Goal: Task Accomplishment & Management: Manage account settings

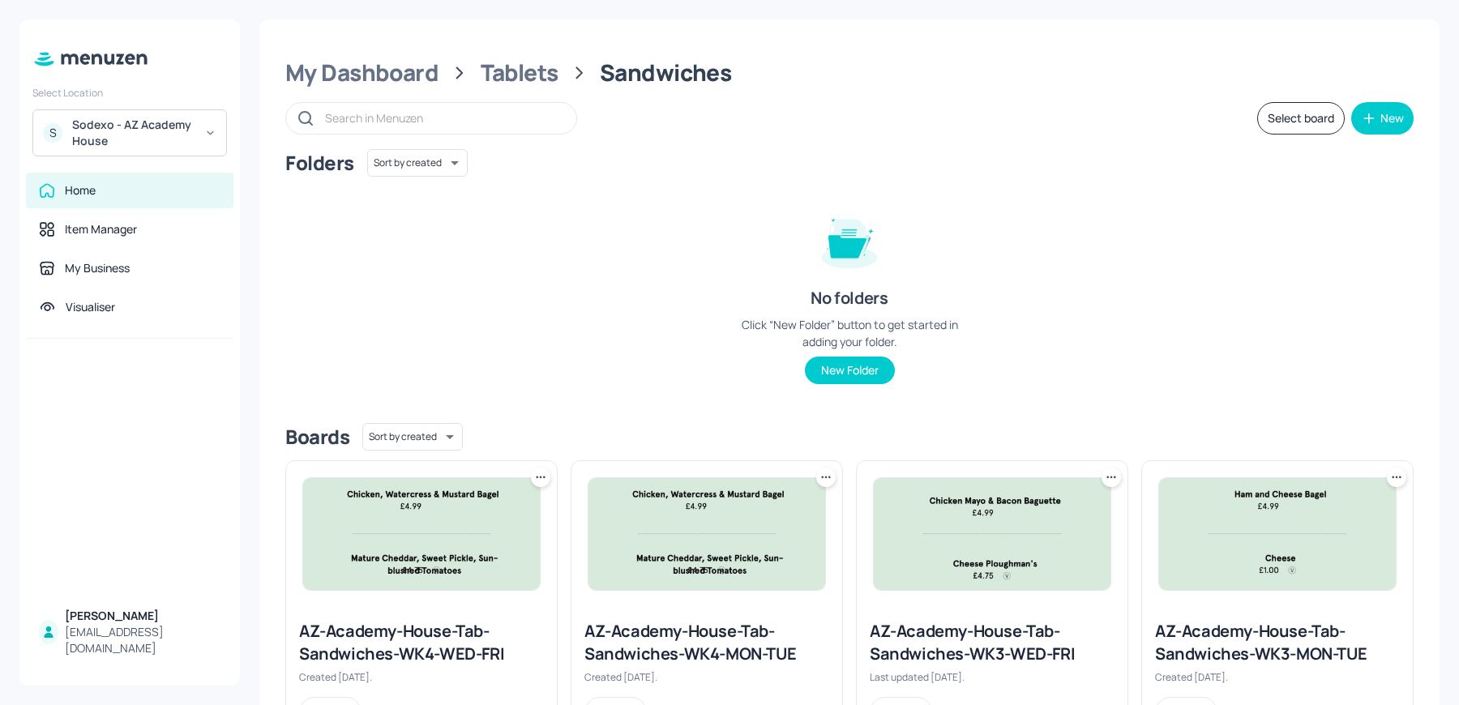
click at [135, 139] on div "Sodexo - AZ Academy House" at bounding box center [133, 133] width 122 height 32
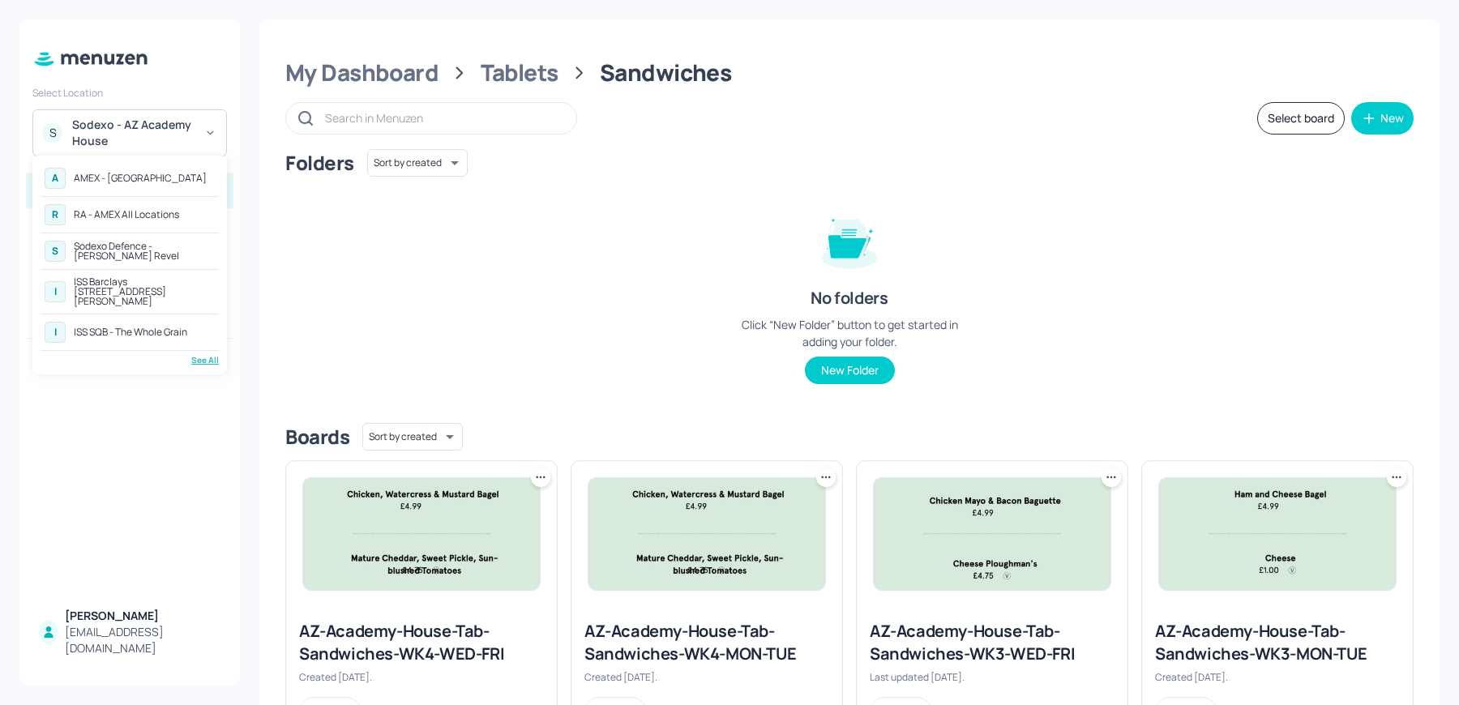
click at [207, 354] on div "See All" at bounding box center [130, 360] width 178 height 12
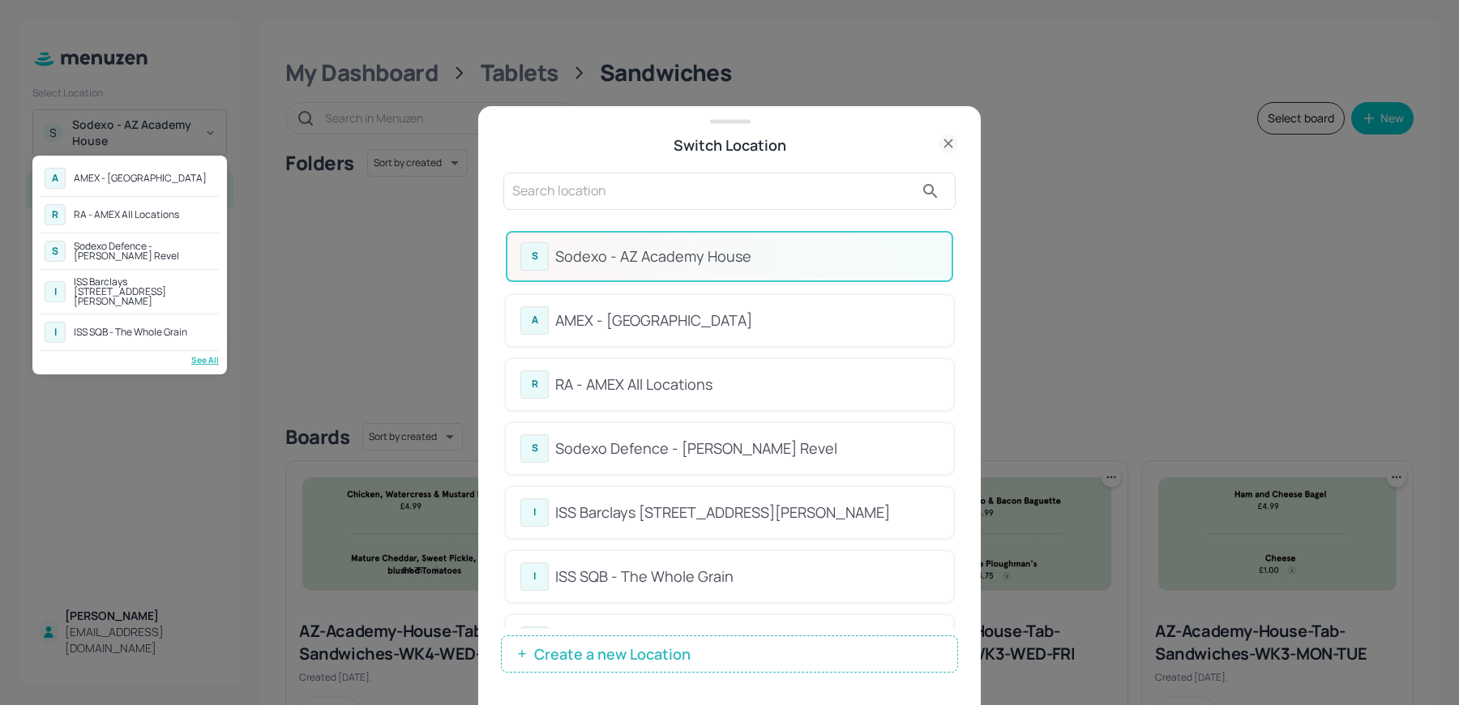
click at [585, 169] on div at bounding box center [729, 352] width 1459 height 705
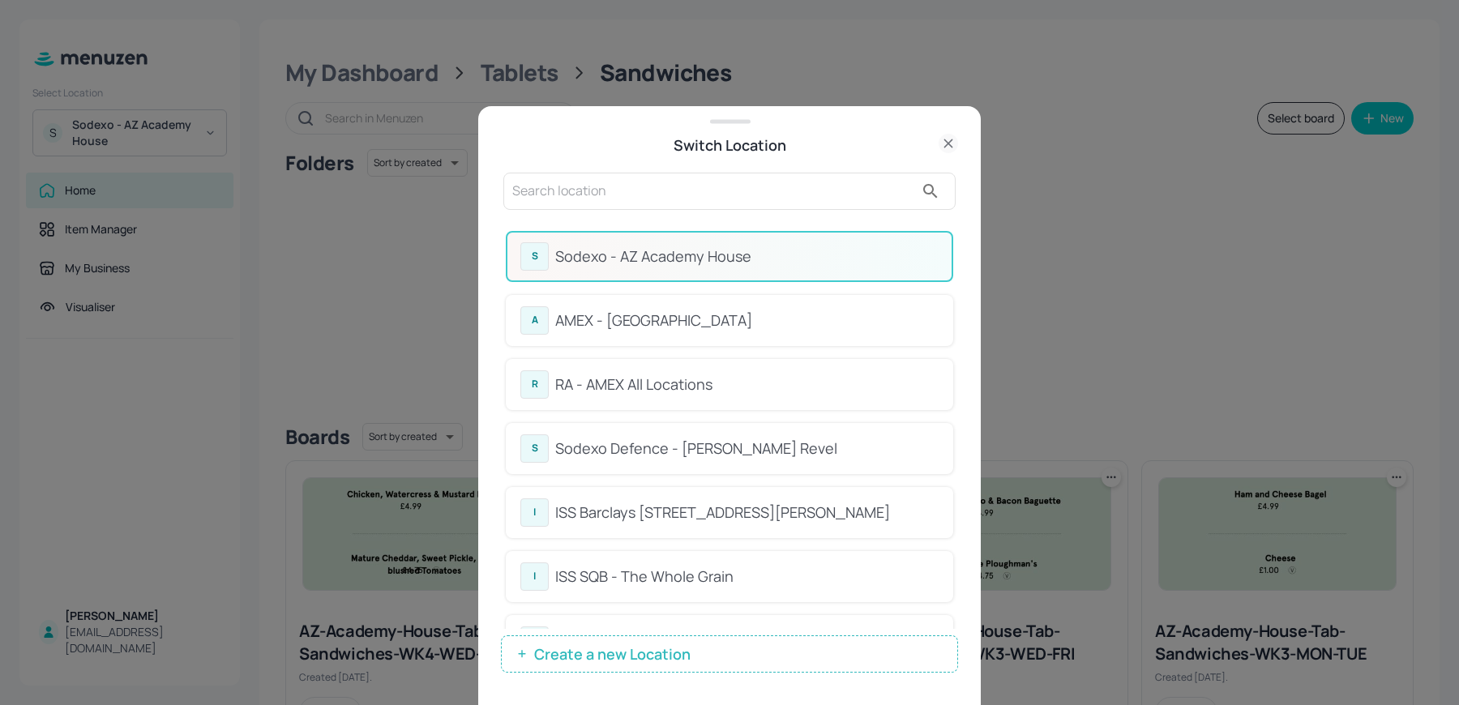
click at [528, 181] on input "text" at bounding box center [713, 191] width 402 height 26
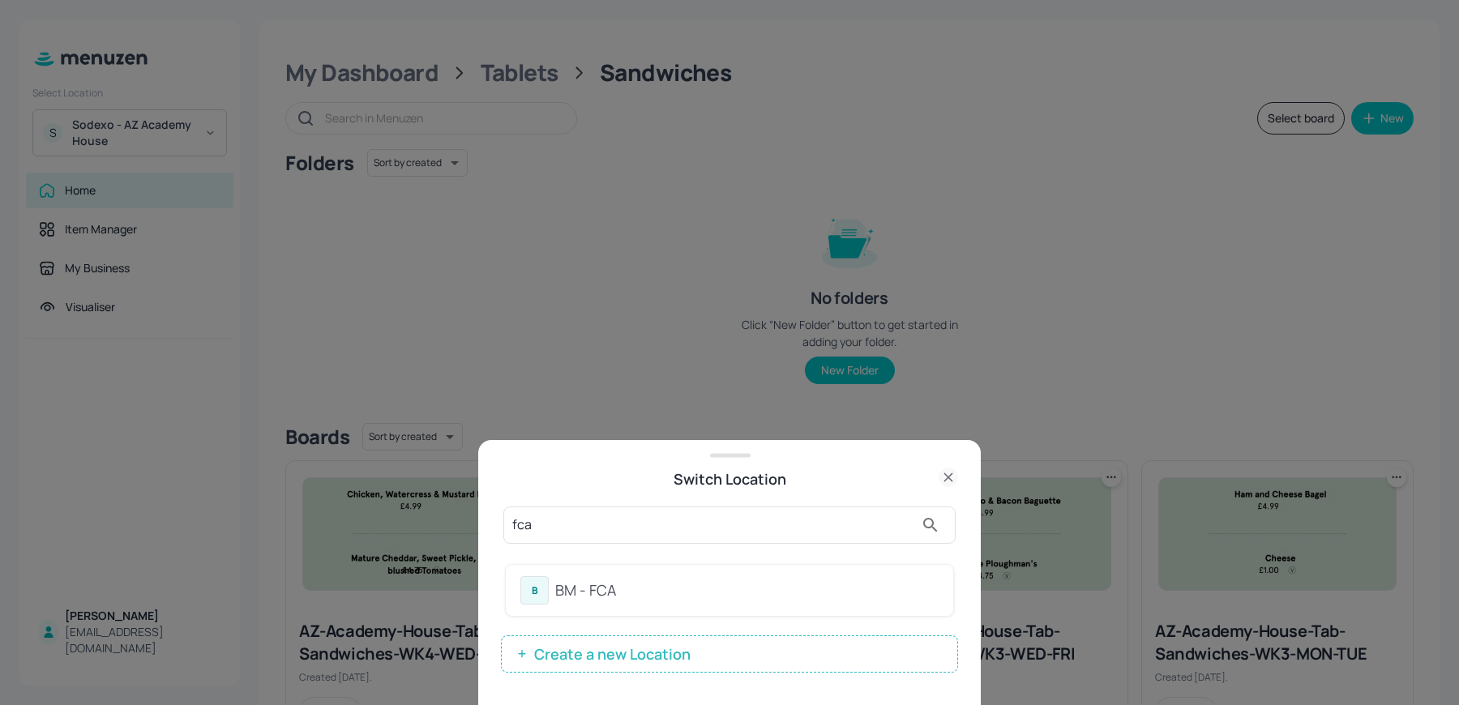
type input "fca"
click at [605, 574] on div "B BM - FCA" at bounding box center [729, 590] width 447 height 51
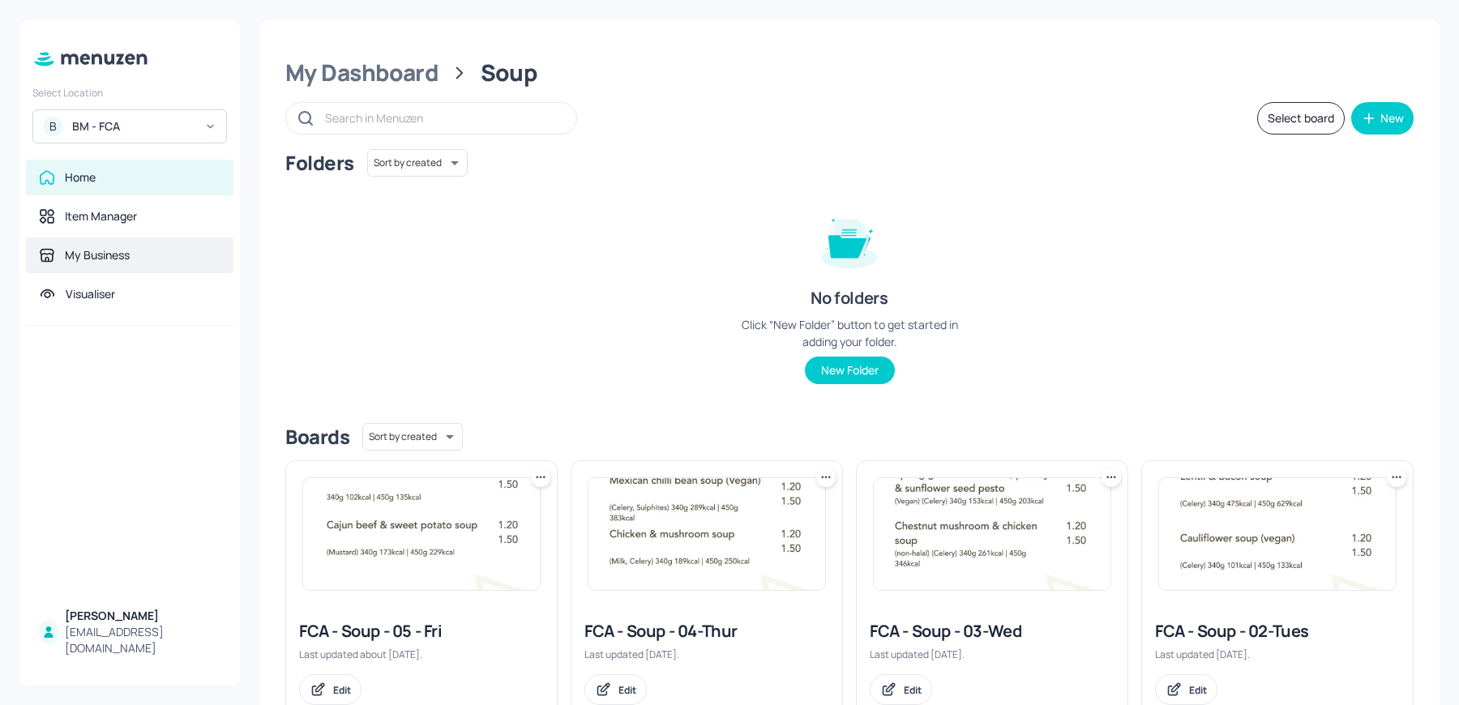
click at [102, 261] on div "My Business" at bounding box center [97, 255] width 65 height 16
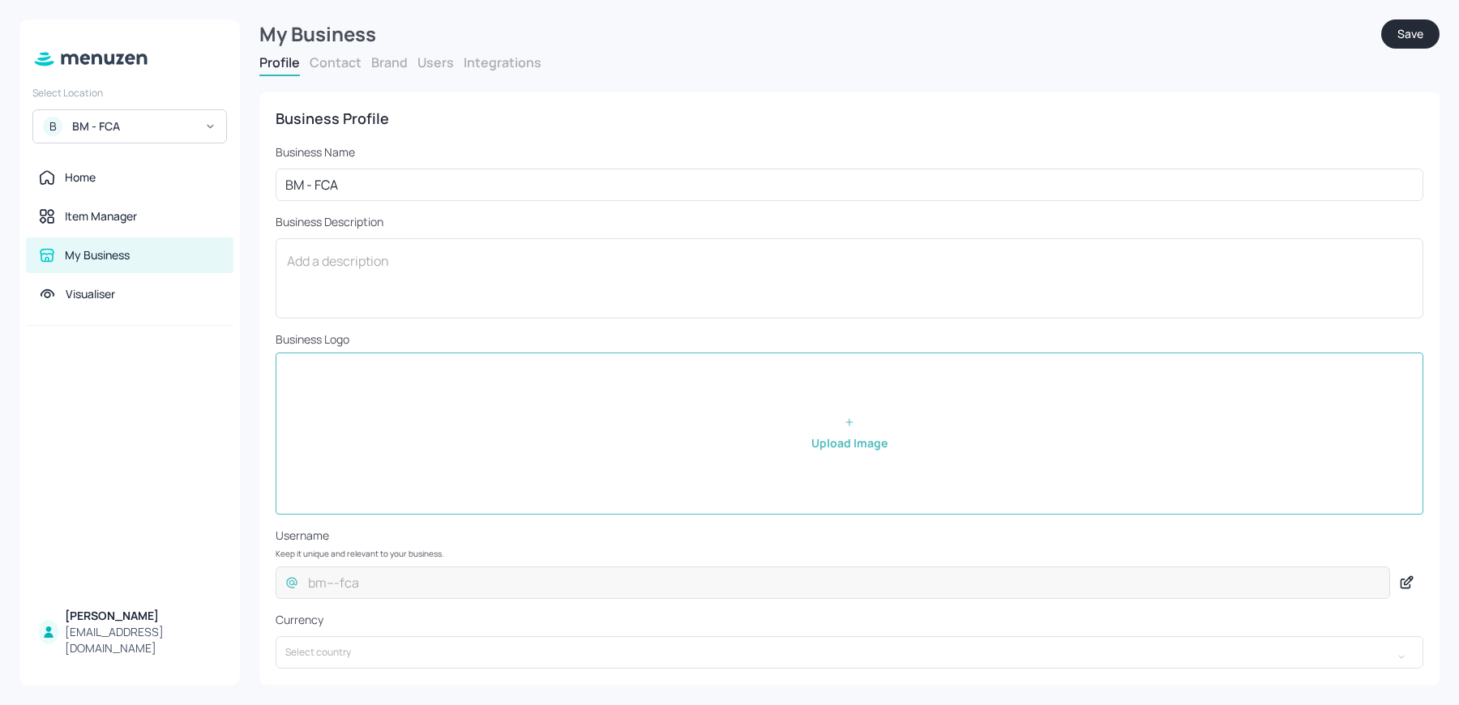
click at [439, 68] on button "Users" at bounding box center [435, 62] width 36 height 18
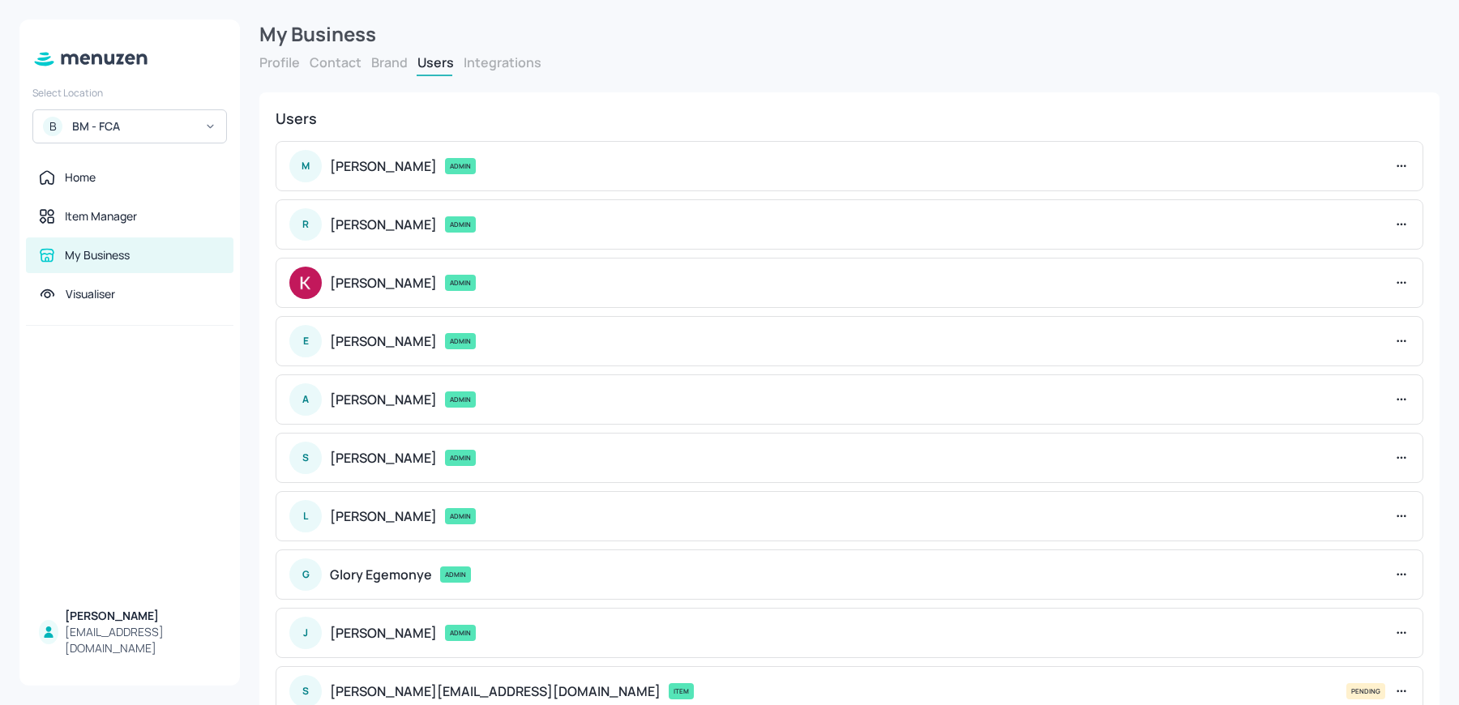
scroll to position [106, 0]
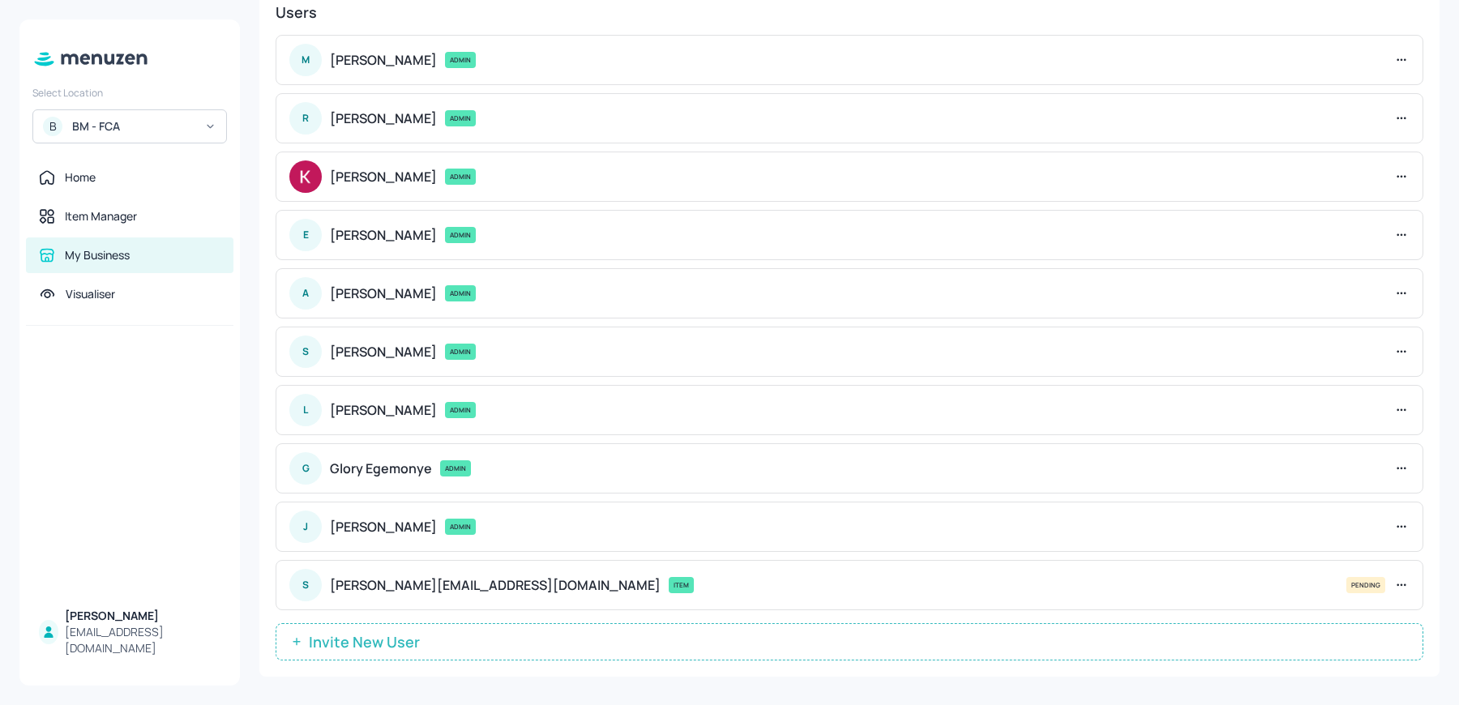
click at [379, 640] on span "Invite New User" at bounding box center [364, 642] width 127 height 16
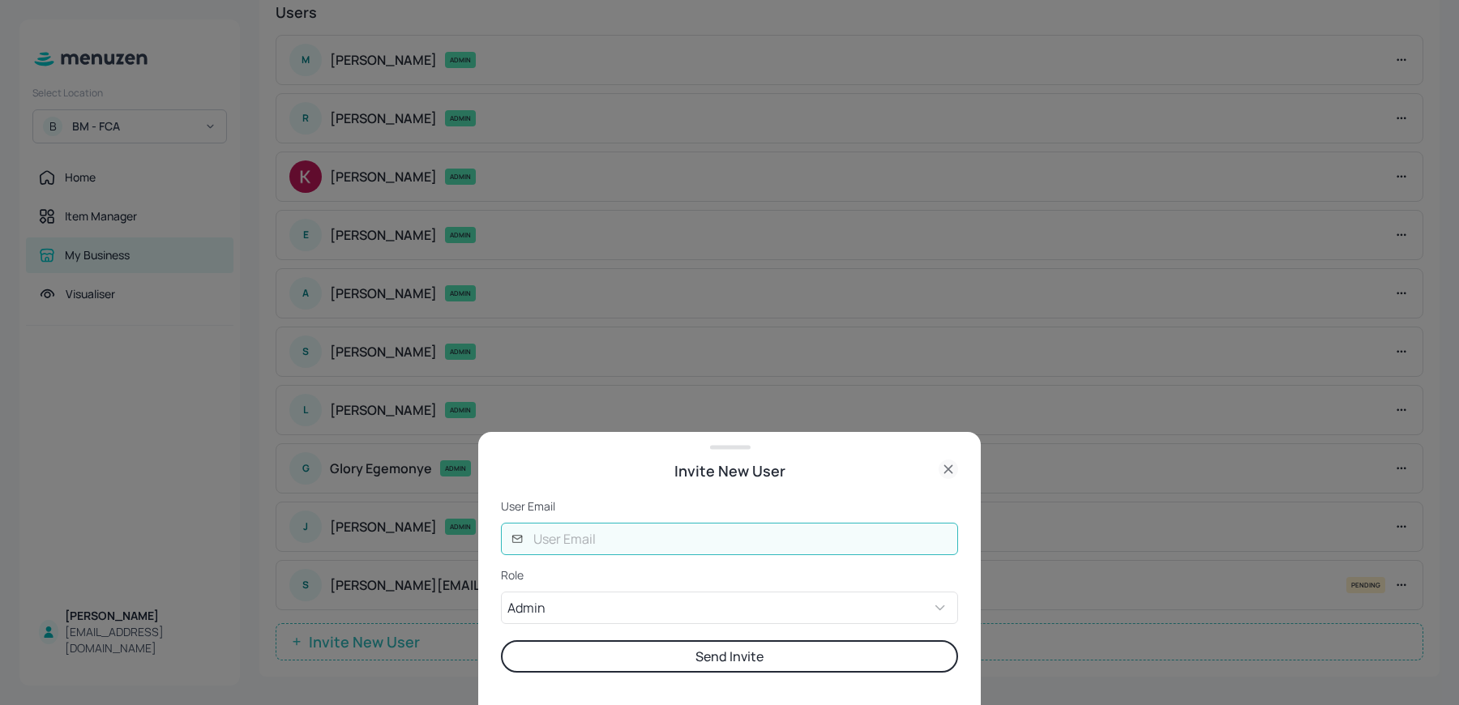
click at [552, 545] on input "text" at bounding box center [741, 539] width 434 height 32
type input "nishita@digital-messaging.com"
click at [501, 640] on button "Send Invite" at bounding box center [729, 656] width 457 height 32
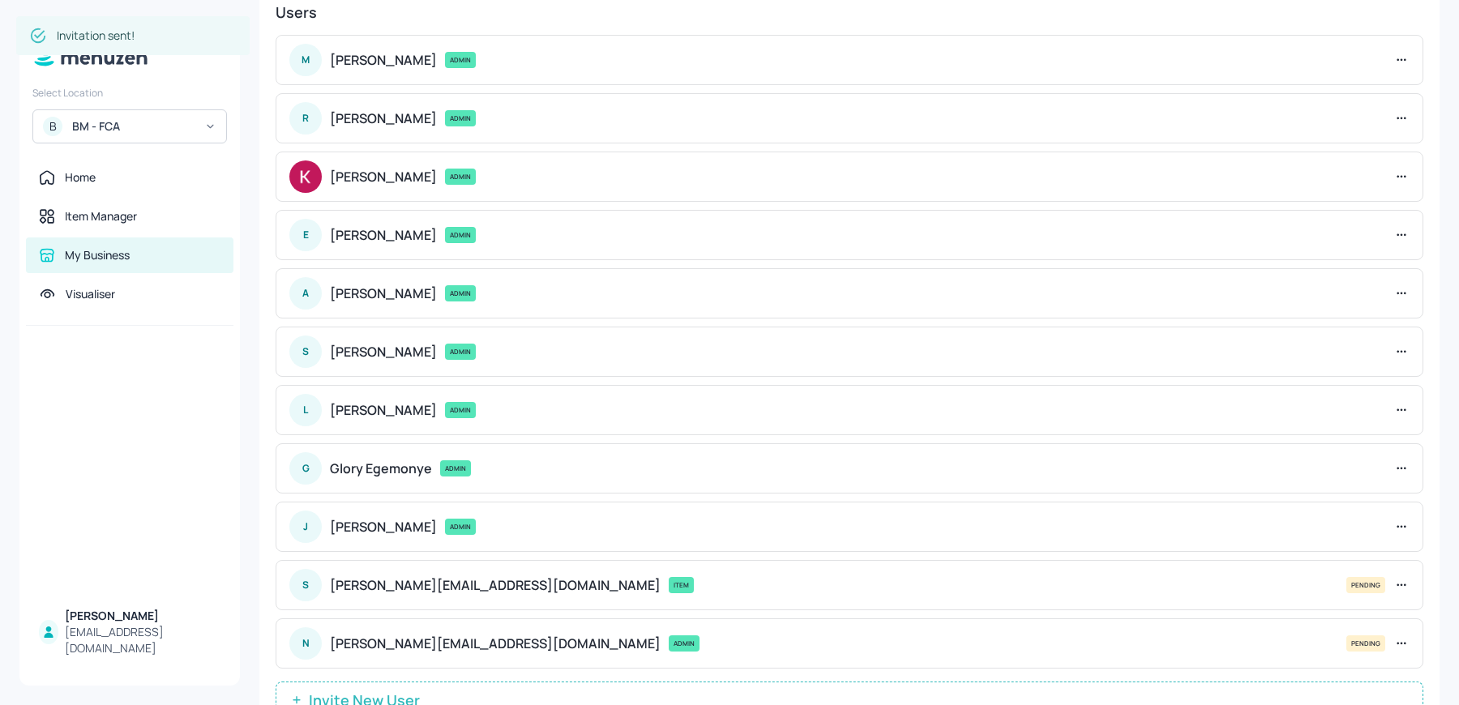
scroll to position [112, 0]
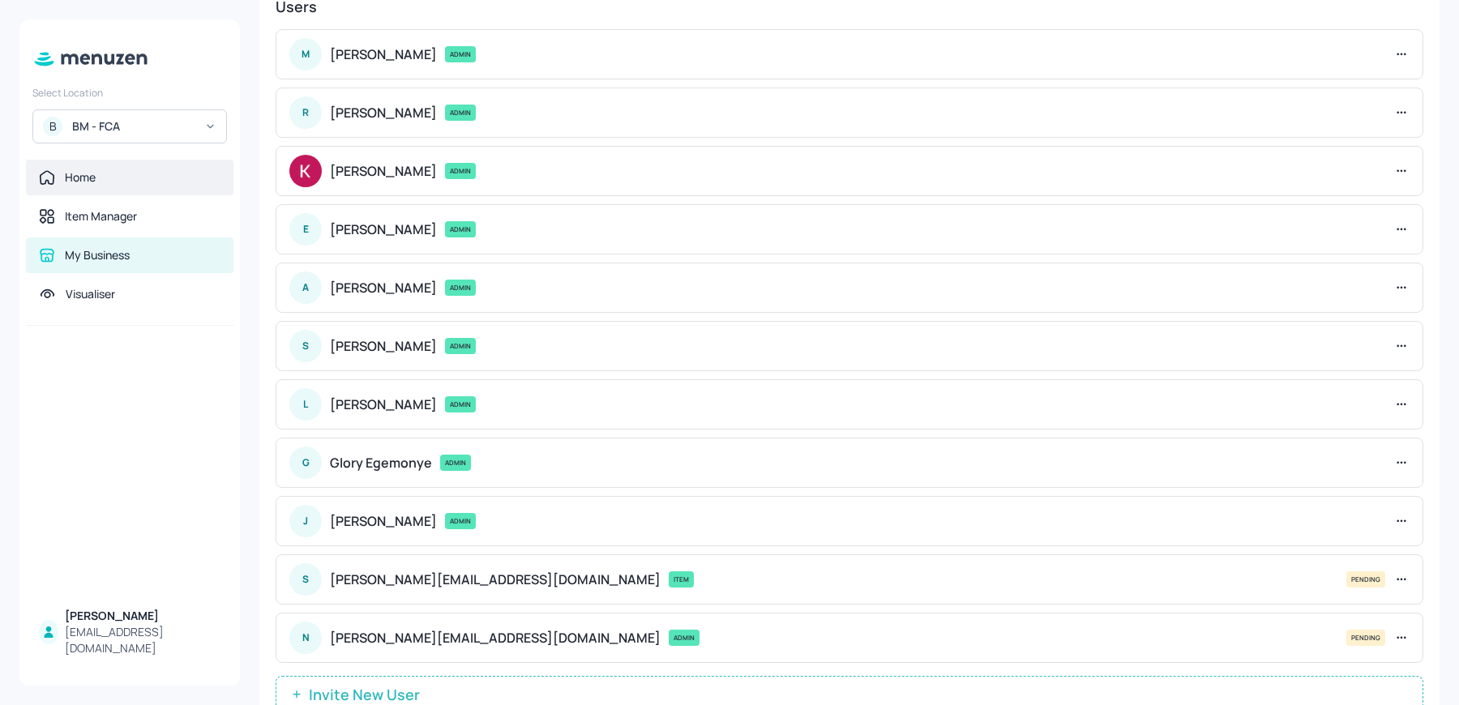
click at [88, 189] on div "Home" at bounding box center [129, 178] width 207 height 36
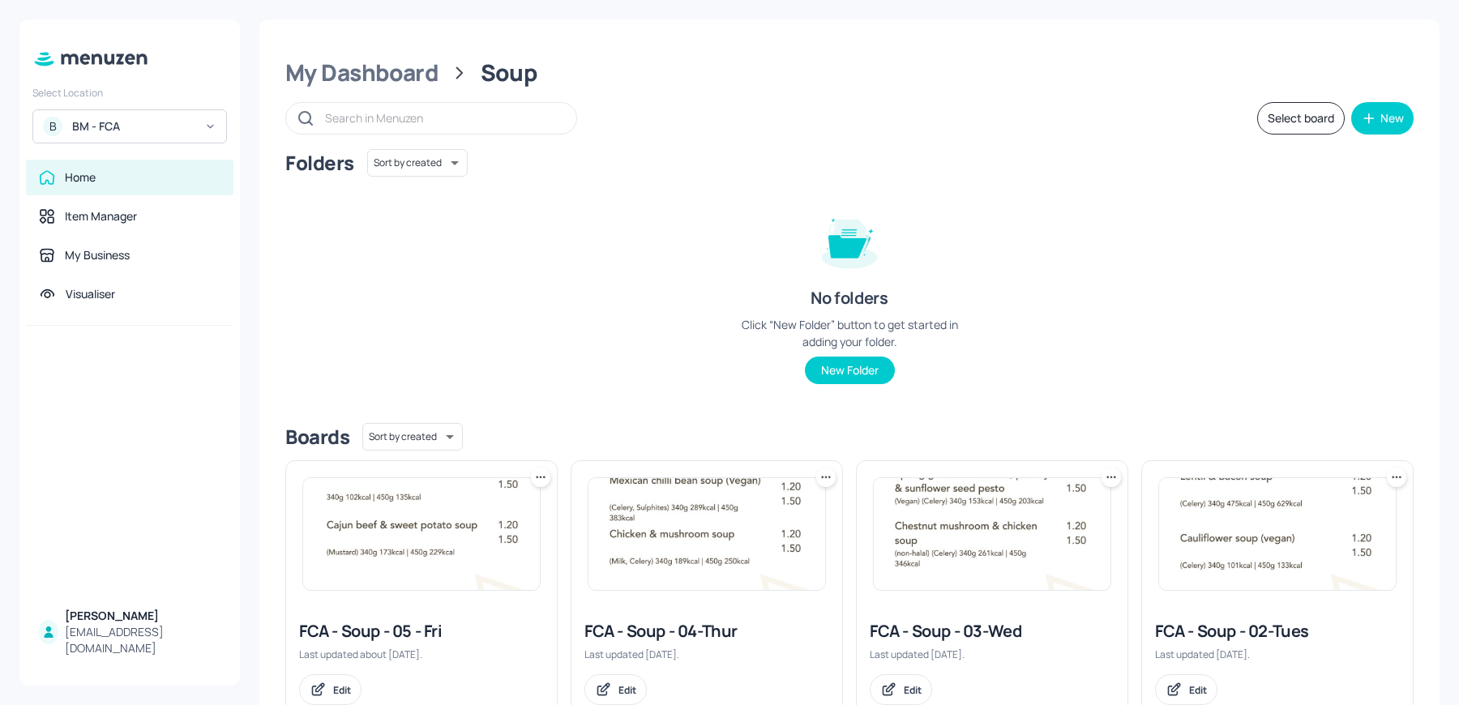
click at [404, 14] on div "My Dashboard Soup Select board New Folders Sort by created id ​ No folders Clic…" at bounding box center [849, 352] width 1219 height 705
click at [379, 83] on div "My Dashboard" at bounding box center [361, 72] width 153 height 29
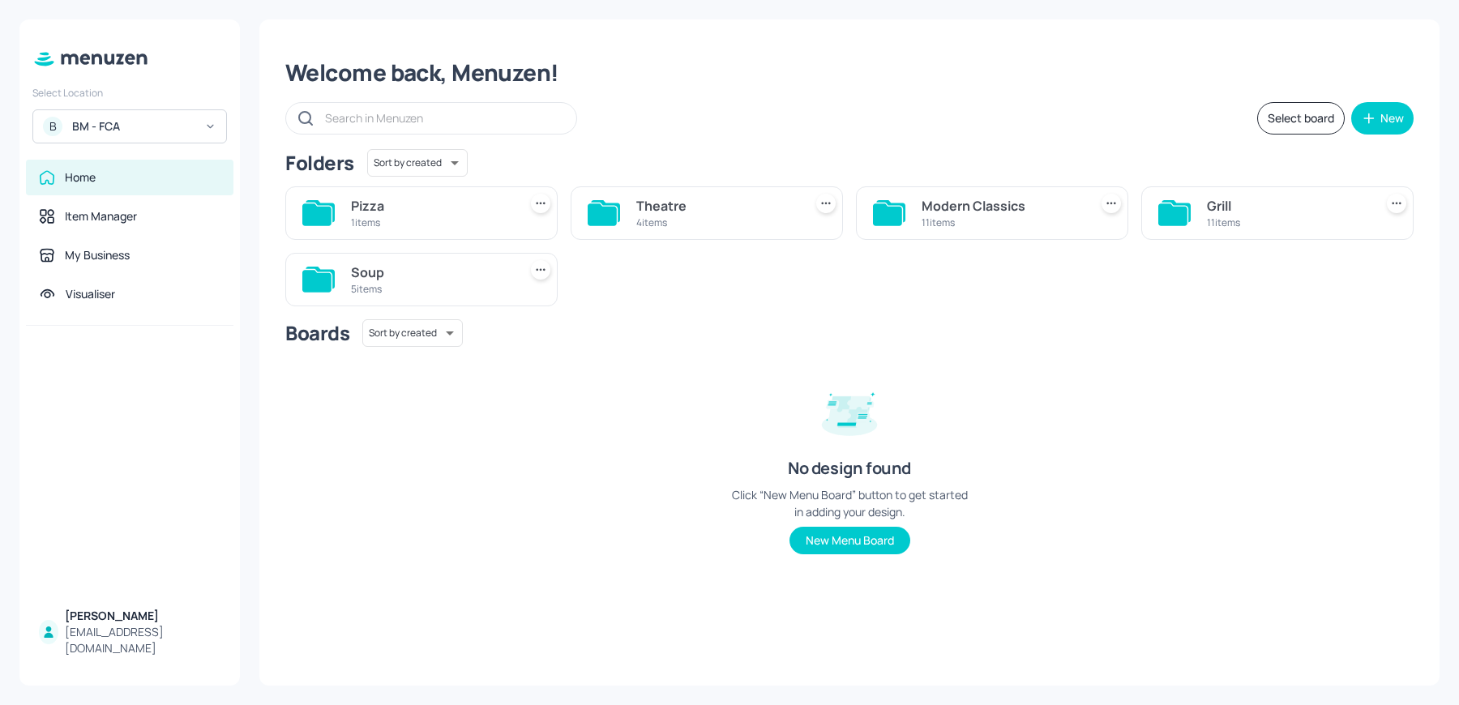
click at [994, 210] on div "Modern Classics" at bounding box center [1002, 205] width 160 height 19
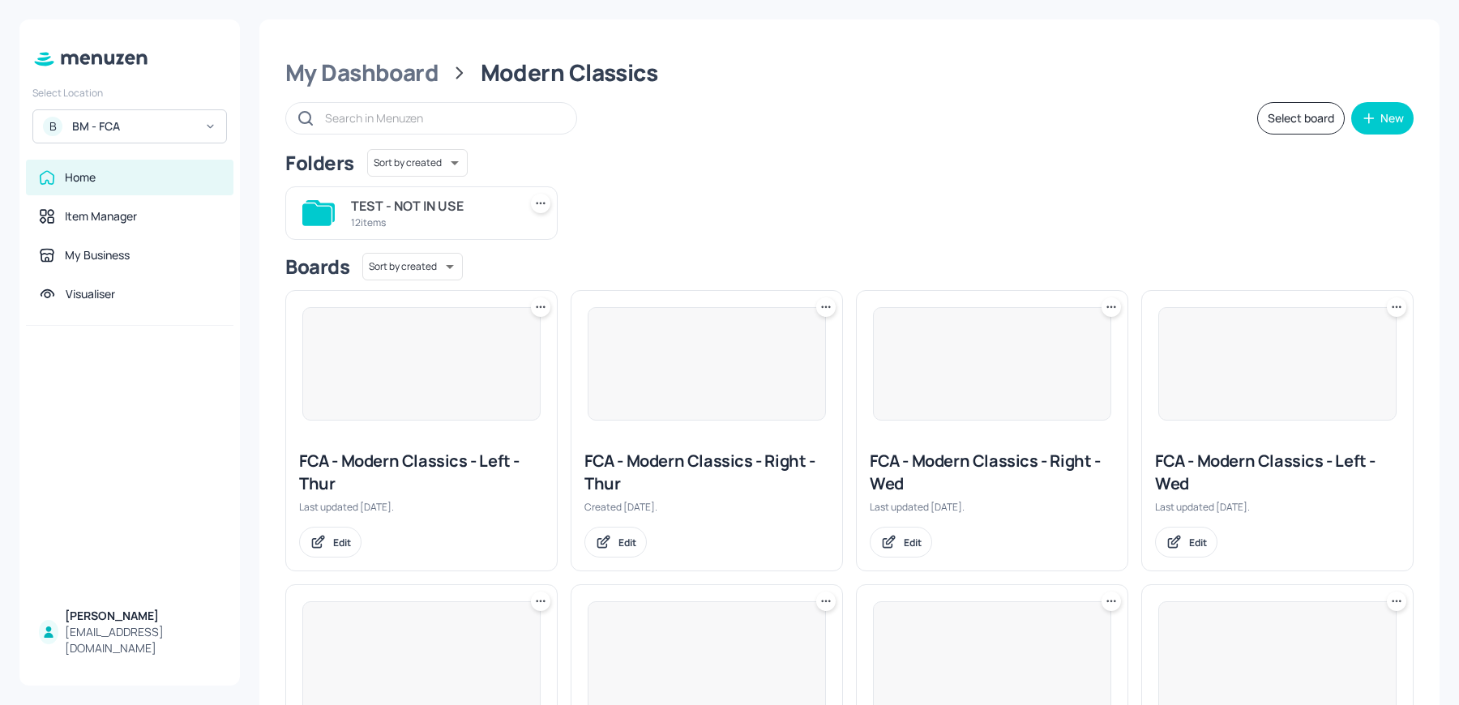
scroll to position [490, 0]
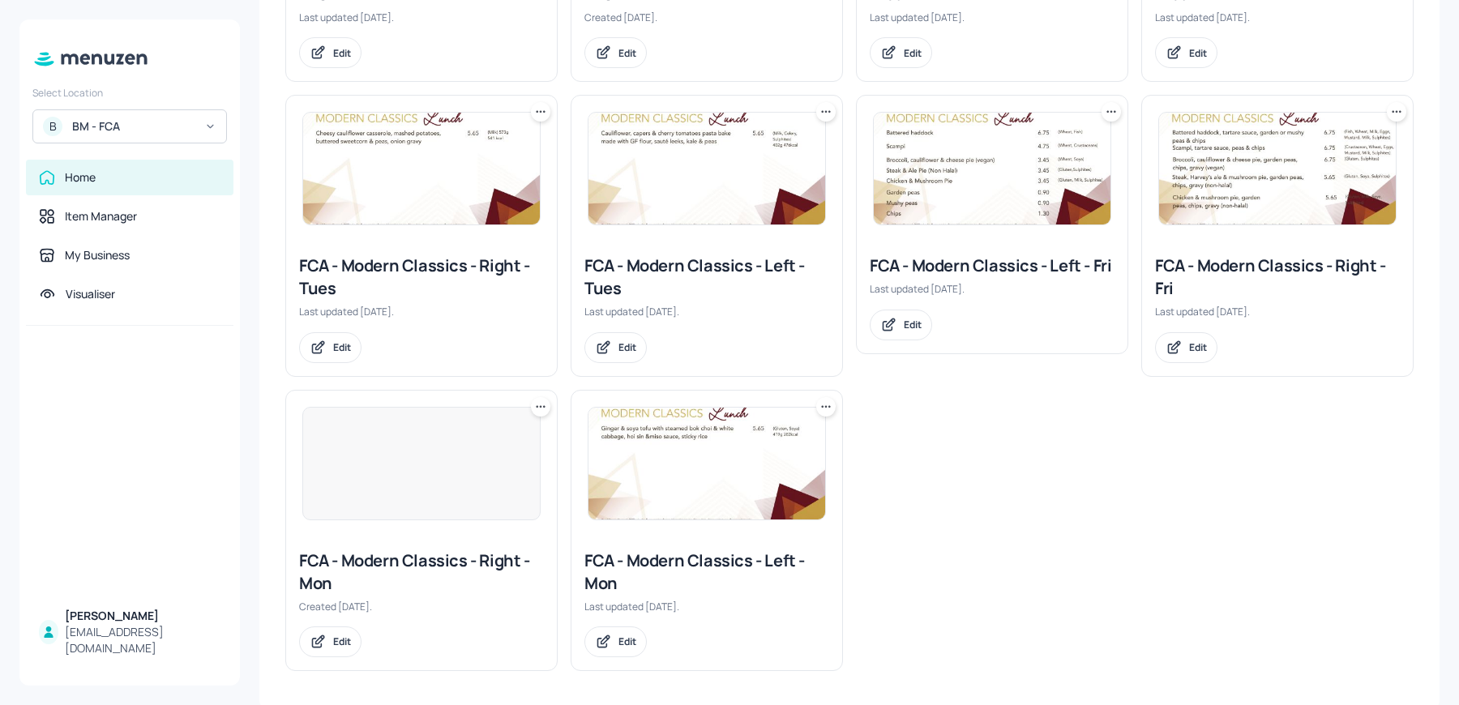
click at [731, 481] on img at bounding box center [706, 464] width 237 height 112
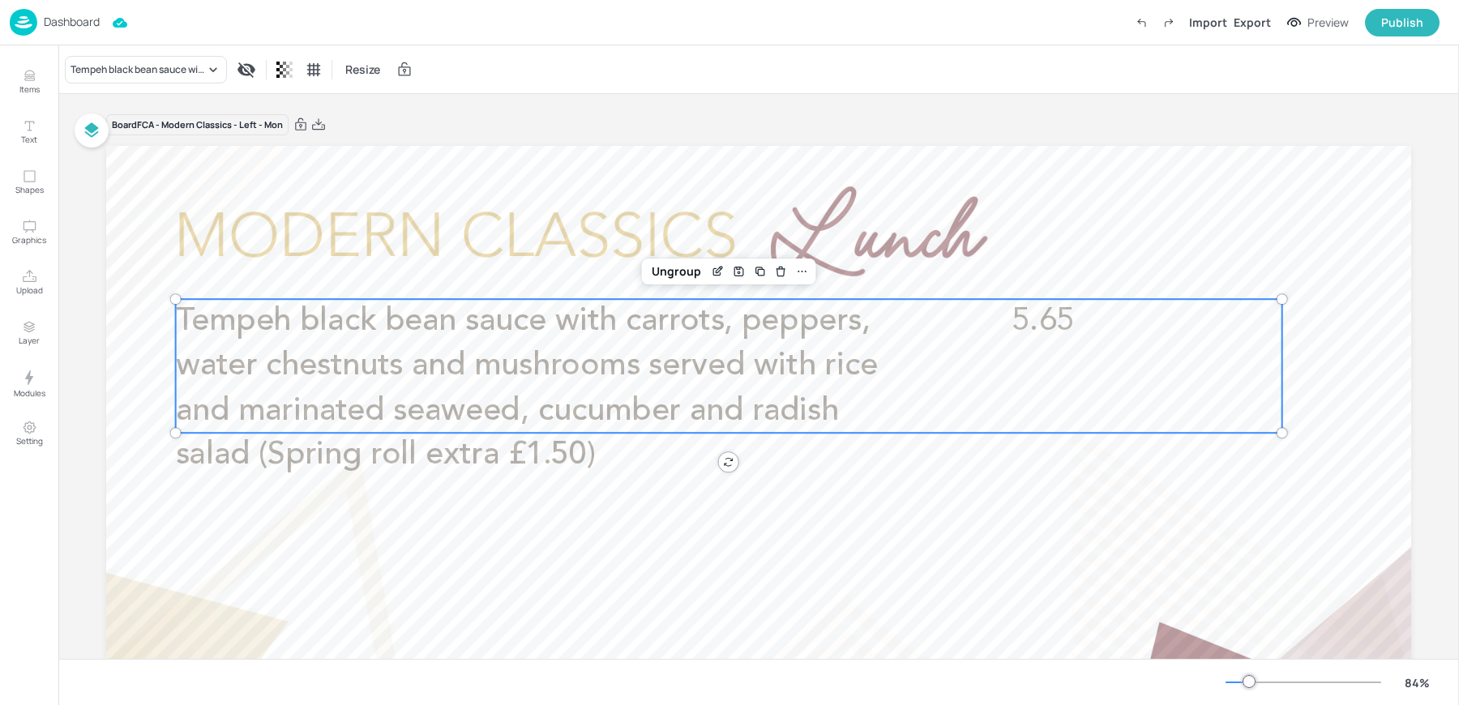
click at [443, 401] on span "Tempeh black bean sauce with carrots, peppers, water chestnuts and mushrooms se…" at bounding box center [527, 389] width 702 height 166
click at [711, 271] on icon "Edit Item" at bounding box center [718, 271] width 14 height 13
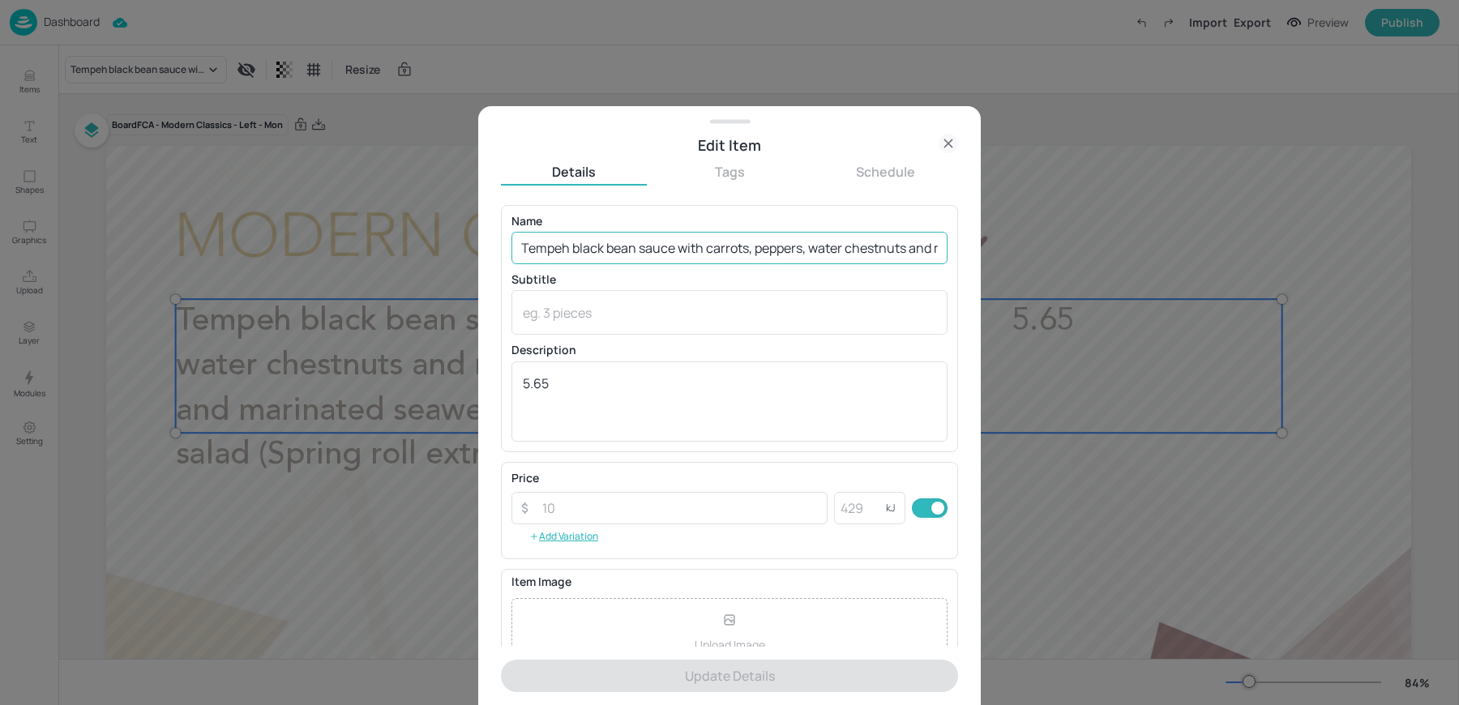
click at [637, 250] on input "Tempeh black bean sauce with carrots, peppers, water chestnuts and mushrooms se…" at bounding box center [729, 248] width 436 height 32
paste input "in black bean sauce with carrots,, peppers, water chestnuts & mushrooms, served…"
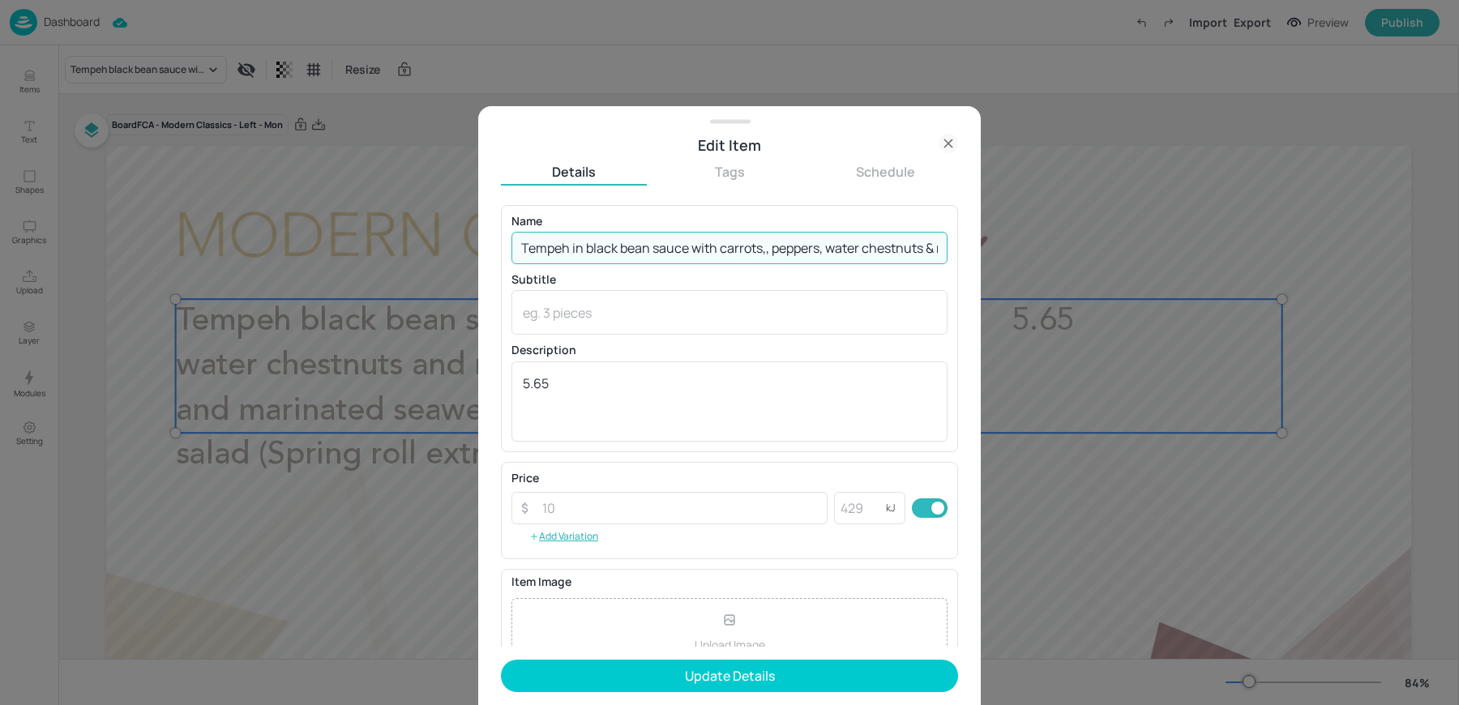
scroll to position [0, 539]
drag, startPoint x: 849, startPoint y: 246, endPoint x: 1073, endPoint y: 257, distance: 224.8
click at [1073, 257] on div "Edit Item Details Tags Schedule Name Tempeh in black bean sauce with carrots,, …" at bounding box center [729, 352] width 1459 height 705
type input "Tempeh in black bean sauce with carrots,, peppers, water chestnuts & mushrooms,…"
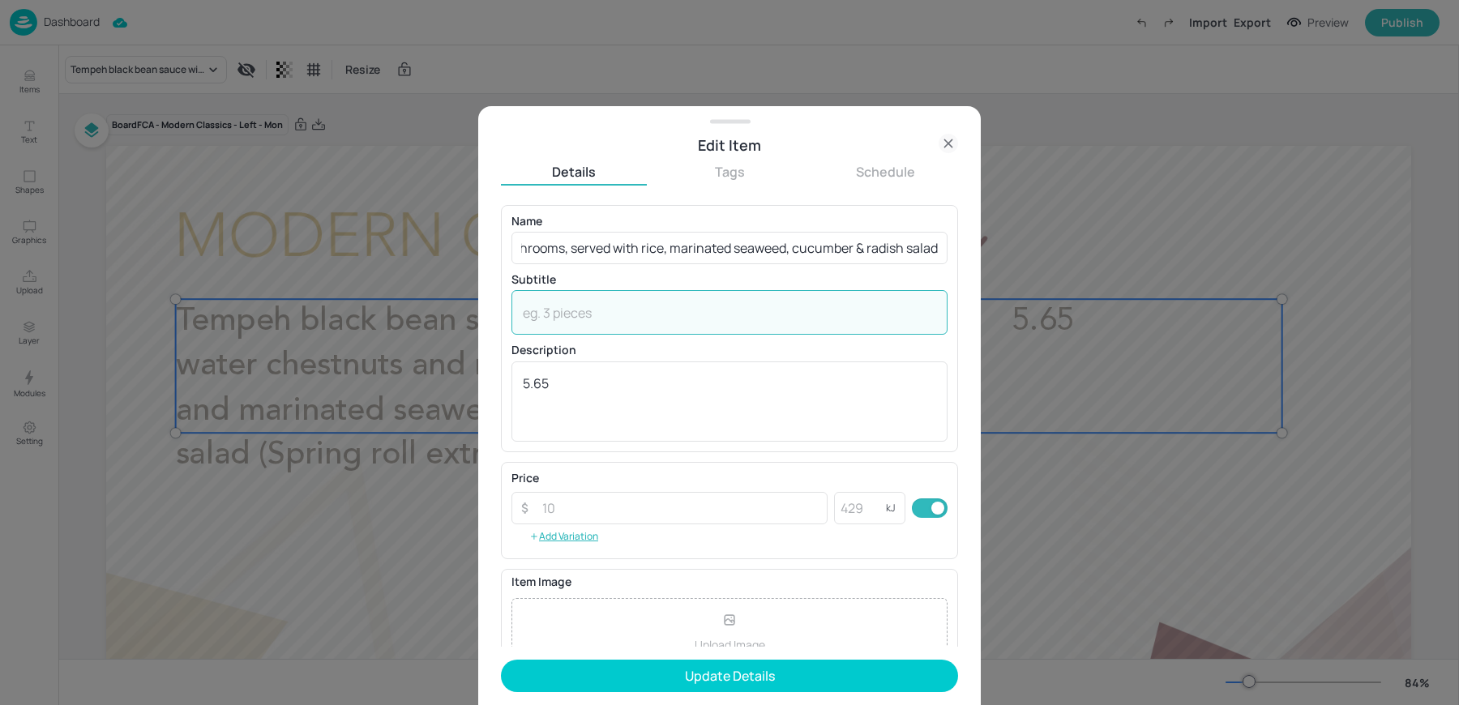
paste textarea "(Soya, Wheat)"
click at [660, 307] on textarea at bounding box center [729, 313] width 413 height 18
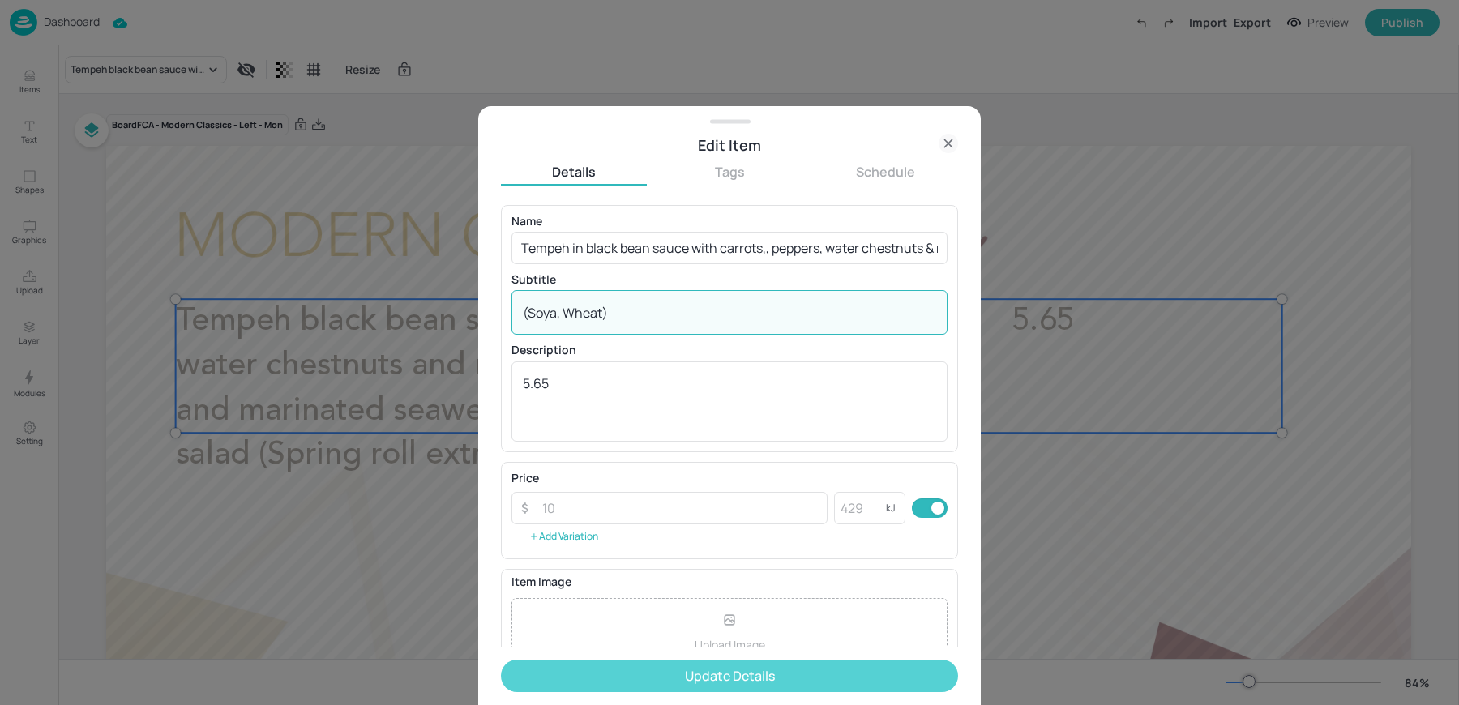
type textarea "(Soya, Wheat)"
click at [632, 686] on button "Update Details" at bounding box center [729, 676] width 457 height 32
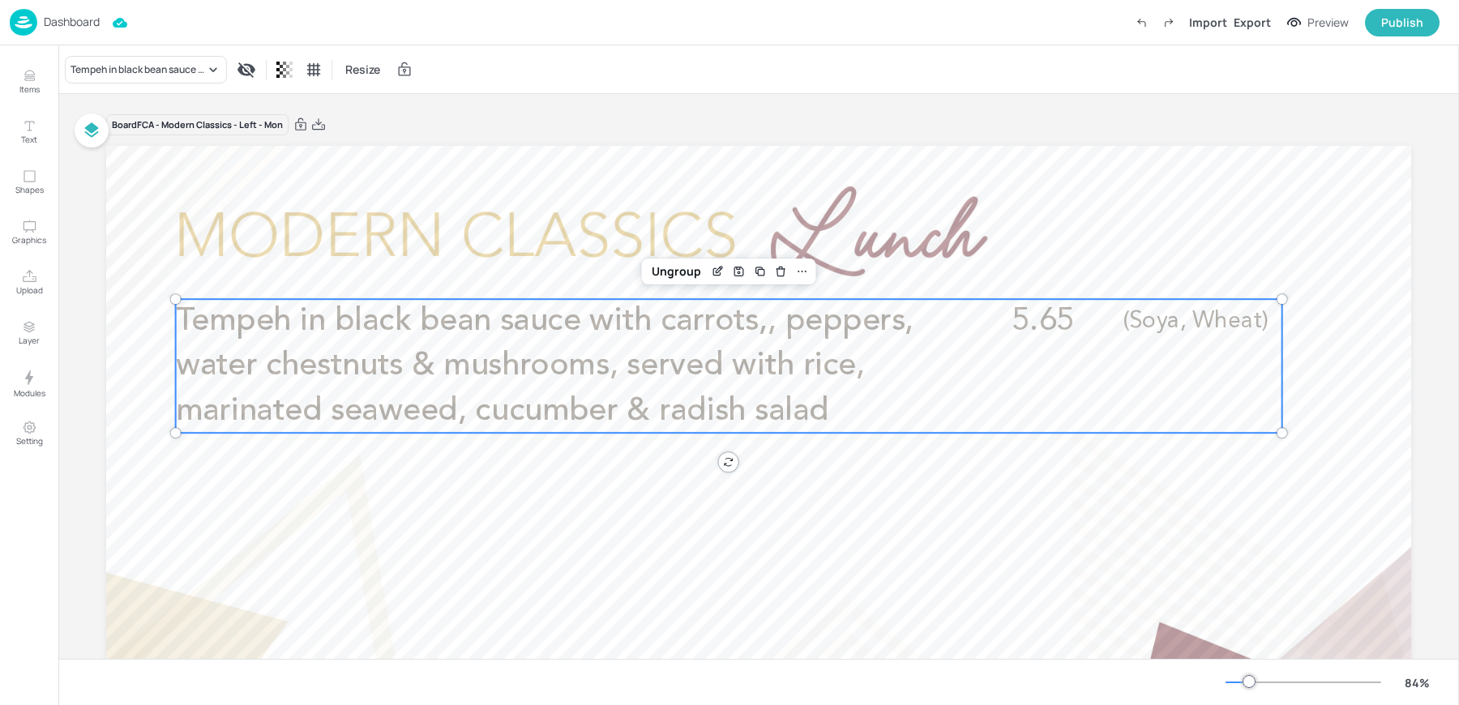
click at [537, 53] on div "Tempeh in black bean sauce with carrots,, peppers, water chestnuts & mushrooms,…" at bounding box center [758, 69] width 1401 height 48
click at [51, 28] on p "Dashboard" at bounding box center [72, 21] width 56 height 11
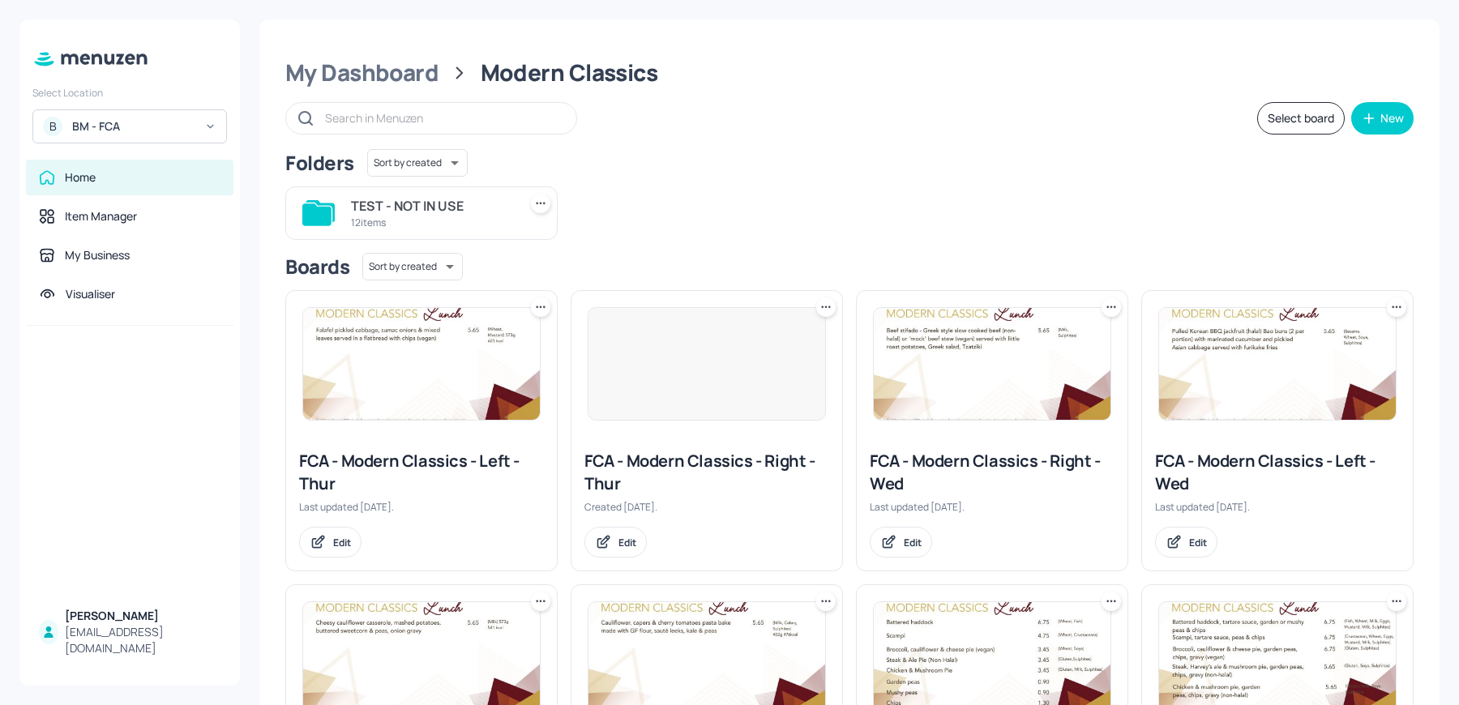
scroll to position [490, 0]
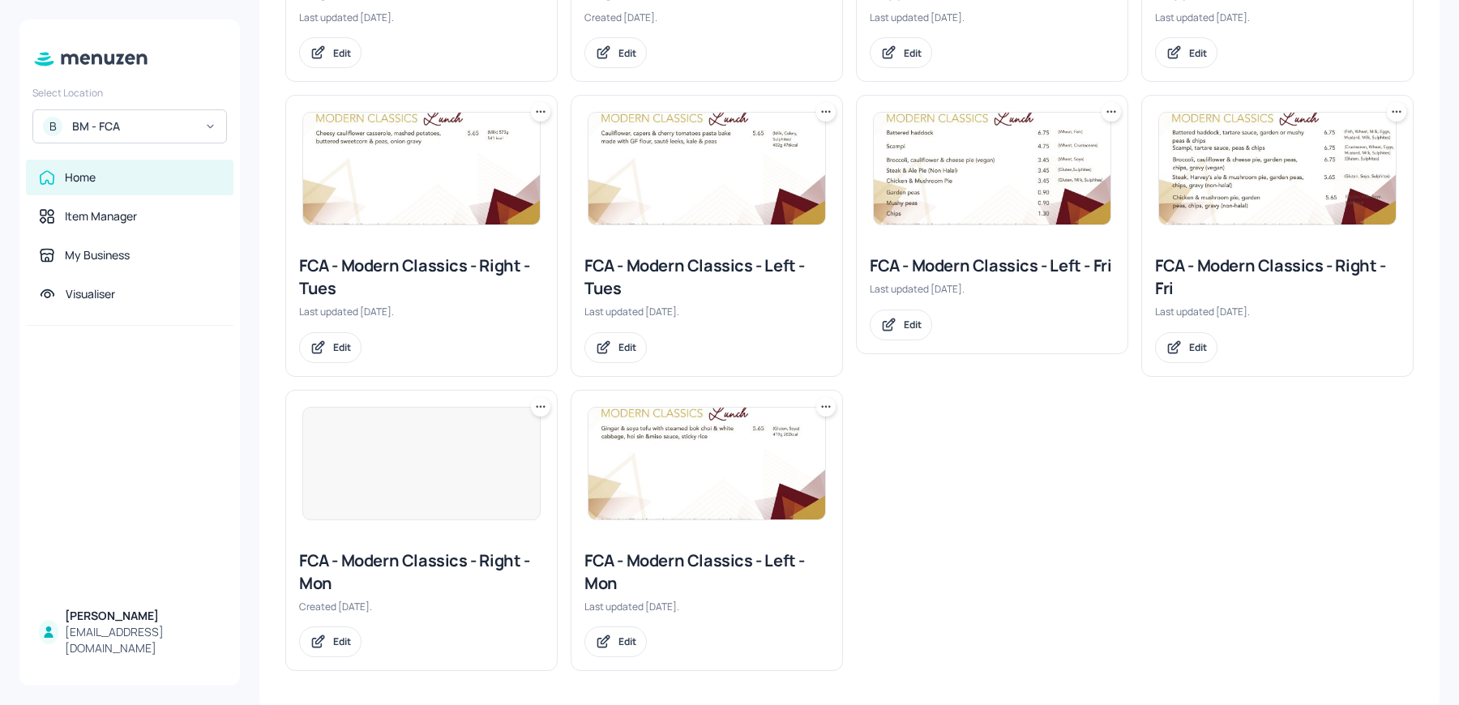
click at [400, 462] on div at bounding box center [421, 463] width 238 height 113
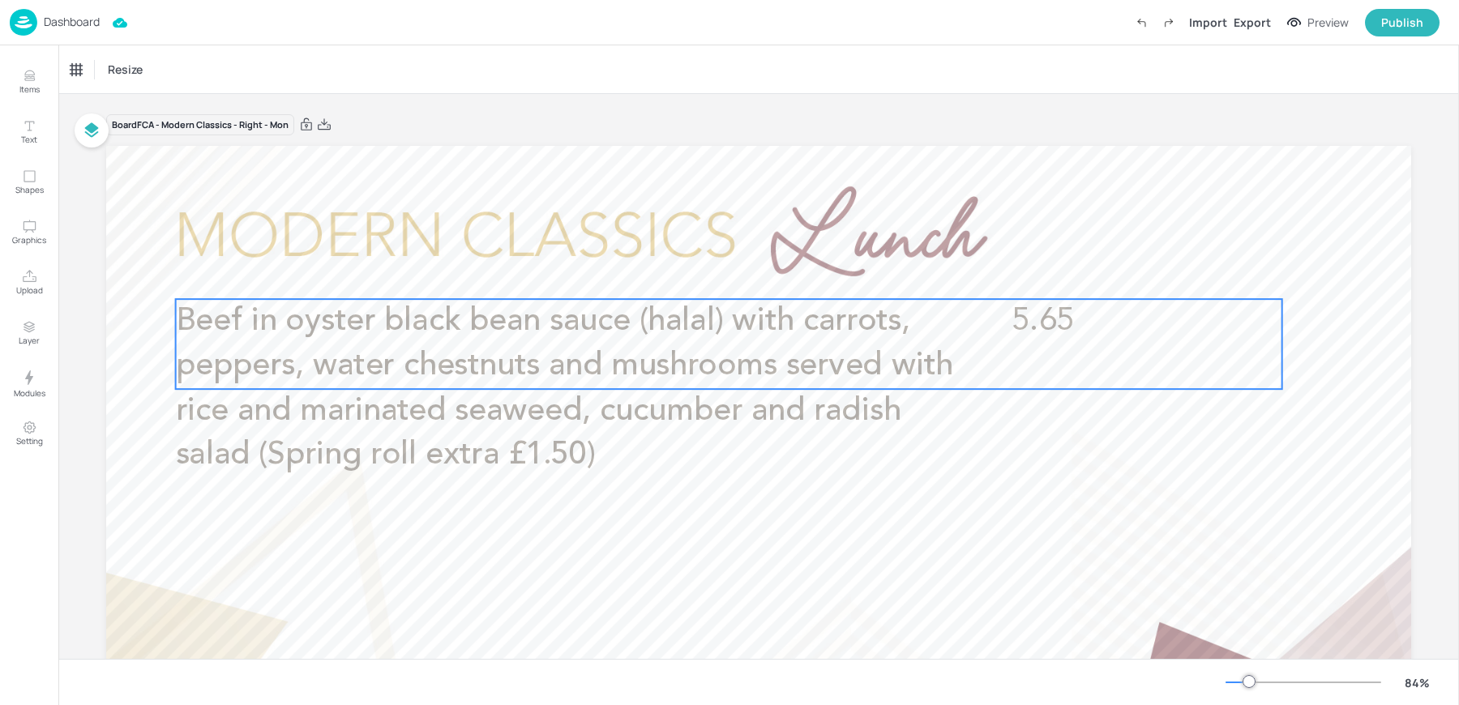
click at [511, 363] on span "Beef in oyster black bean sauce (halal) with carrots, peppers, water chestnuts …" at bounding box center [564, 389] width 777 height 166
click at [713, 266] on icon "Edit Item" at bounding box center [718, 271] width 14 height 13
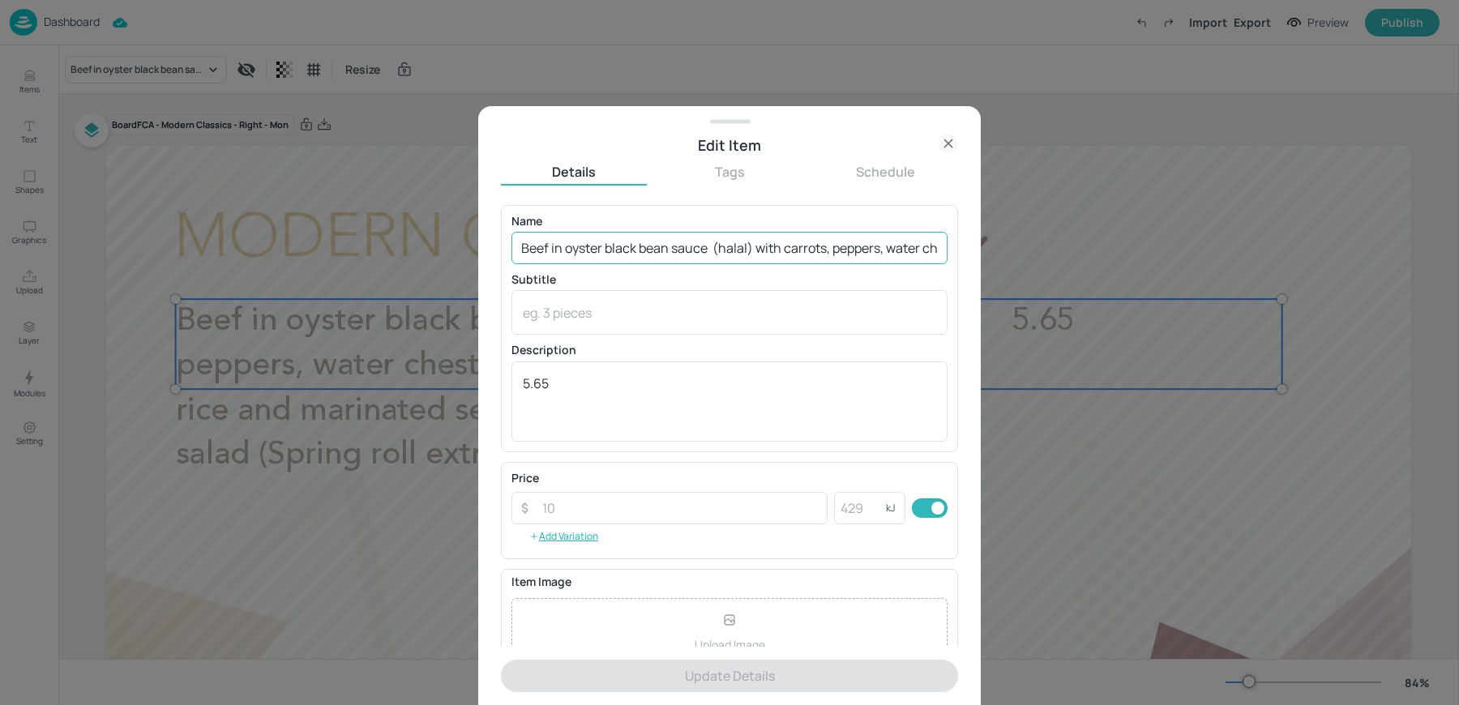
click at [653, 241] on input "Beef in oyster black bean sauce (halal) with carrots, peppers, water chestnuts …" at bounding box center [729, 248] width 436 height 32
paste input "(non-halal) in oyster black bean sauce with carrots, peppers, water chestnuts &…"
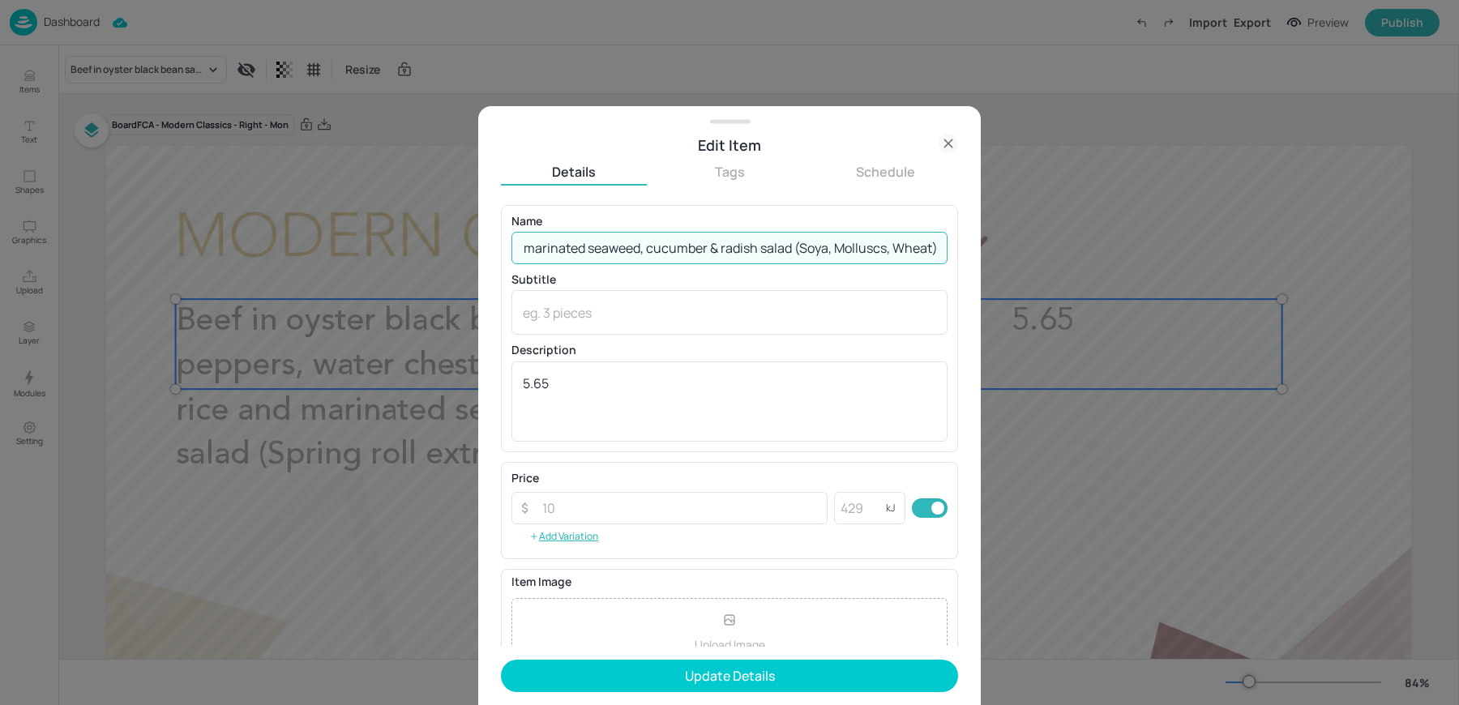
click at [790, 249] on input "Beef (non-halal) in oyster black bean sauce with carrots, peppers, water chestn…" at bounding box center [729, 248] width 436 height 32
type input "Beef (non-halal) in oyster black bean sauce with carrots, peppers, water chestn…"
paste textarea "(Soya, Molluscs, Wheat)"
click at [557, 310] on textarea "(Soya, Molluscs, Wheat)" at bounding box center [729, 313] width 413 height 18
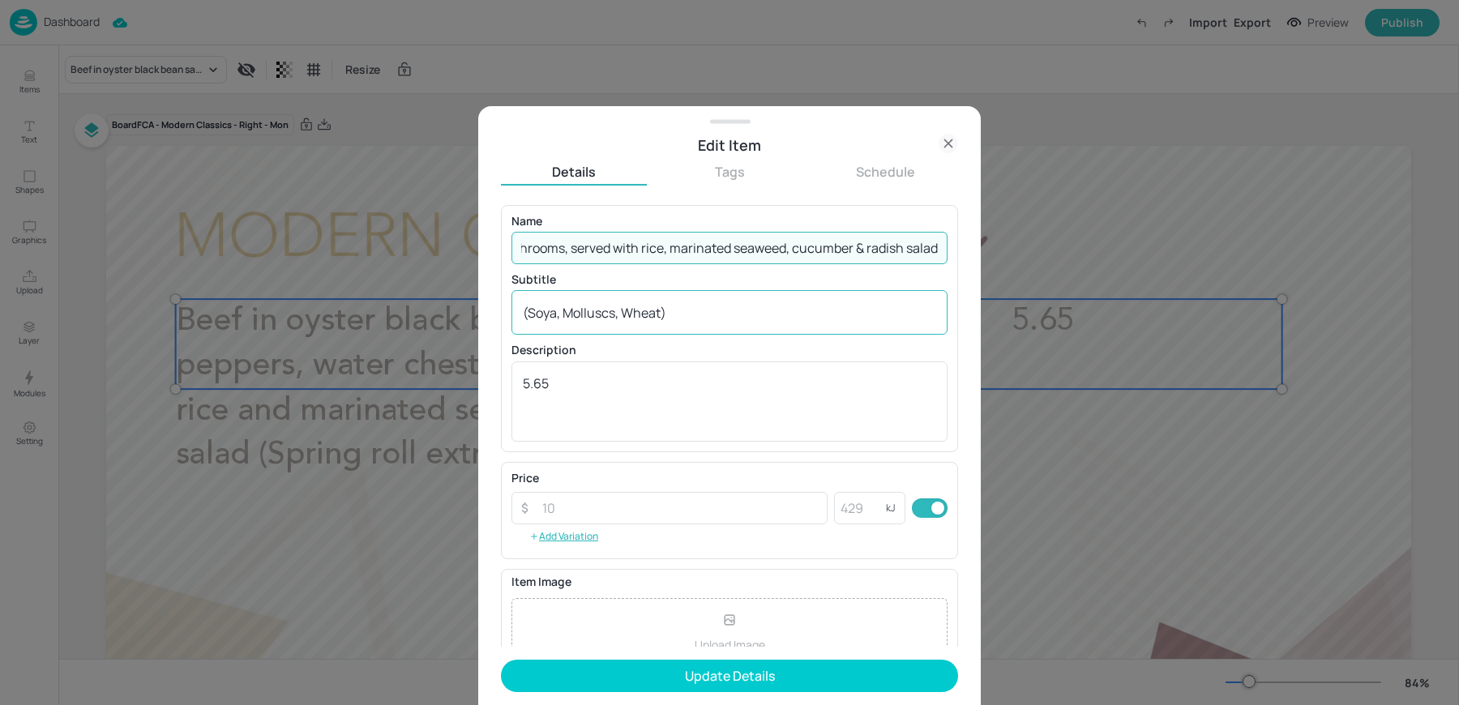
scroll to position [0, 0]
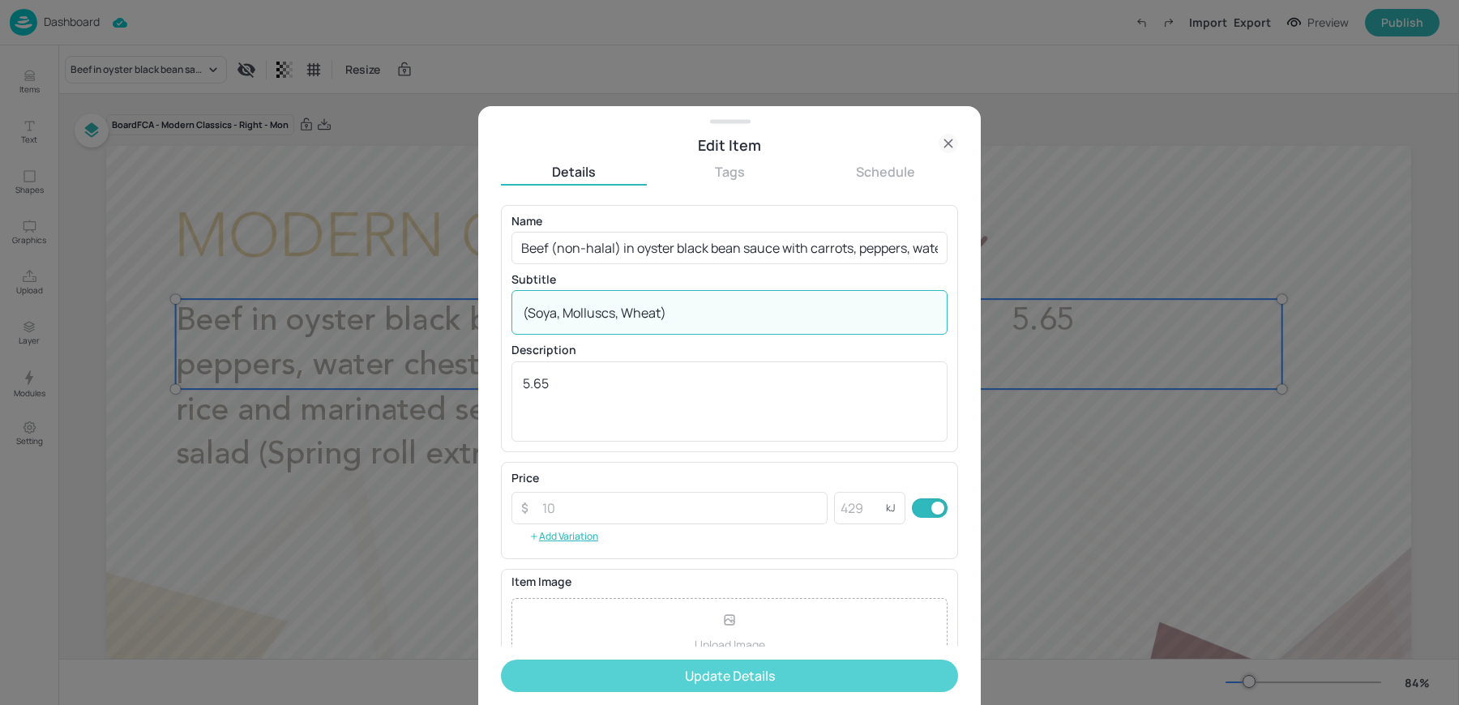
type textarea "(Soya, Molluscs, Wheat)"
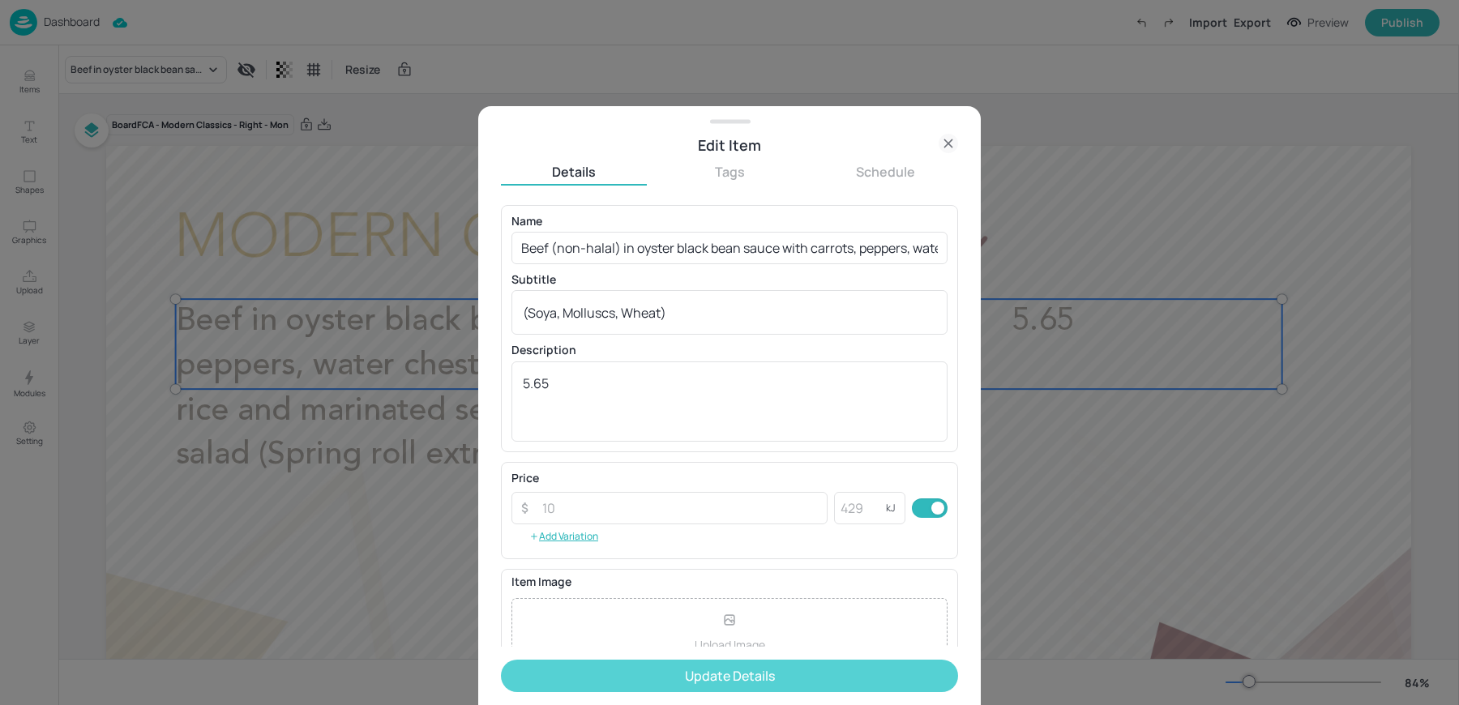
click at [656, 674] on button "Update Details" at bounding box center [729, 676] width 457 height 32
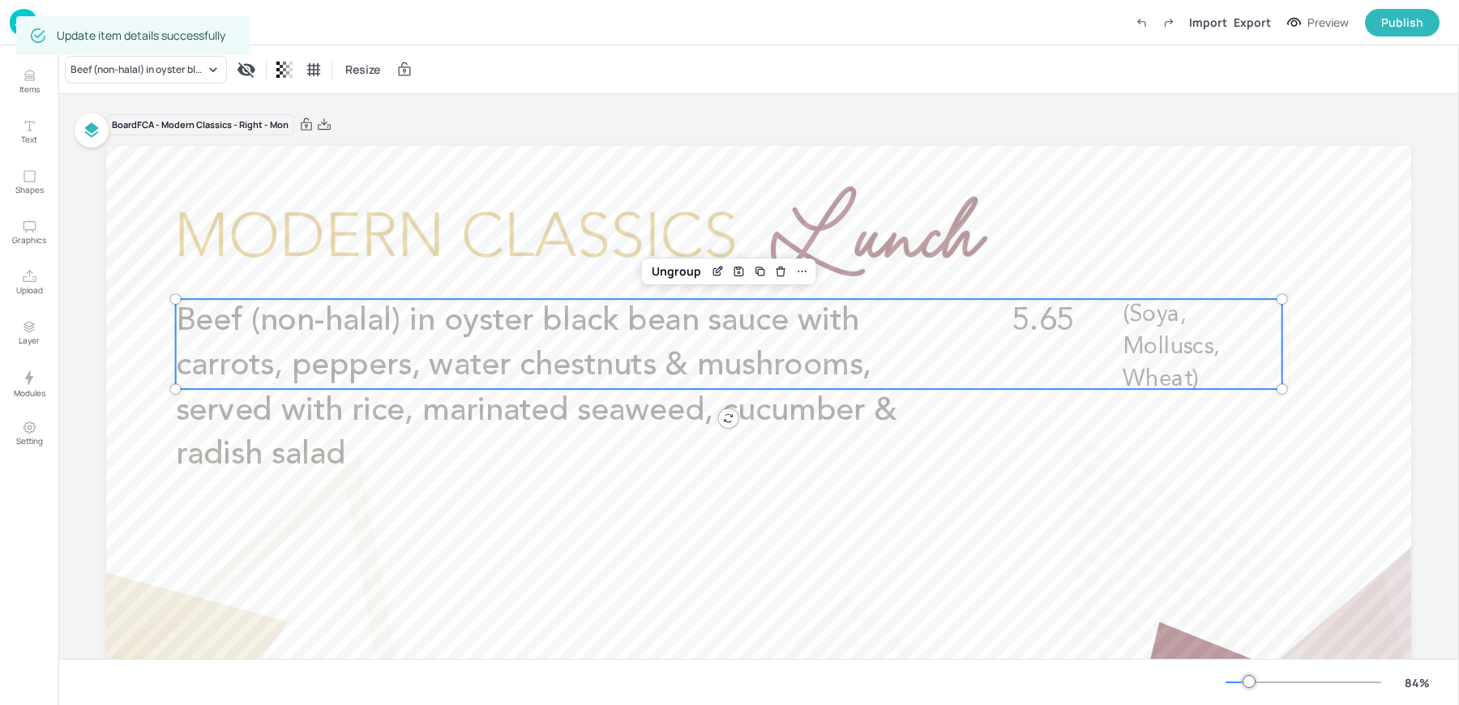
click at [571, 94] on div "Board FCA - Modern Classics - Right - Mon Beef (non-halal) in oyster black bean…" at bounding box center [758, 507] width 1305 height 827
click at [15, 24] on img at bounding box center [24, 22] width 28 height 27
click at [669, 87] on div "Beef (non-halal) in oyster black bean sauce with carrots, peppers, water chestn…" at bounding box center [758, 69] width 1401 height 48
click at [16, 26] on div "Update item details successfully" at bounding box center [132, 35] width 233 height 39
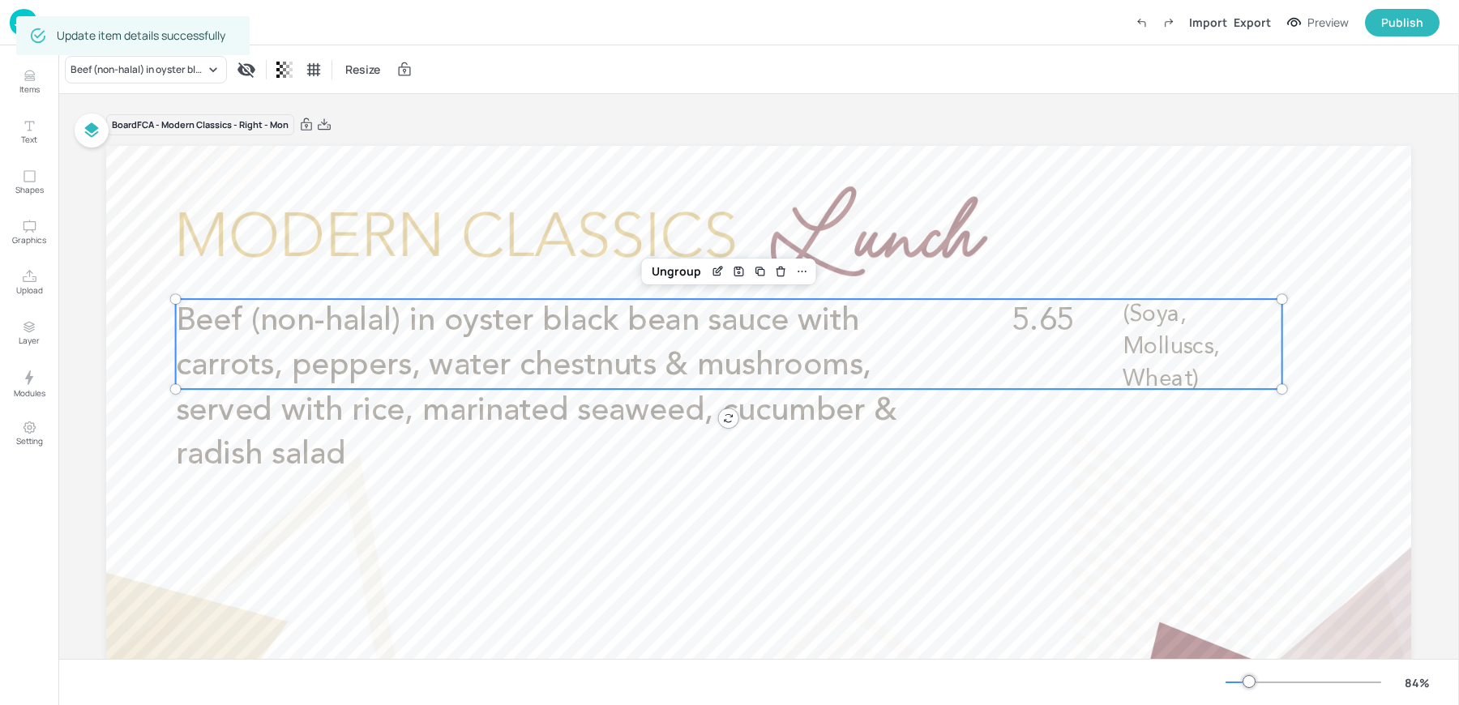
click at [7, 14] on div "Dashboard Saved Import Export Preview Publish" at bounding box center [729, 22] width 1459 height 45
click at [14, 18] on img at bounding box center [24, 22] width 28 height 27
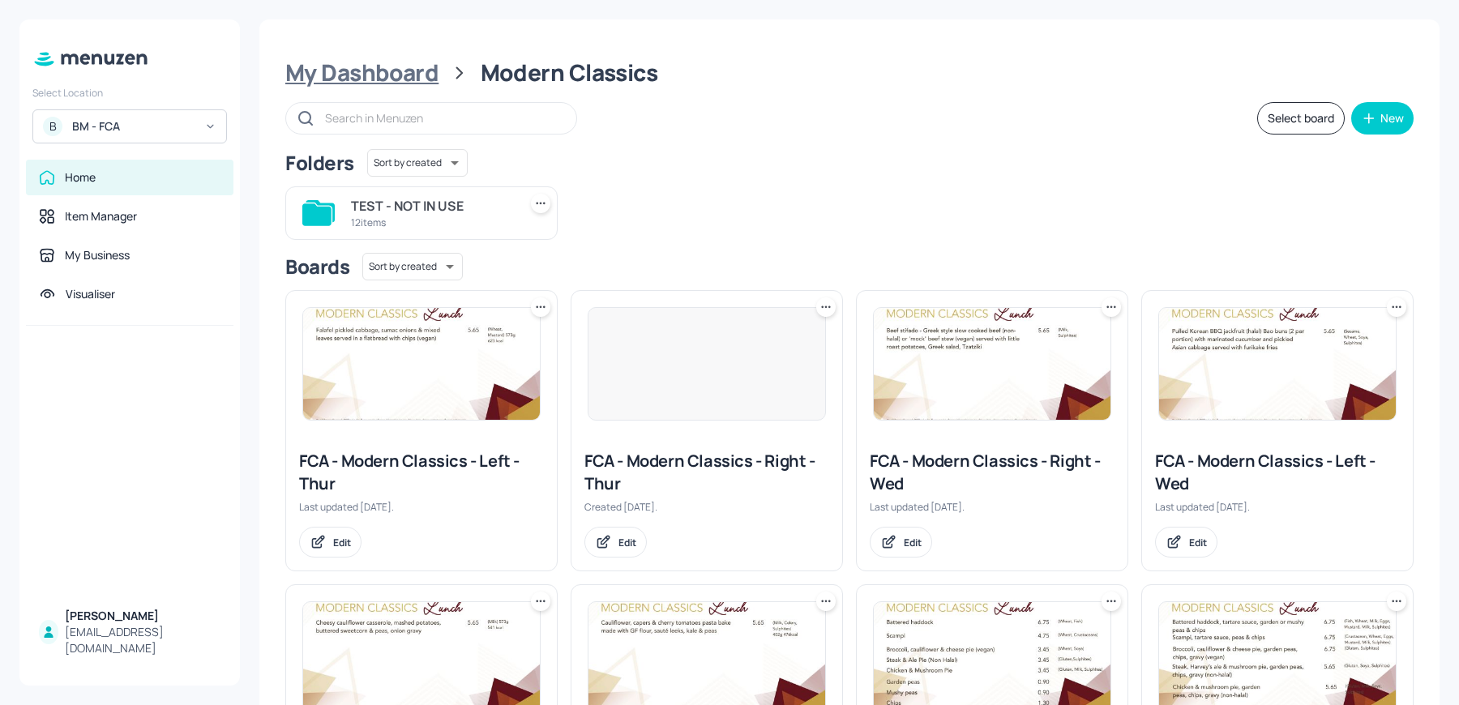
click at [388, 88] on div "My Dashboard" at bounding box center [361, 72] width 153 height 29
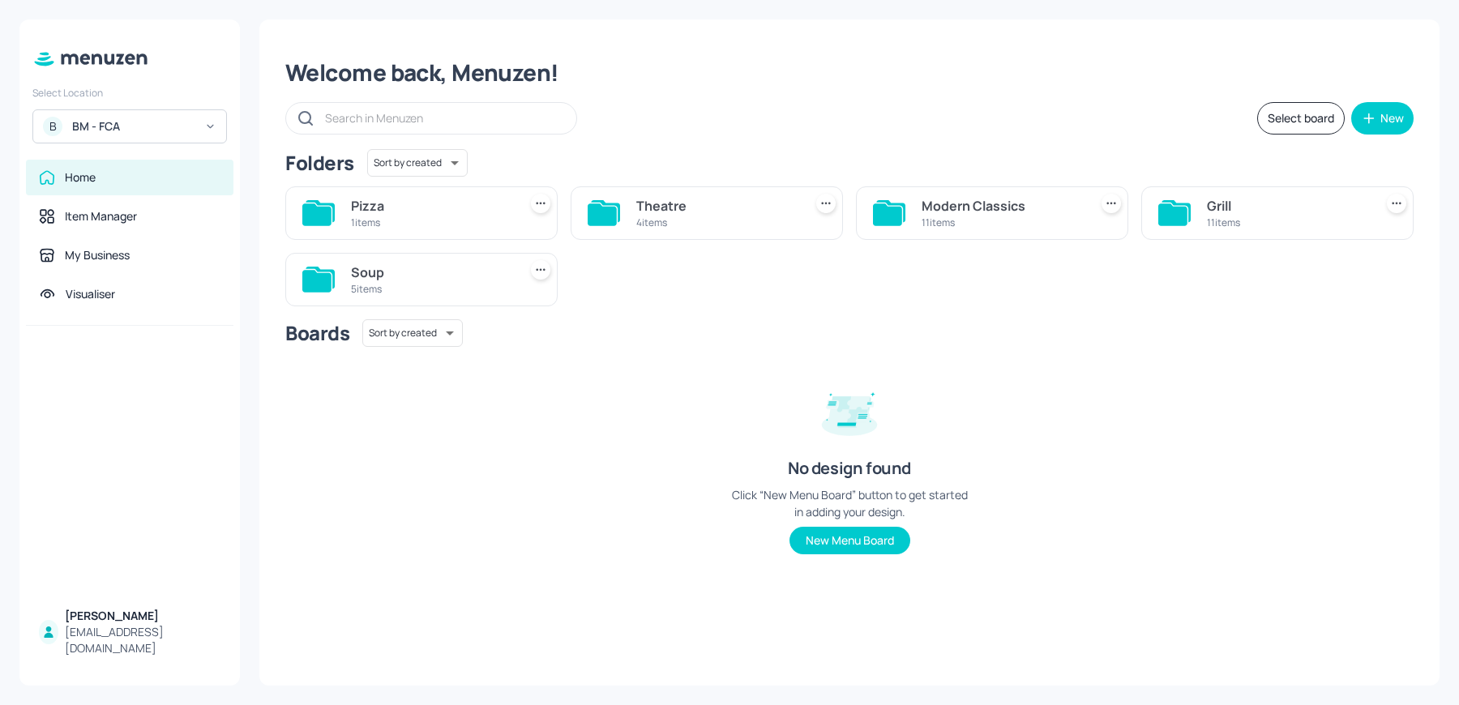
click at [1288, 202] on div "Grill" at bounding box center [1287, 205] width 160 height 19
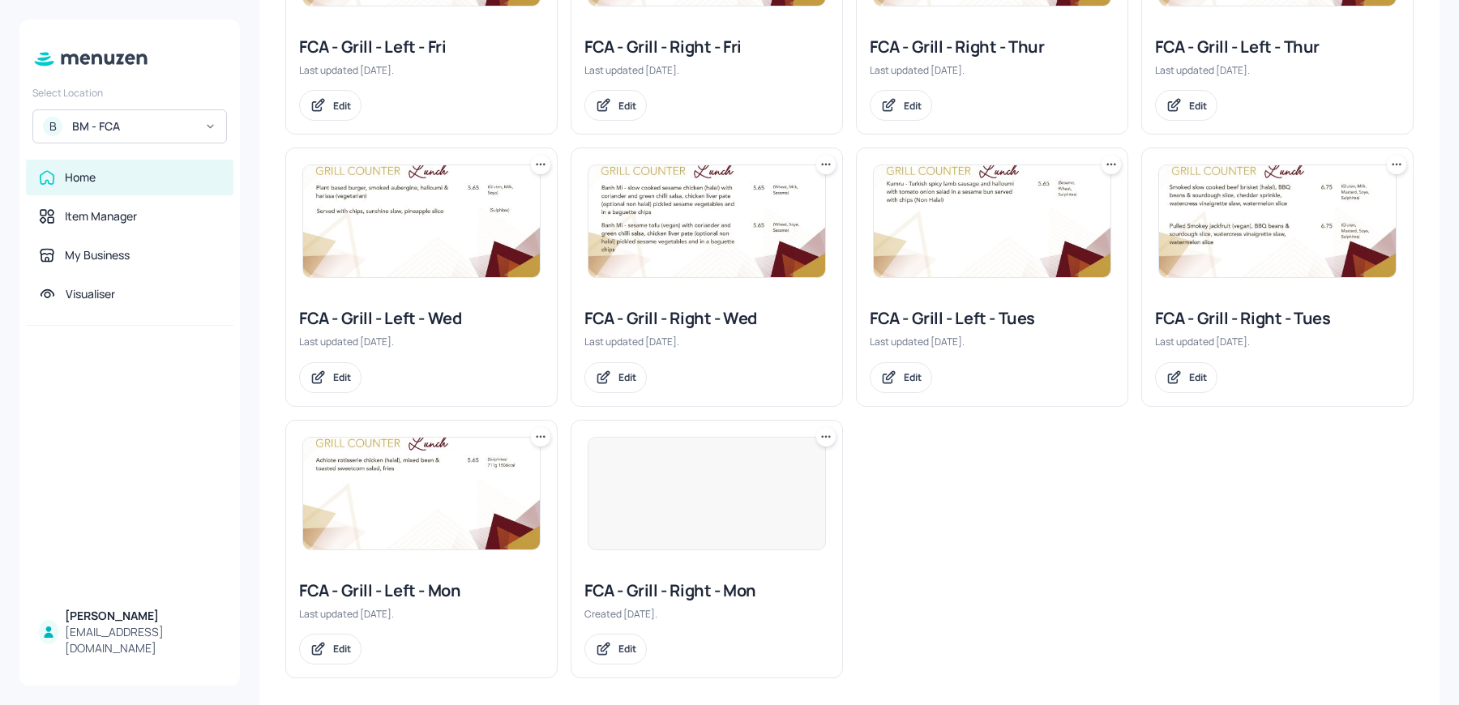
scroll to position [421, 0]
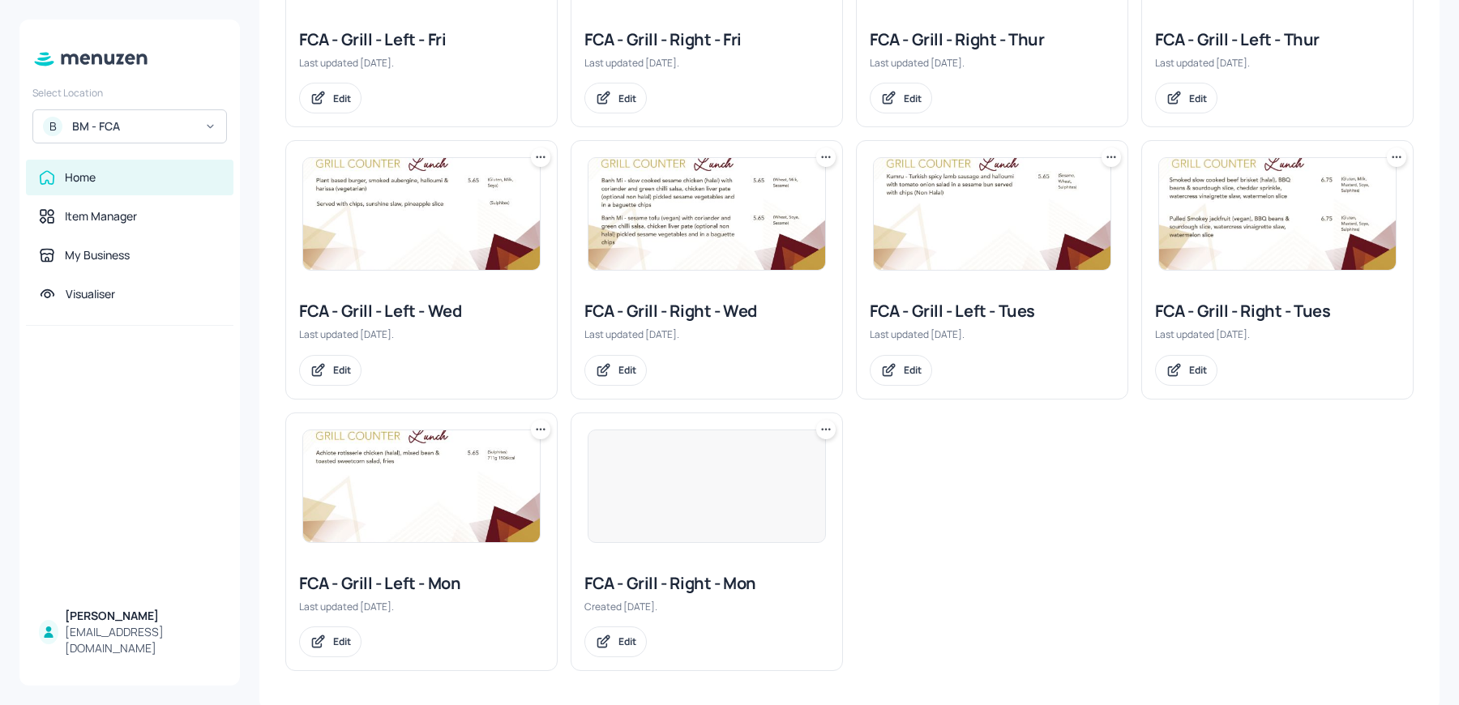
click at [697, 481] on div at bounding box center [707, 486] width 238 height 113
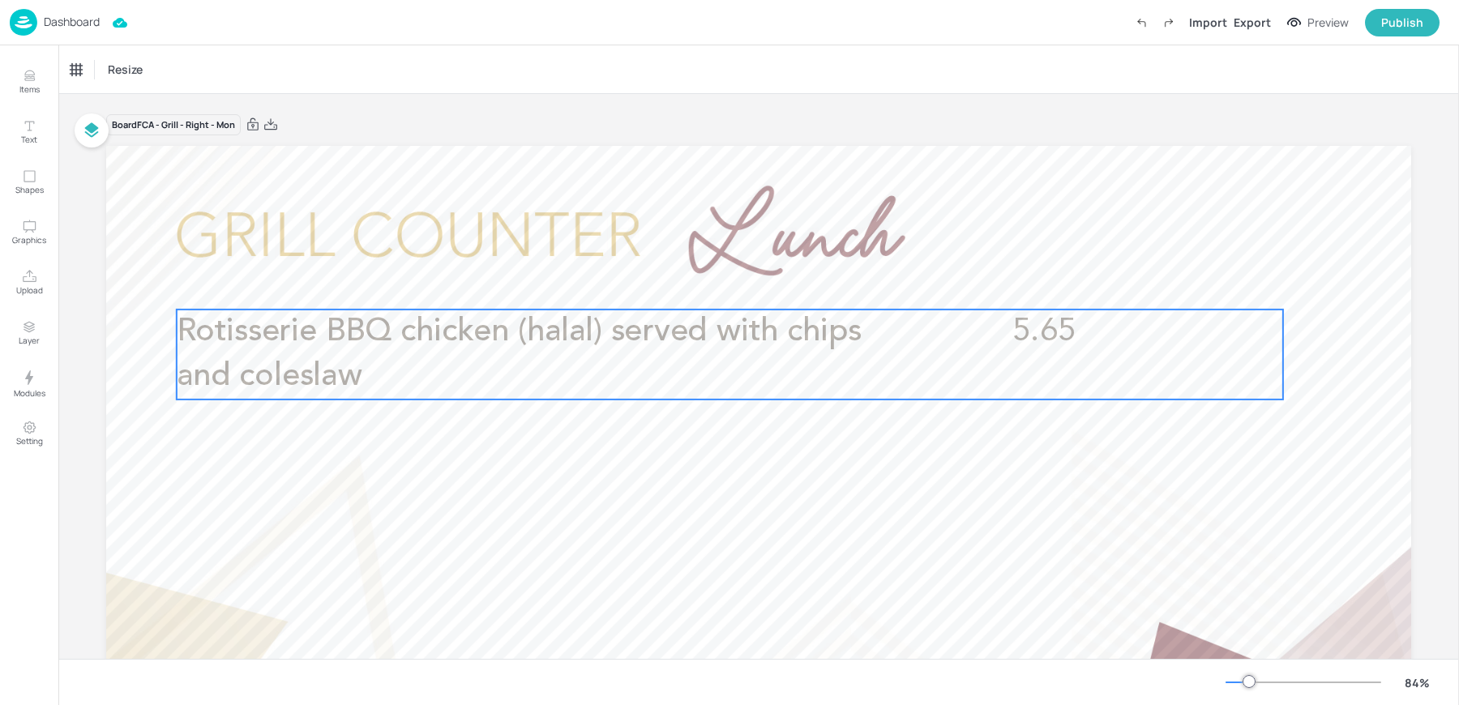
click at [364, 362] on p "Rotisserie BBQ chicken (halal) served with chips and coleslaw" at bounding box center [546, 354] width 738 height 89
click at [723, 286] on div "Edit Item" at bounding box center [718, 282] width 21 height 21
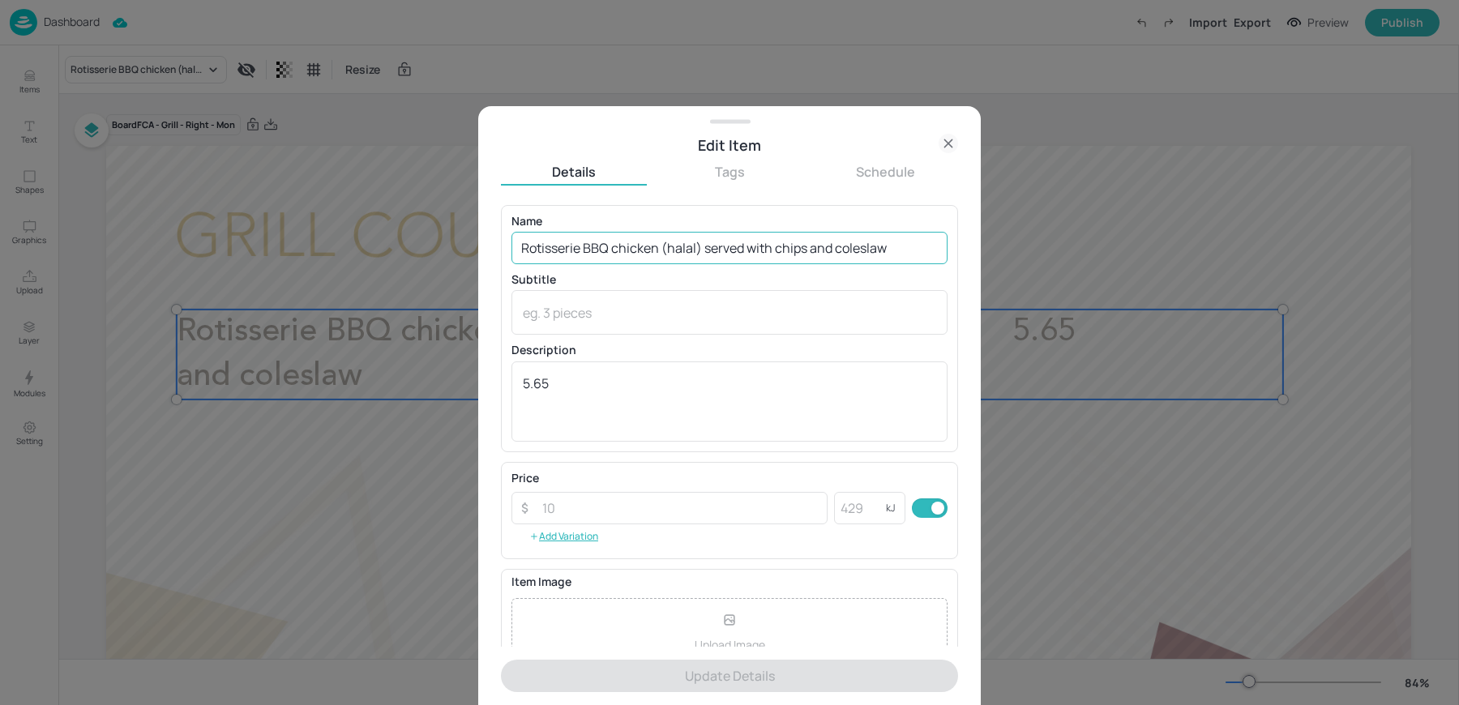
click at [660, 262] on input "Rotisserie BBQ chicken (halal) served with chips and coleslaw" at bounding box center [729, 248] width 436 height 32
paste input ", chips, coleslaw (Wheat, Barley)"
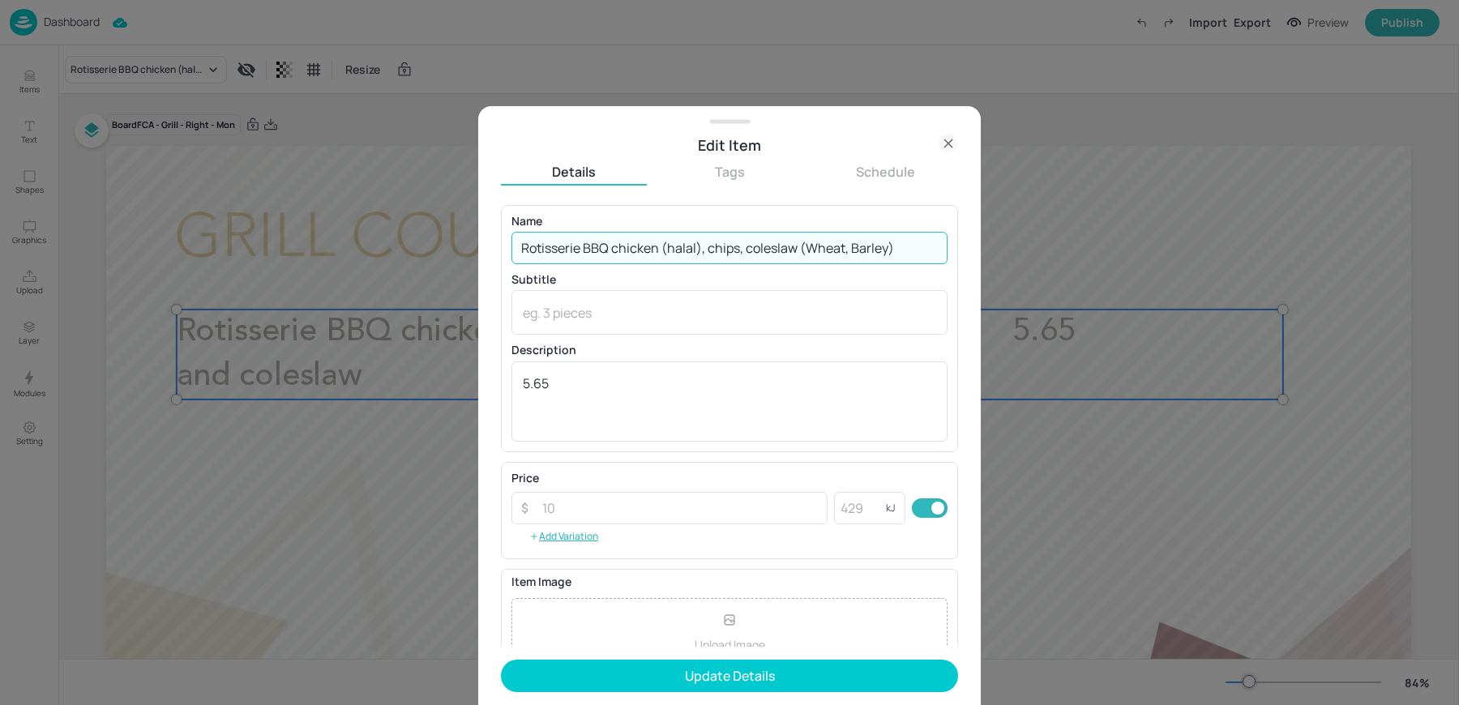
click at [798, 249] on input "Rotisserie BBQ chicken (halal), chips, coleslaw (Wheat, Barley)" at bounding box center [729, 248] width 436 height 32
type input "Rotisserie BBQ chicken (halal), chips, coleslaw"
click at [617, 323] on div "x ​" at bounding box center [729, 312] width 436 height 45
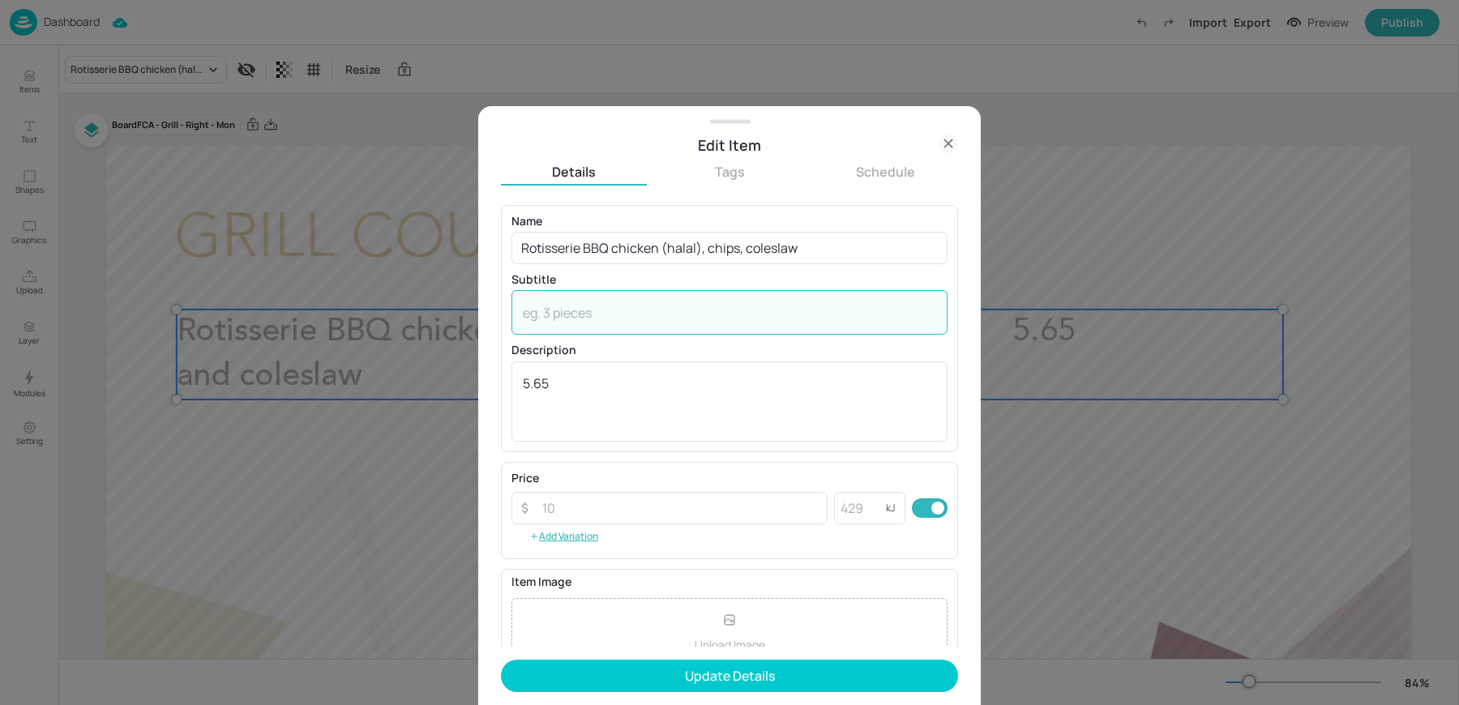
paste textarea "(Wheat, Barley)"
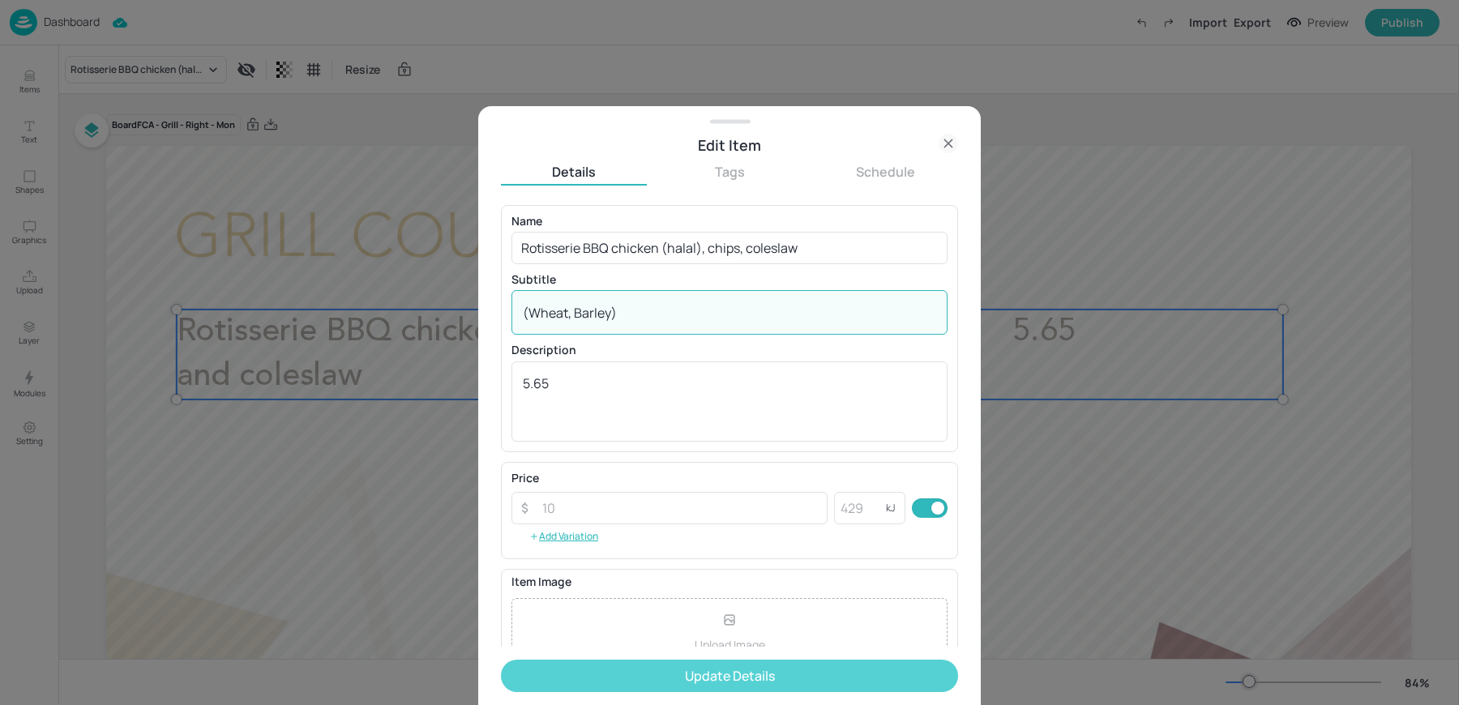
type textarea "(Wheat, Barley)"
click at [621, 678] on button "Update Details" at bounding box center [729, 676] width 457 height 32
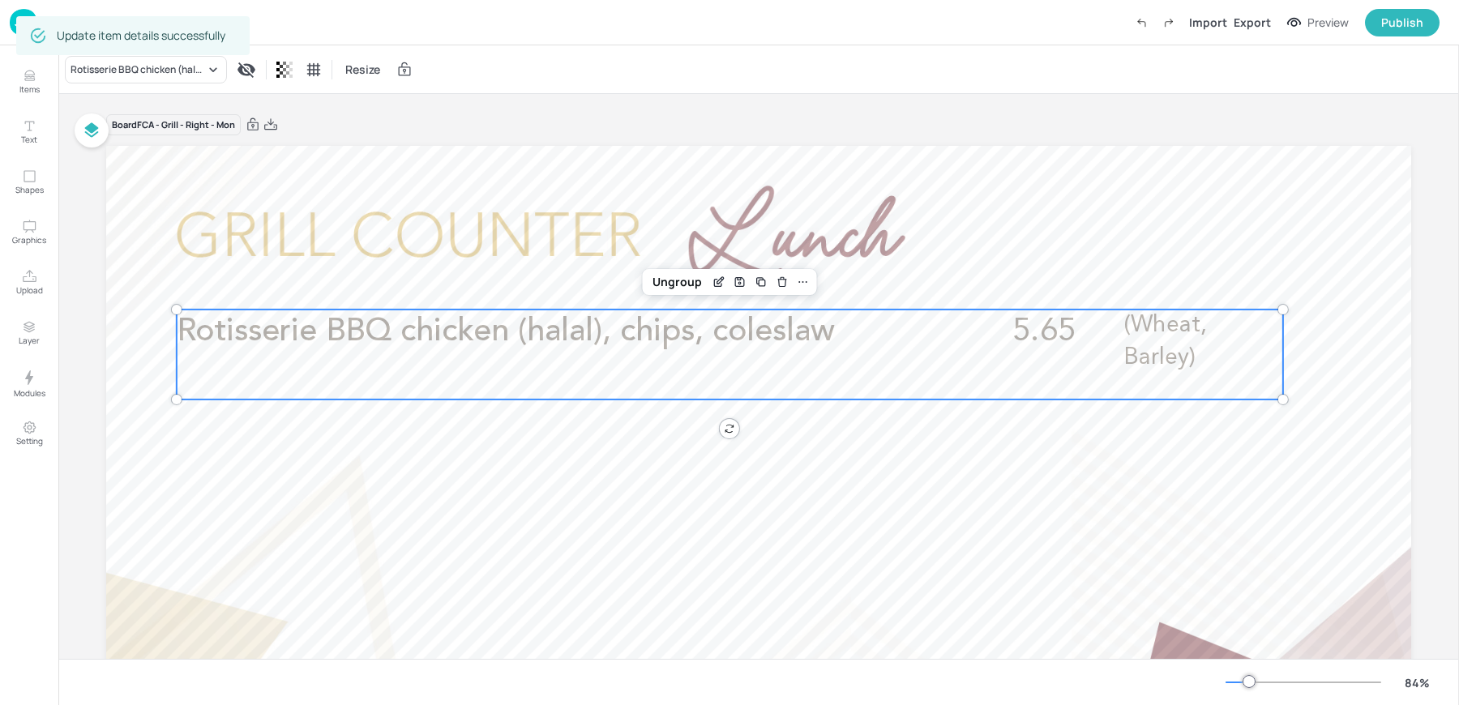
click at [15, 24] on img at bounding box center [24, 22] width 28 height 27
click at [72, 28] on p "Dashboard" at bounding box center [72, 21] width 56 height 11
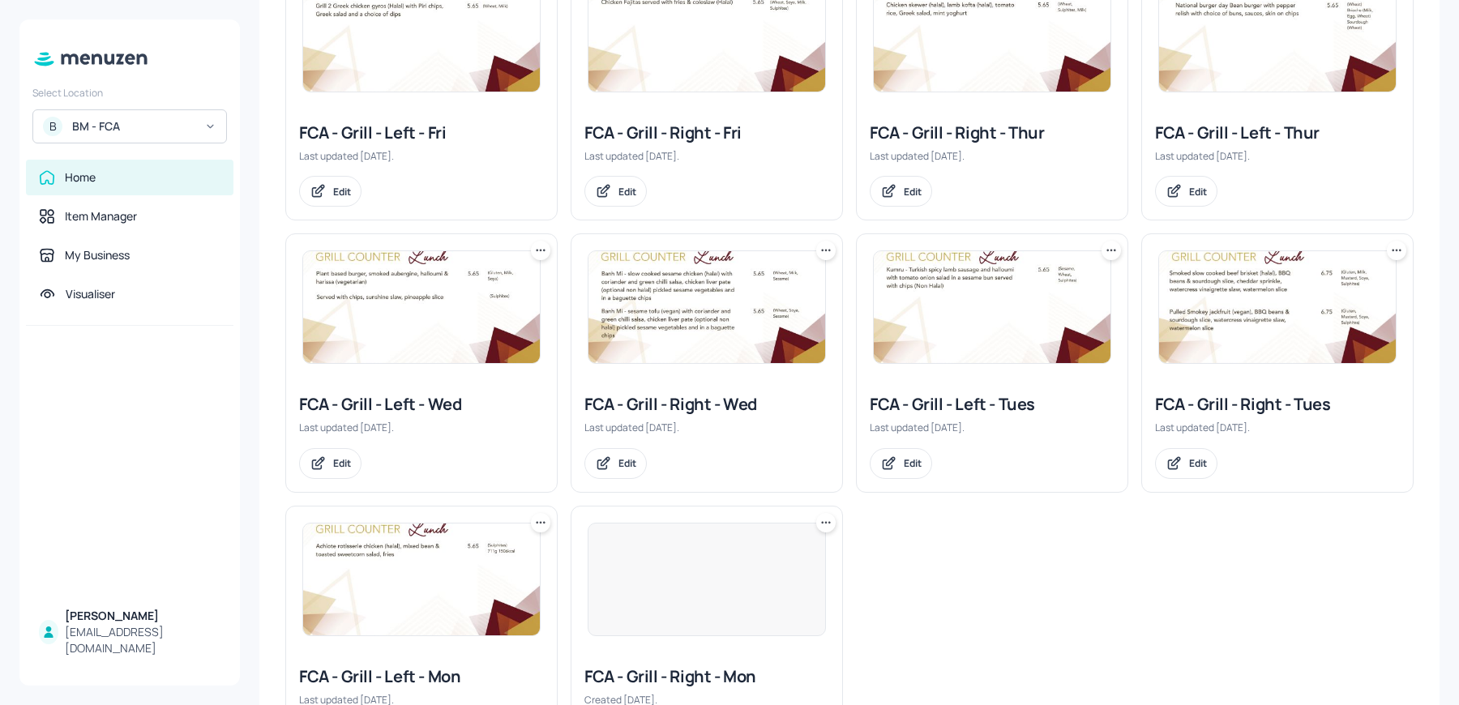
scroll to position [421, 0]
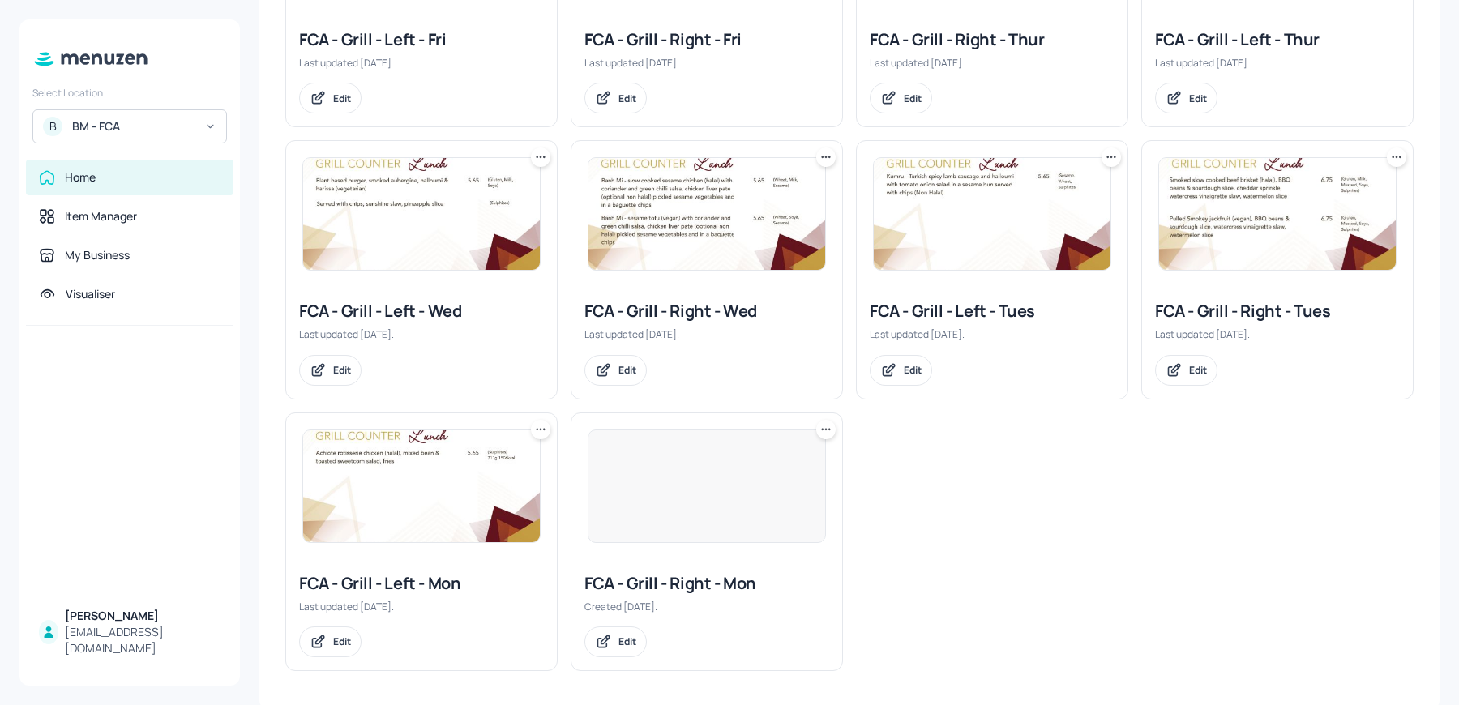
click at [426, 491] on img at bounding box center [421, 486] width 237 height 112
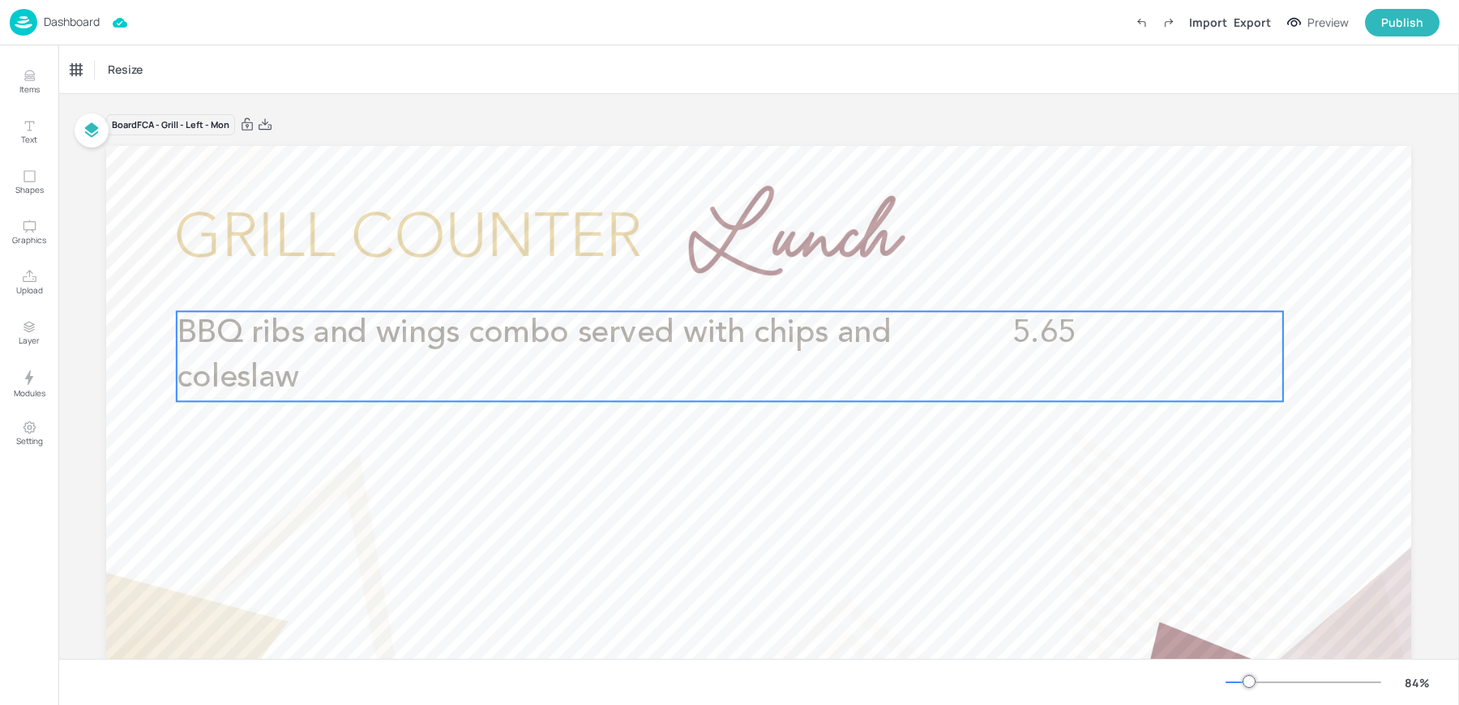
click at [367, 343] on span "BBQ ribs and wings combo served with chips and coleslaw" at bounding box center [534, 356] width 714 height 77
click at [571, 70] on div "BBQ ribs and wings combo served with chips and coleslaw Resize" at bounding box center [758, 69] width 1401 height 48
click at [72, 32] on div "Dashboard" at bounding box center [55, 22] width 90 height 27
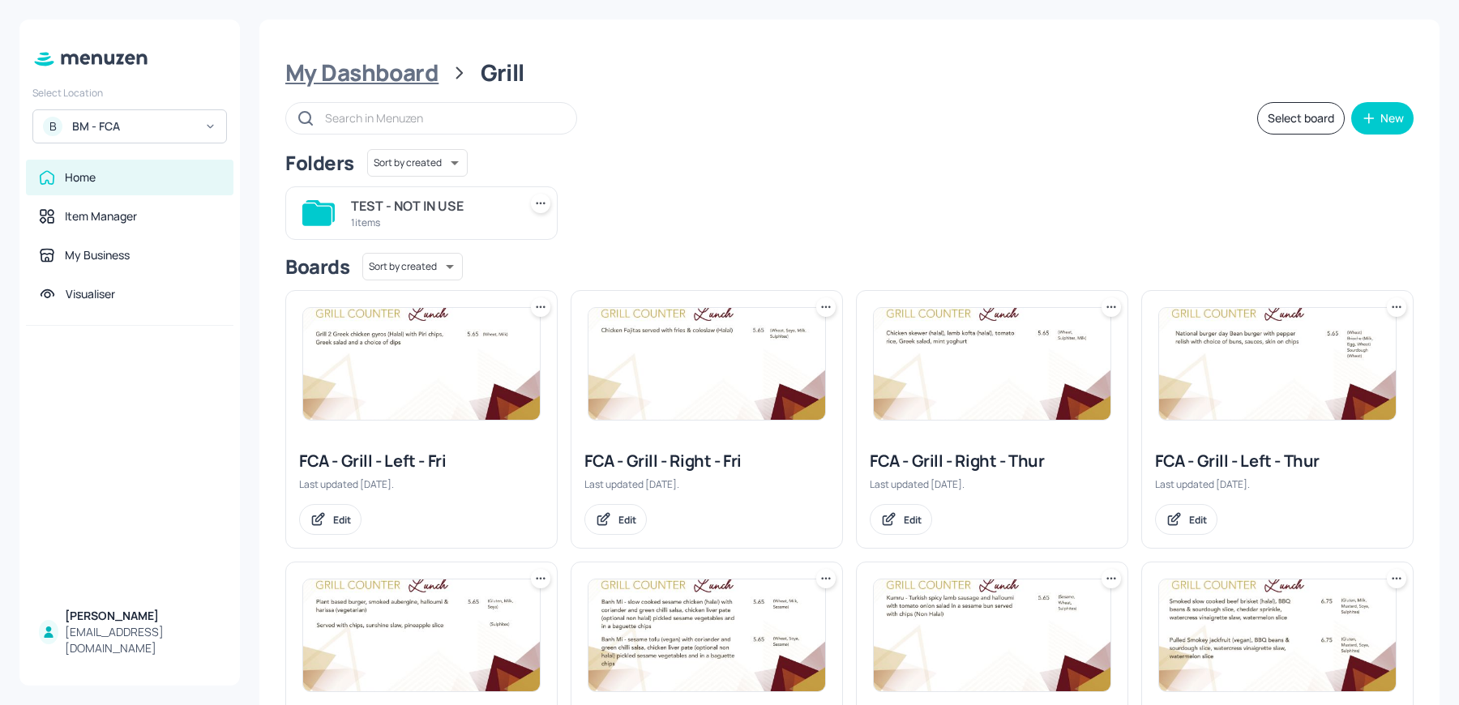
click at [387, 79] on div "My Dashboard" at bounding box center [361, 72] width 153 height 29
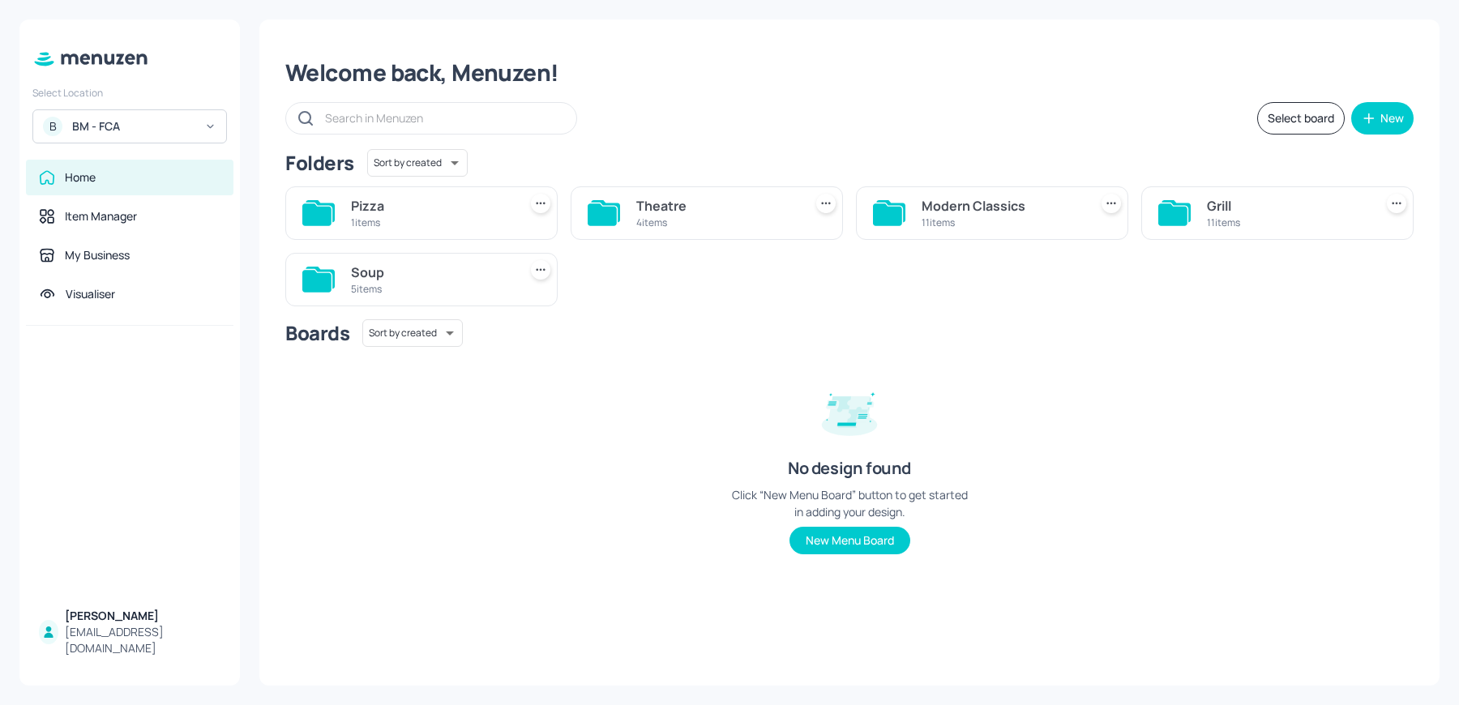
click at [390, 230] on div "Pizza 1 items" at bounding box center [431, 213] width 160 height 39
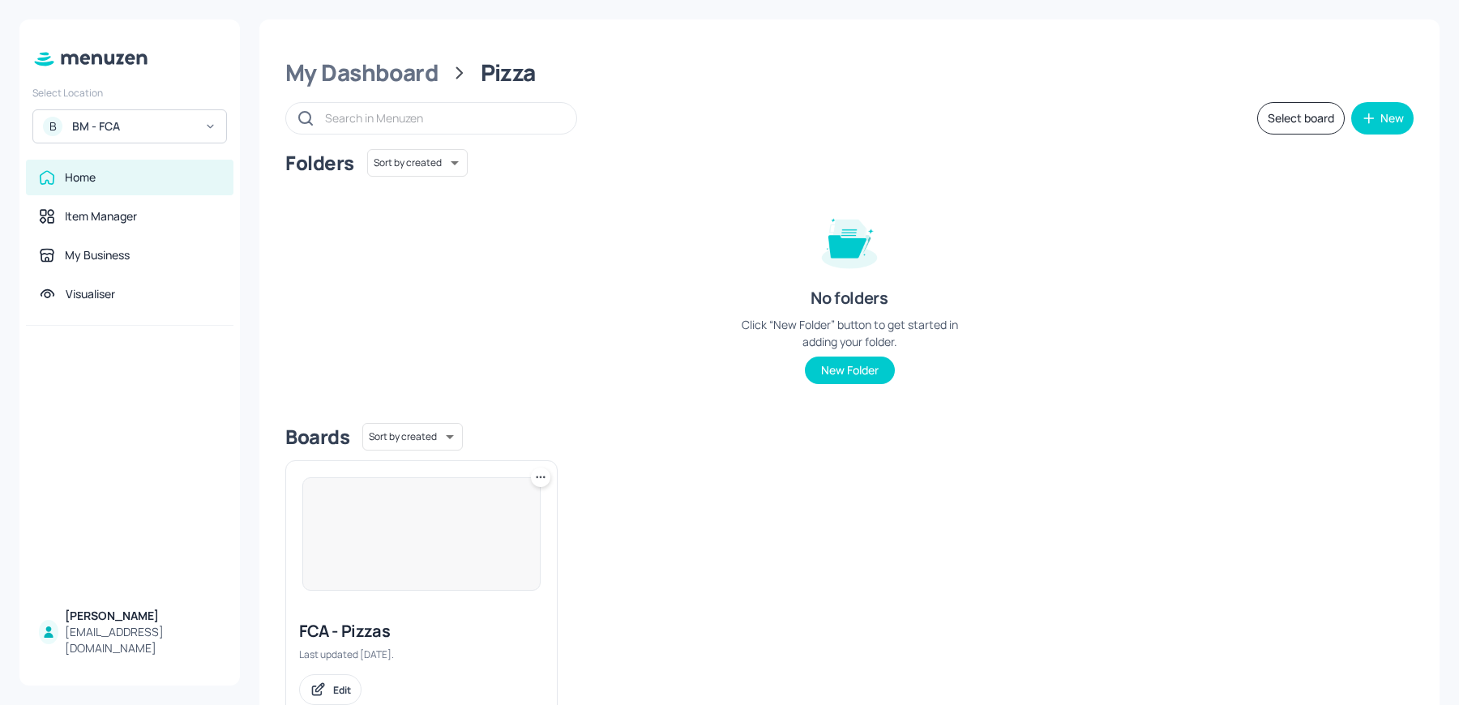
click at [422, 532] on img at bounding box center [421, 534] width 237 height 112
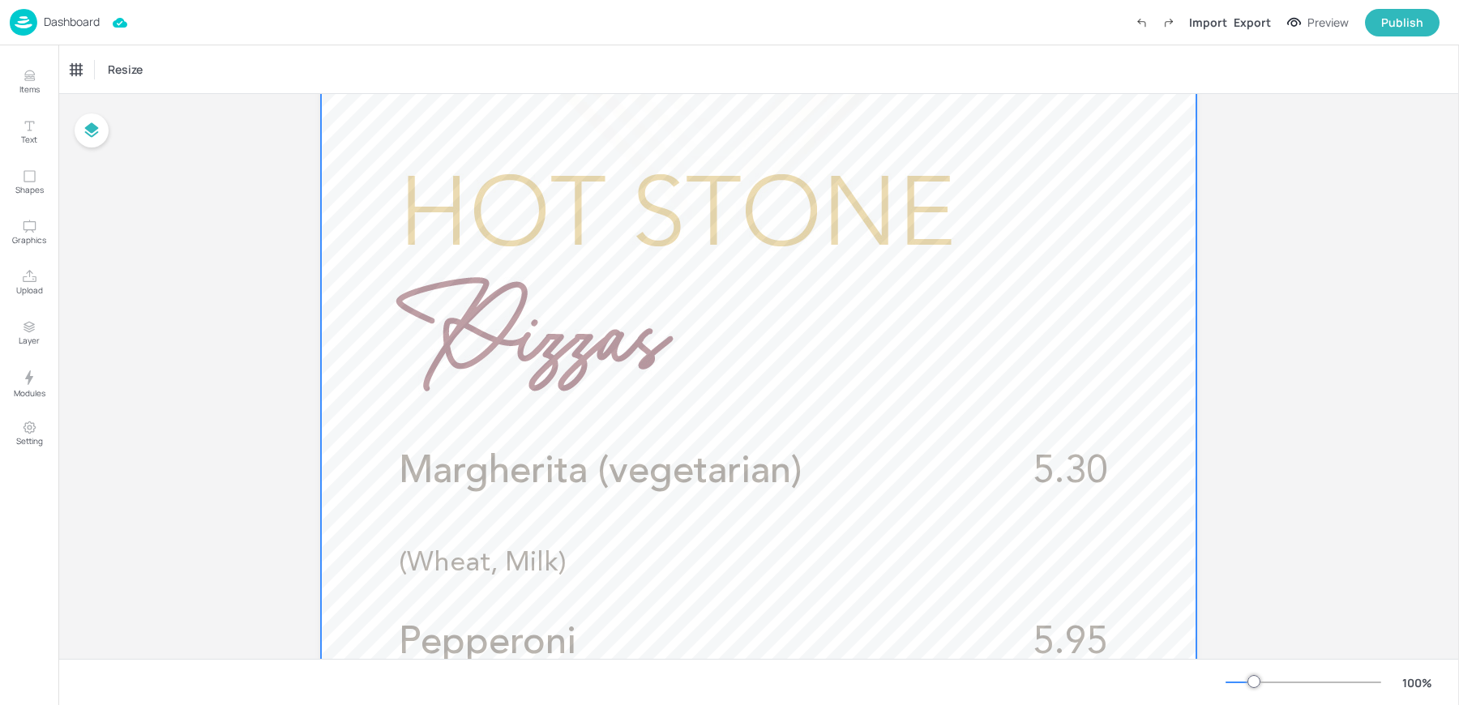
scroll to position [237, 0]
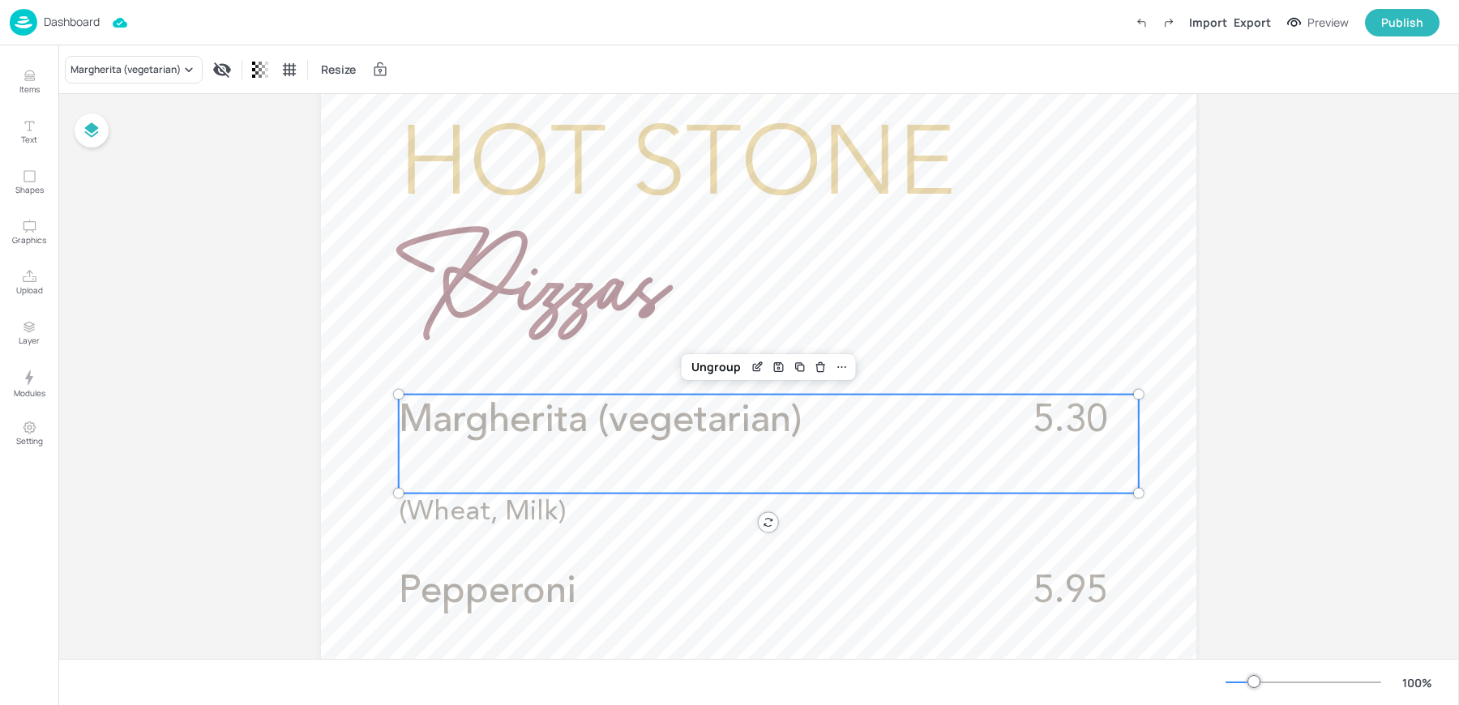
click at [650, 405] on span "Margherita (vegetarian)" at bounding box center [600, 421] width 403 height 38
click at [568, 602] on span "Pepperoni" at bounding box center [487, 592] width 177 height 38
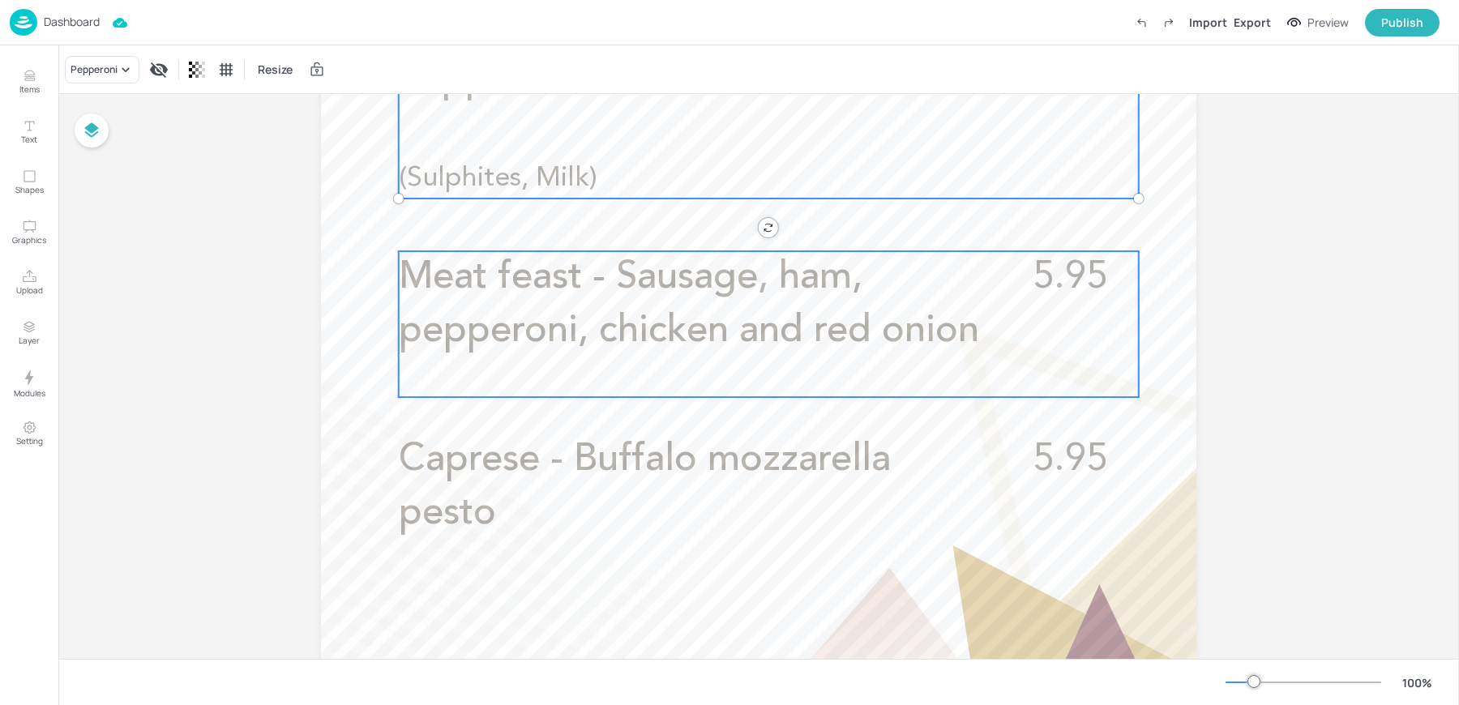
scroll to position [772, 0]
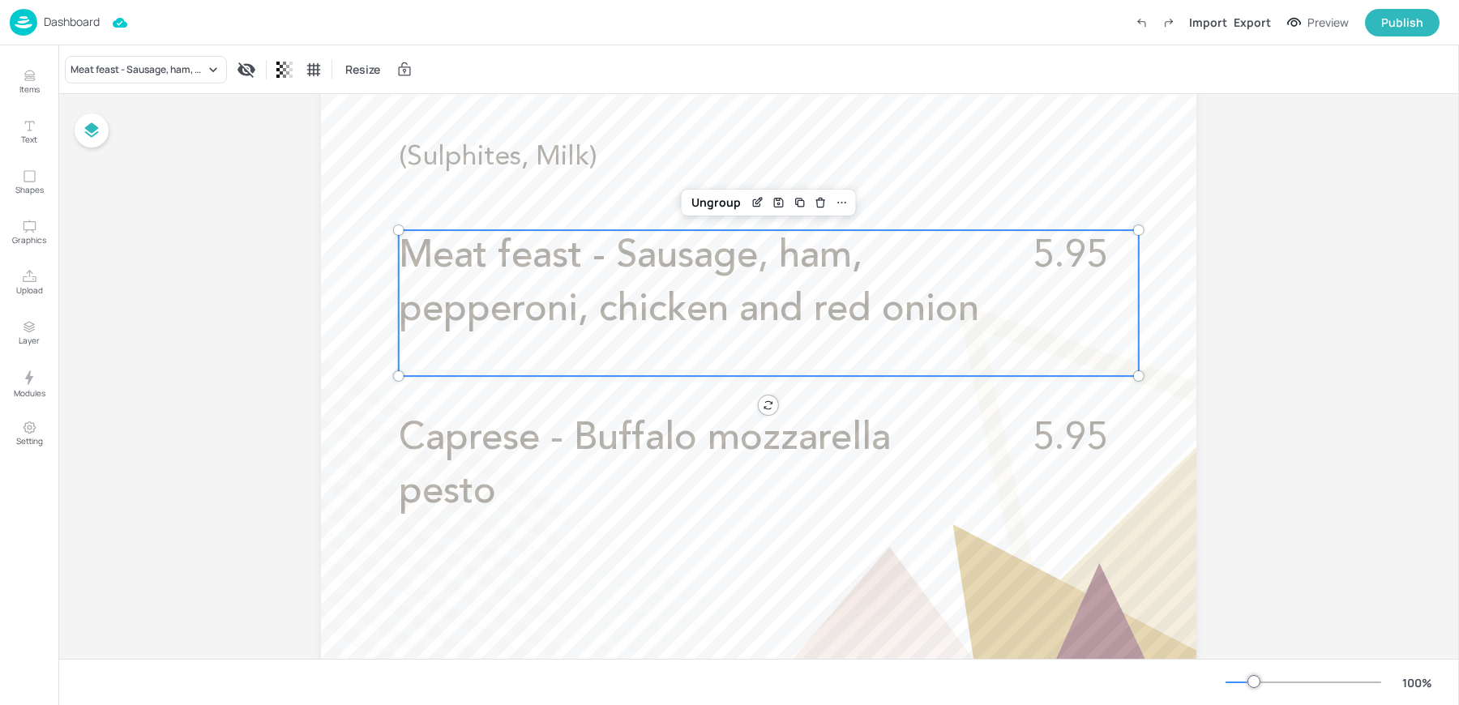
click at [522, 336] on p "Meat feast - Sausage, ham, pepperoni, chicken and red onion" at bounding box center [697, 283] width 596 height 107
click at [760, 199] on icon "Edit Item" at bounding box center [758, 202] width 14 height 13
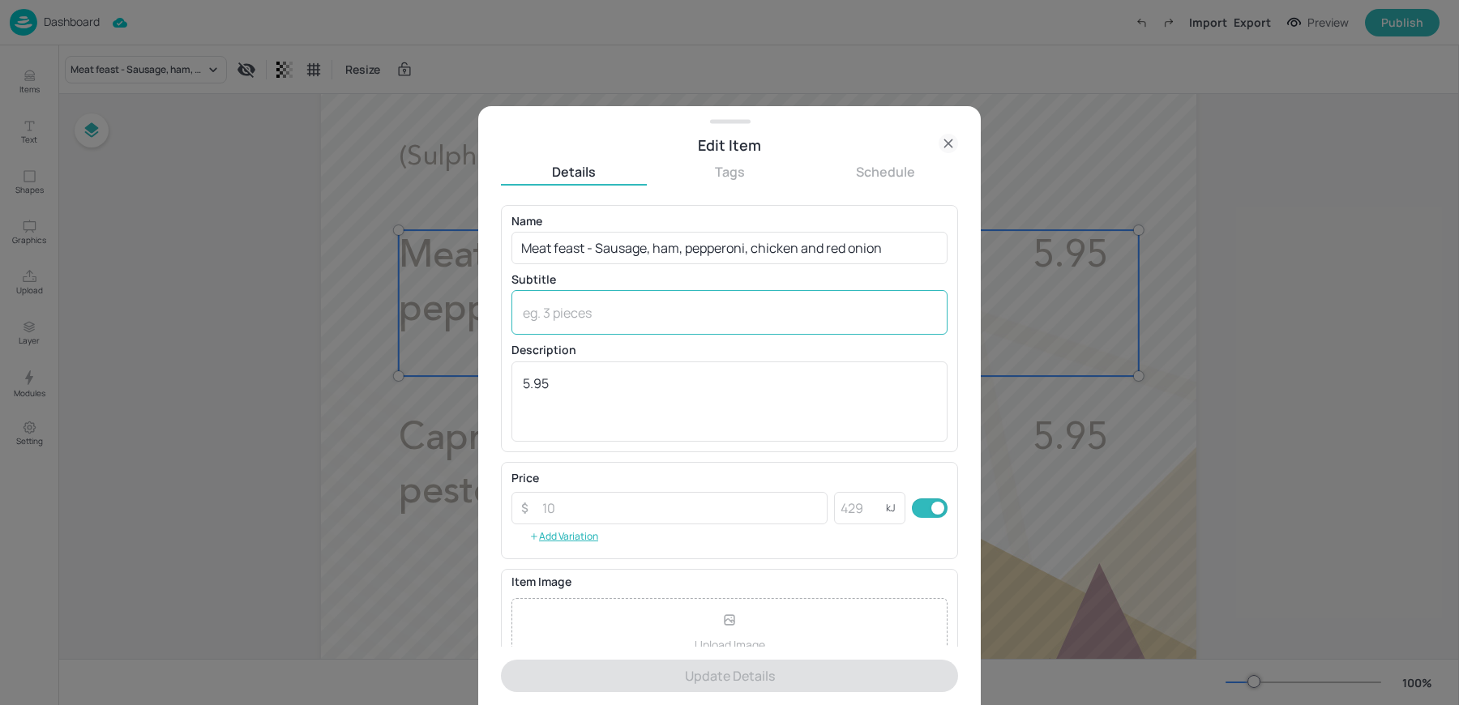
click at [543, 317] on textarea at bounding box center [729, 313] width 413 height 18
paste textarea "(Wheat, Milk, Sulphites)"
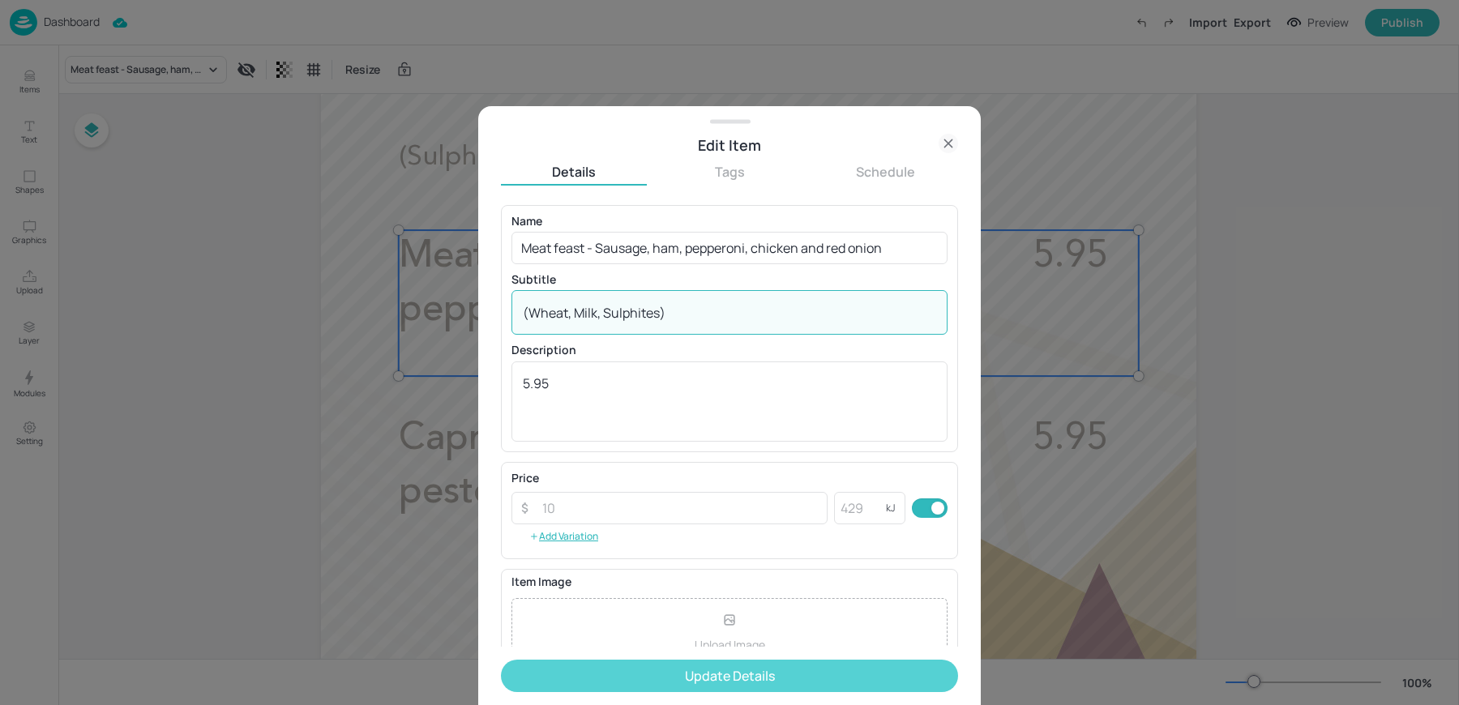
type textarea "(Wheat, Milk, Sulphites)"
click at [646, 674] on button "Update Details" at bounding box center [729, 676] width 457 height 32
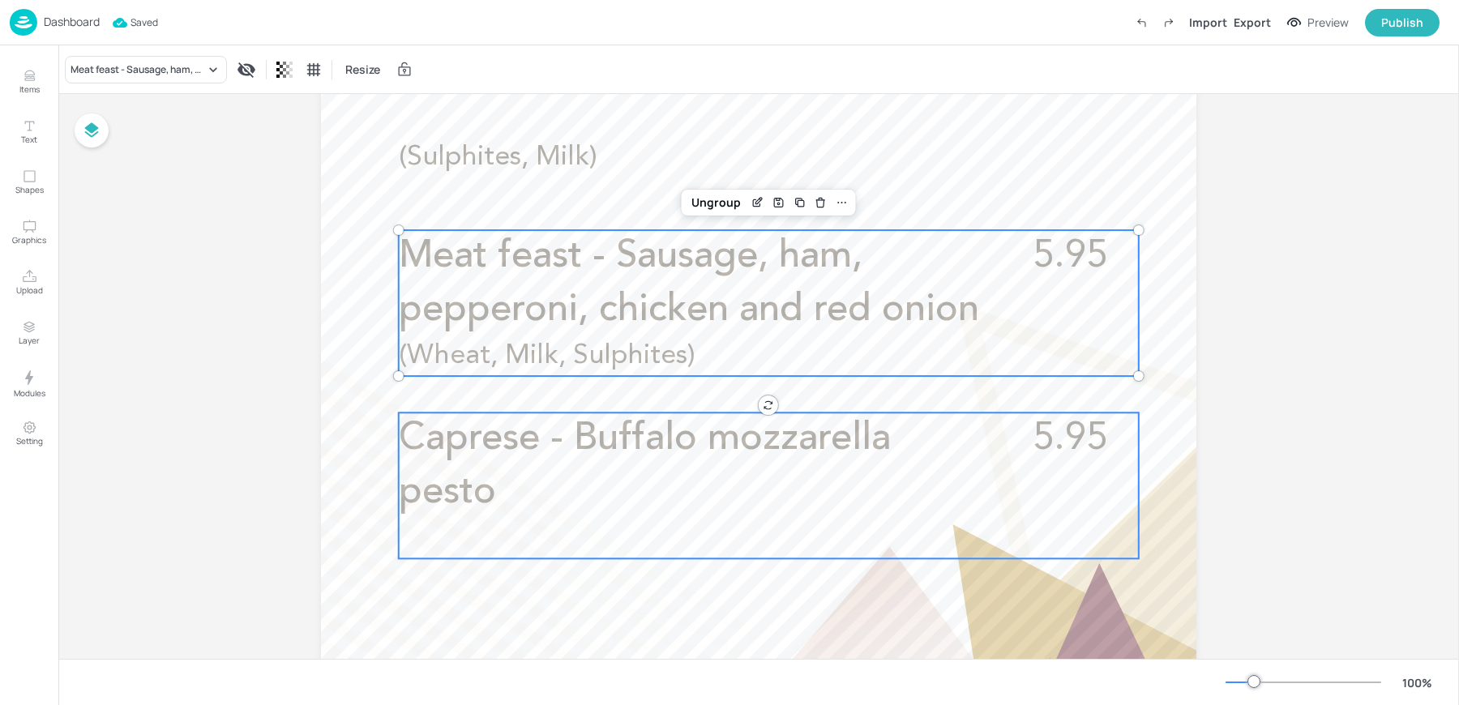
click at [618, 448] on span "Caprese - Buffalo mozzarella pesto" at bounding box center [645, 466] width 492 height 92
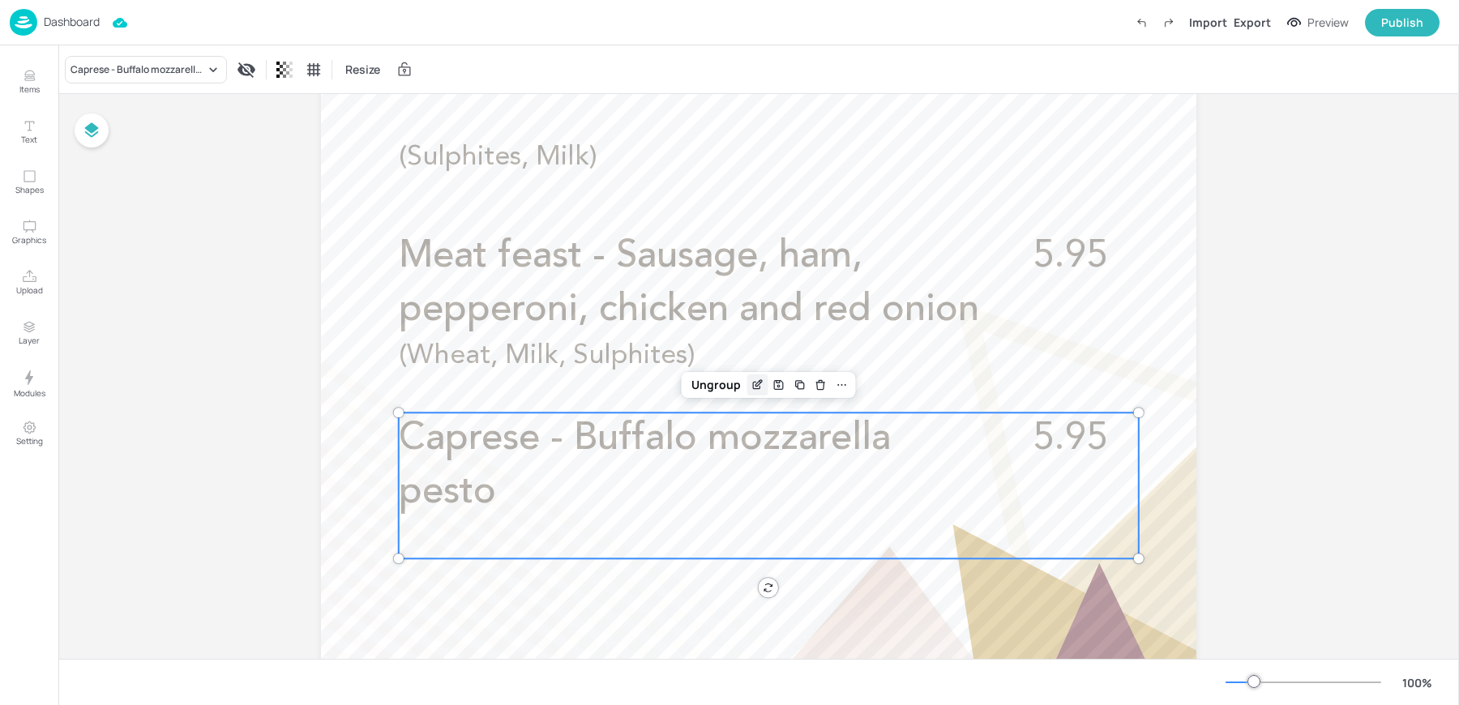
click at [755, 377] on div "Edit Item" at bounding box center [757, 384] width 21 height 21
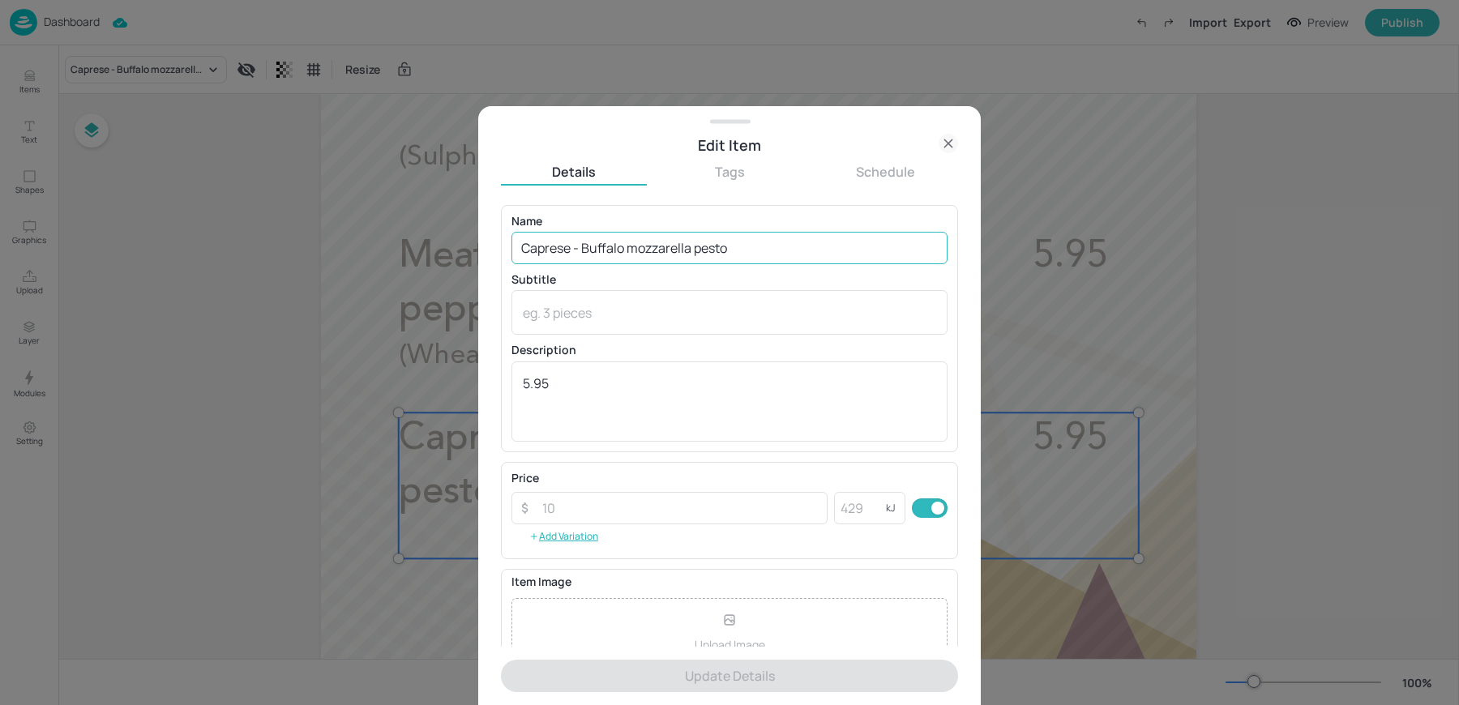
click at [759, 255] on input "Caprese - Buffalo mozzarella pesto" at bounding box center [729, 248] width 436 height 32
paste input "(vegetarian) (Wheat, Milk)"
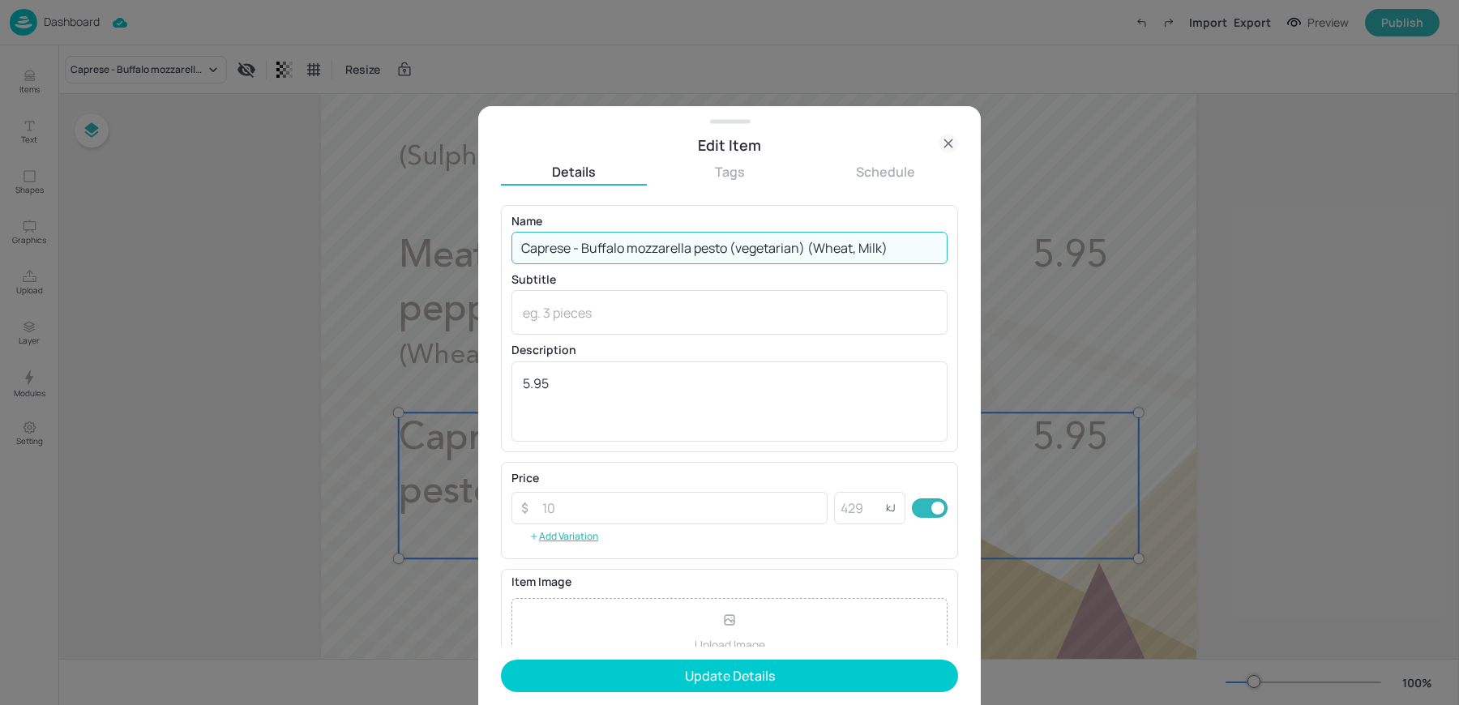
click at [810, 249] on input "Caprese - Buffalo mozzarella pesto (vegetarian) (Wheat, Milk)" at bounding box center [729, 248] width 436 height 32
type input "Caprese - Buffalo mozzarella pesto (vegetarian)"
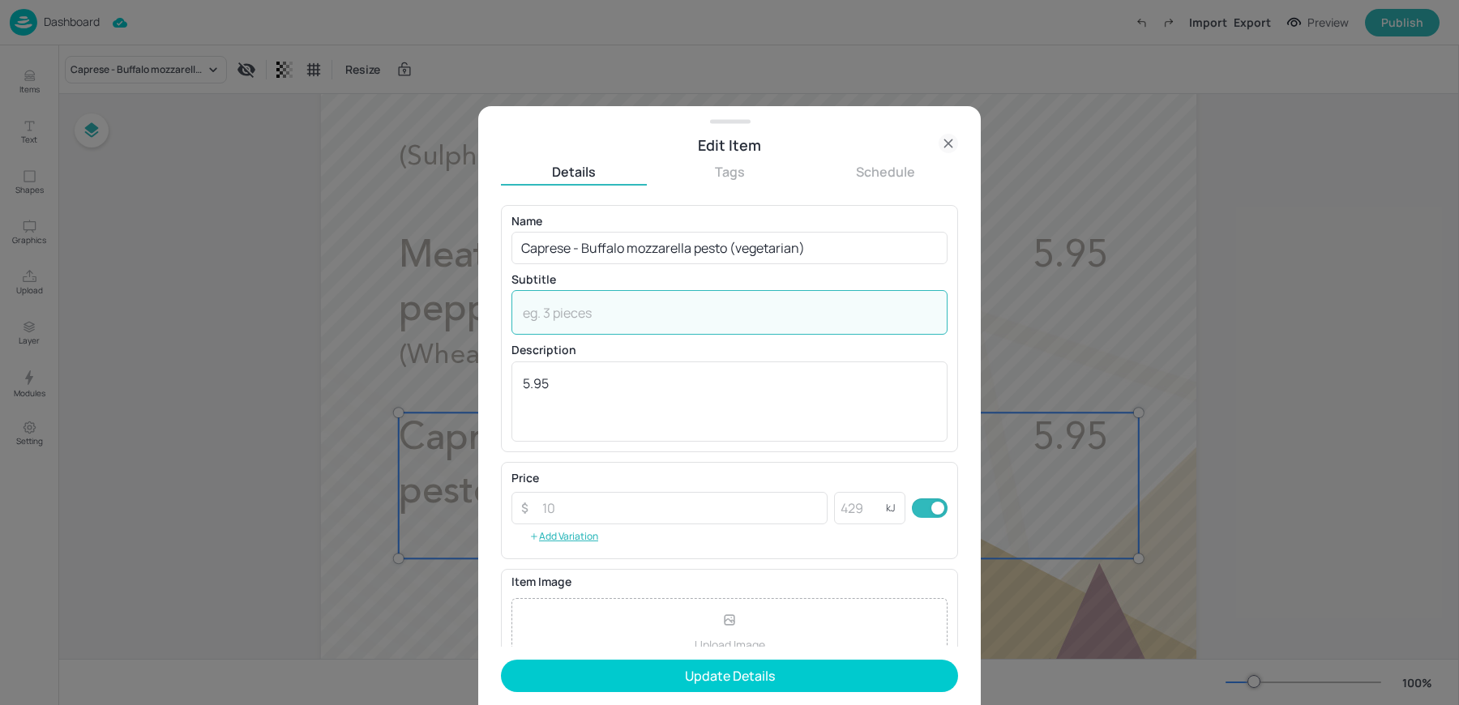
paste textarea "(Wheat, Milk)"
click at [601, 318] on textarea "(Wheat, Milk)" at bounding box center [729, 313] width 413 height 18
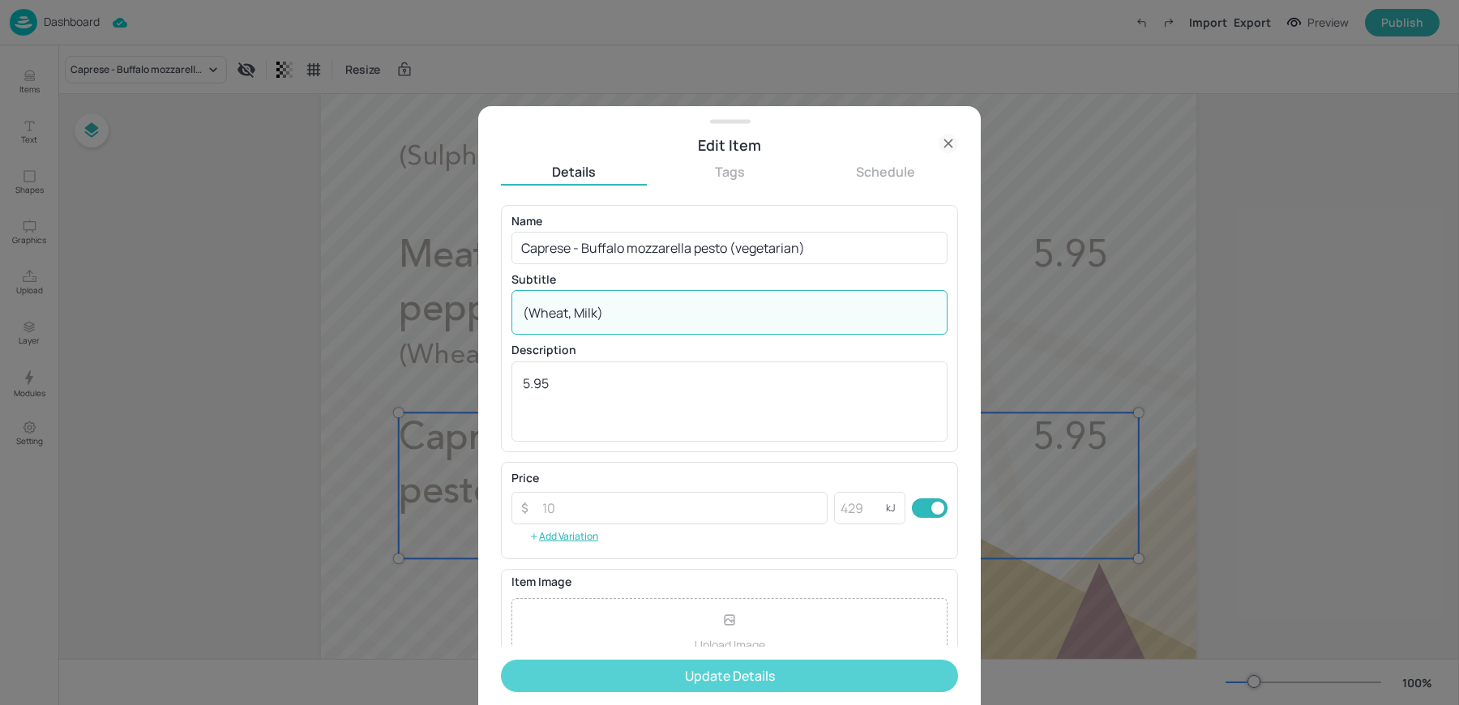
type textarea "(Wheat, Milk)"
click at [583, 678] on button "Update Details" at bounding box center [729, 676] width 457 height 32
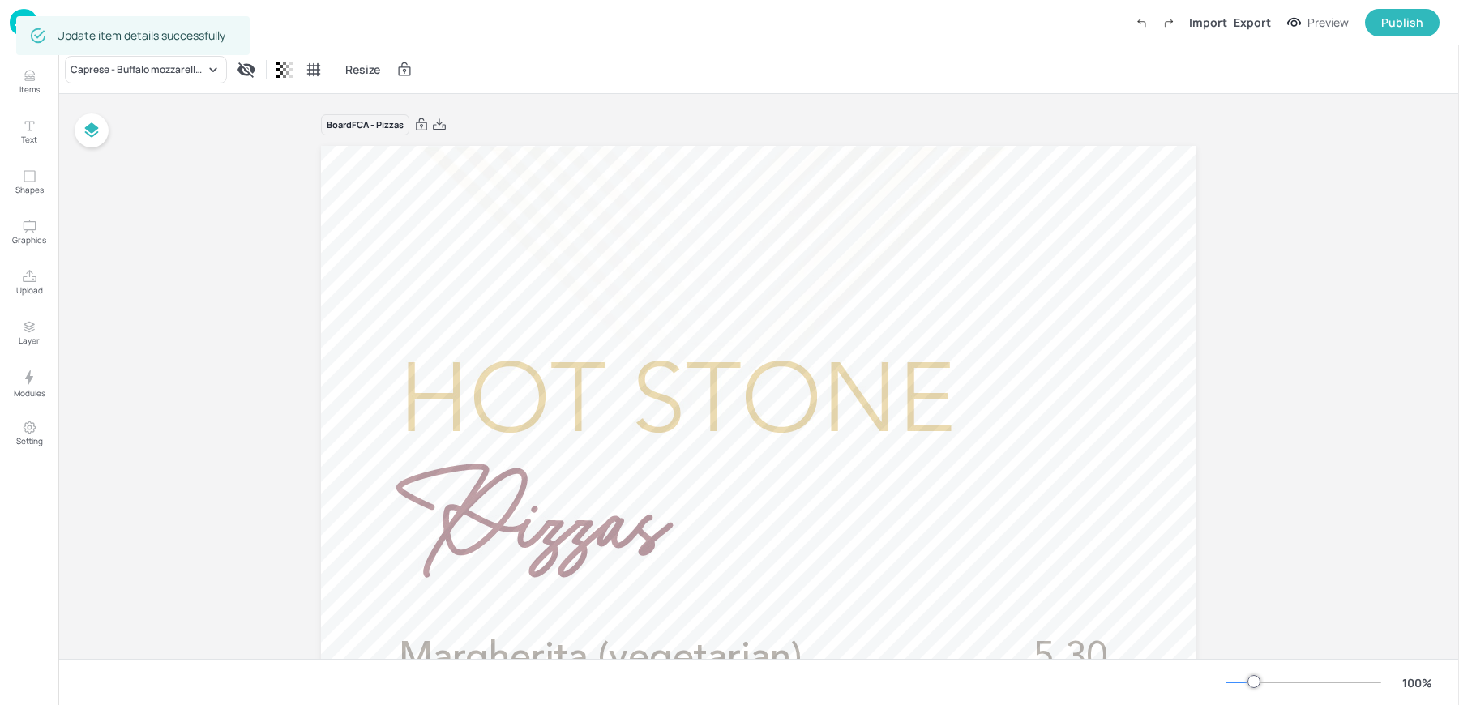
click at [563, 121] on div "Board FCA - Pizzas" at bounding box center [758, 124] width 875 height 23
click at [32, 24] on img at bounding box center [24, 22] width 28 height 27
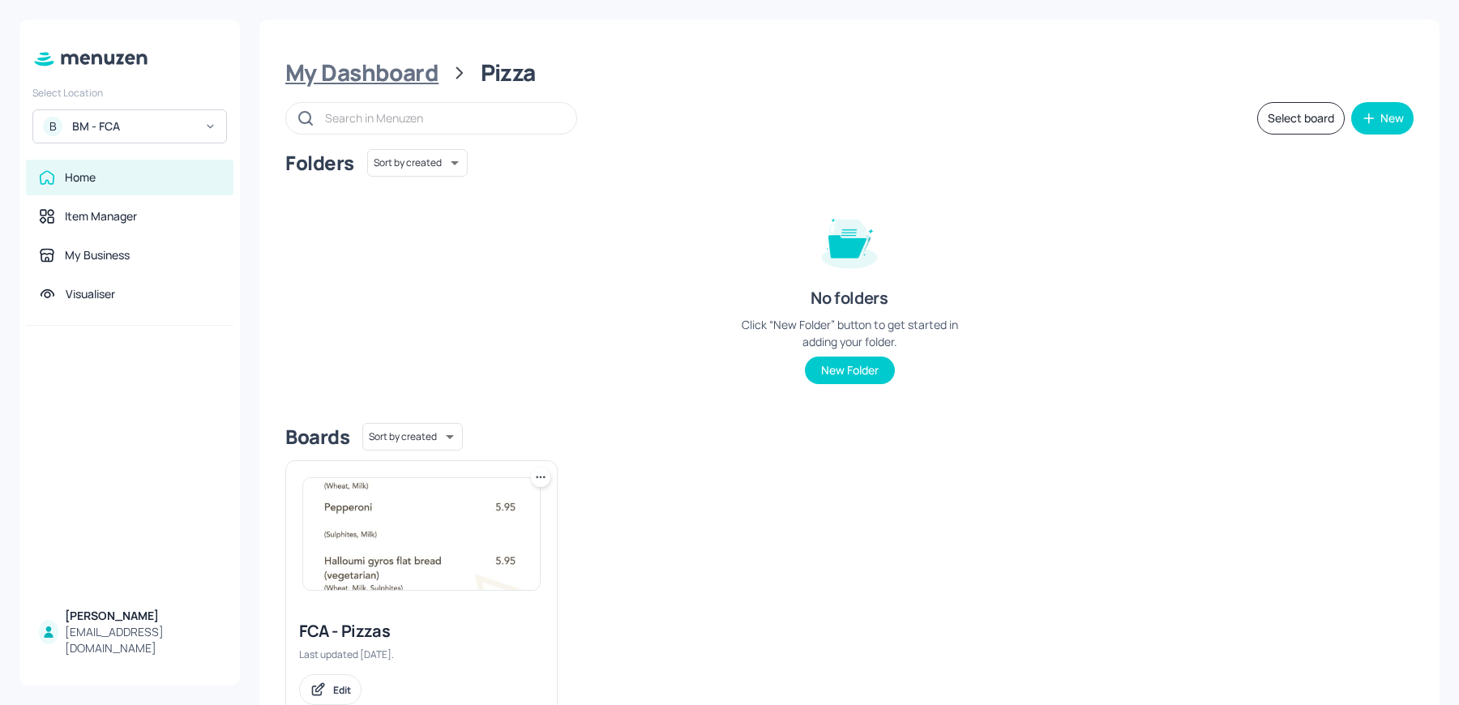
click at [399, 65] on div "My Dashboard" at bounding box center [361, 72] width 153 height 29
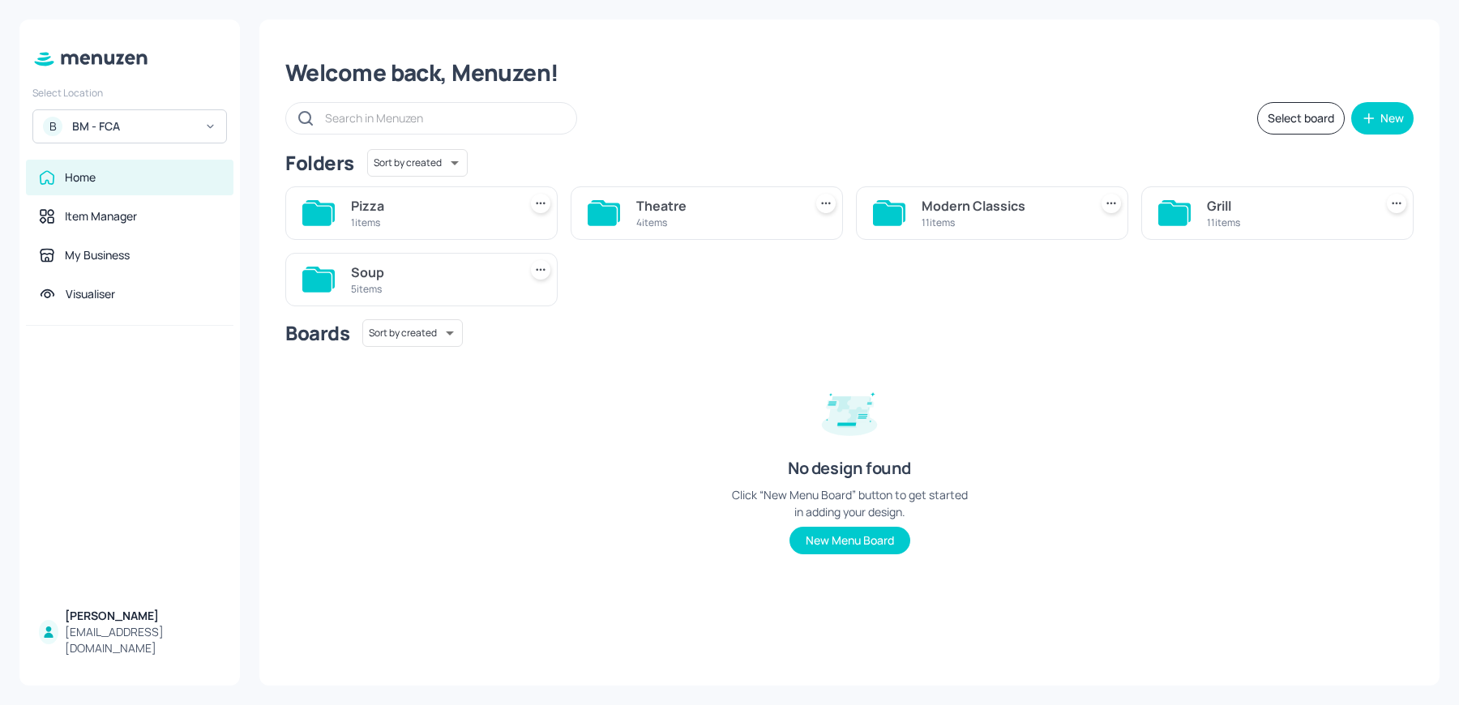
click at [674, 242] on div "Pizza 1 items Theatre 4 items Modern Classics 11 items Grill 11 items Soup 5 it…" at bounding box center [842, 239] width 1141 height 133
click at [653, 207] on div "Theatre" at bounding box center [716, 205] width 160 height 19
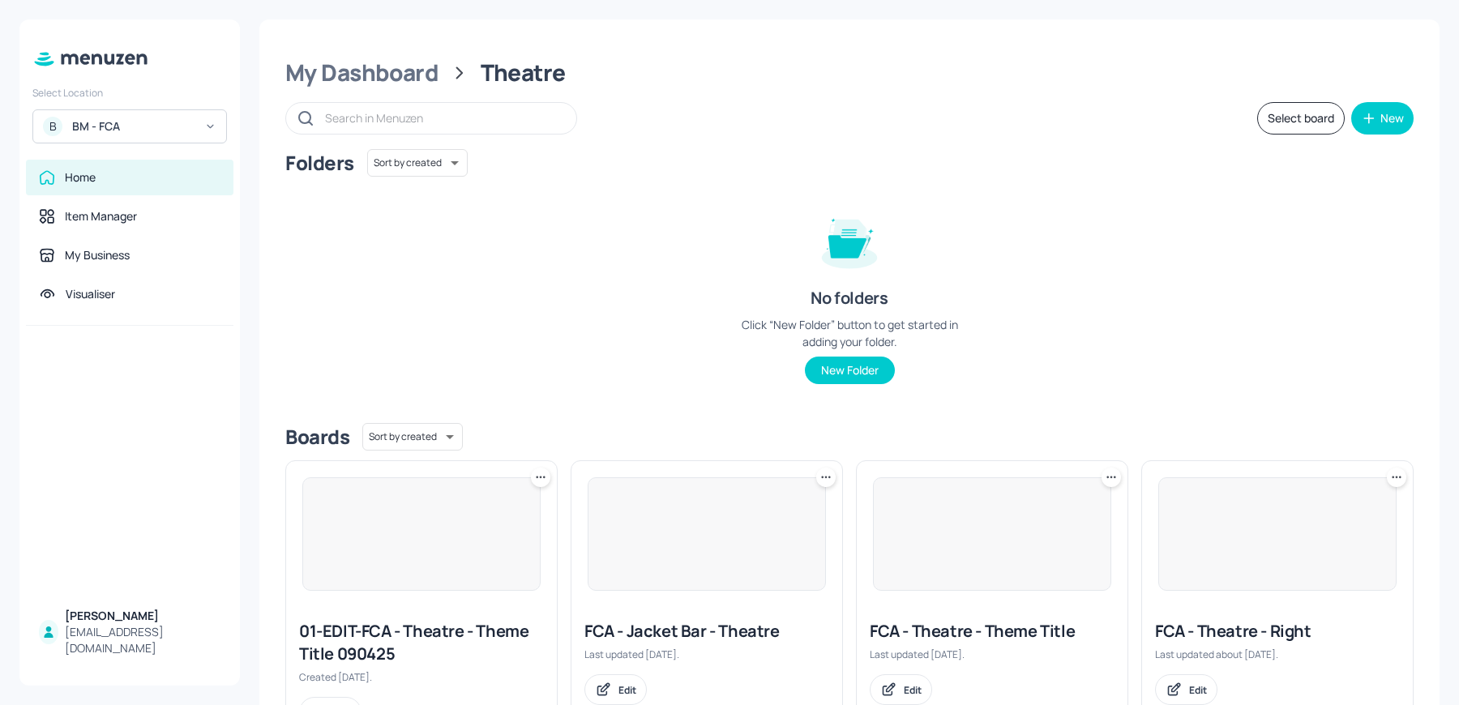
scroll to position [74, 0]
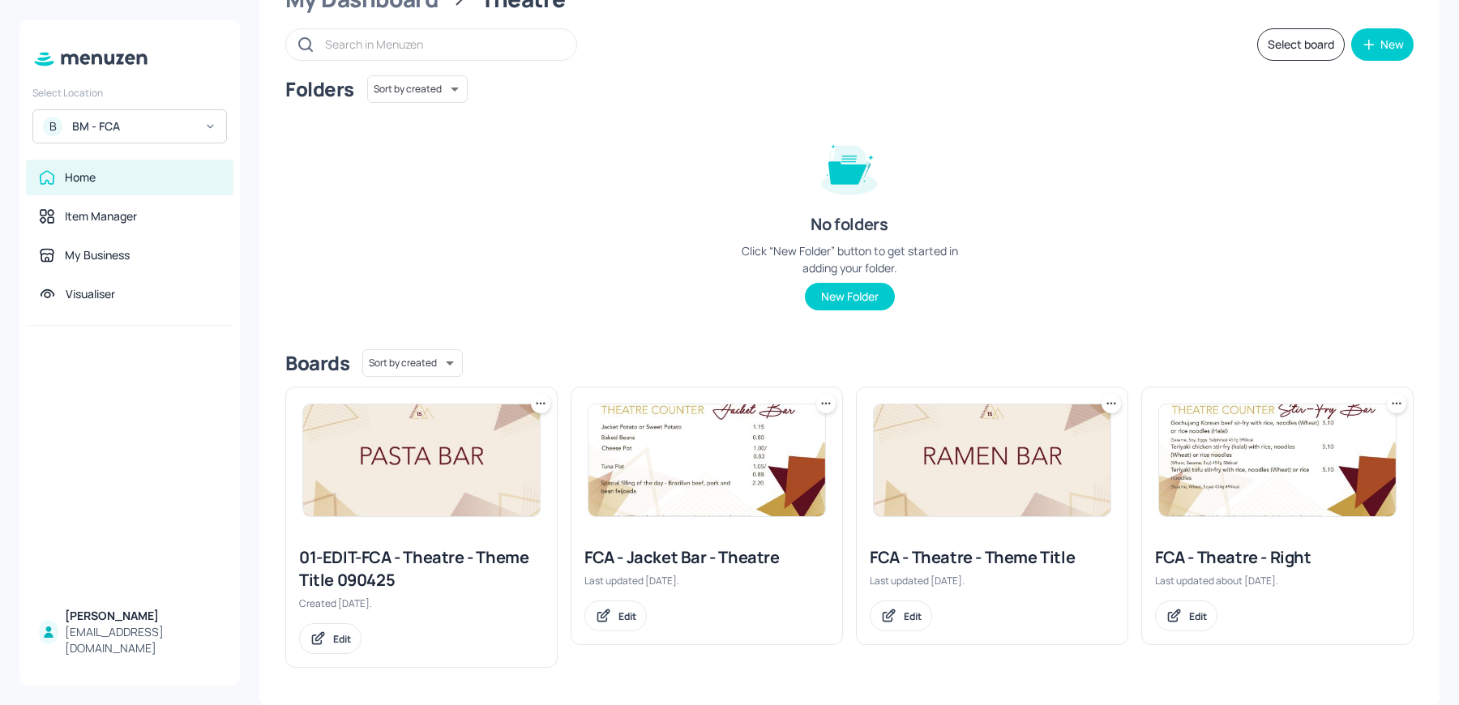
click at [1228, 511] on img at bounding box center [1277, 460] width 237 height 112
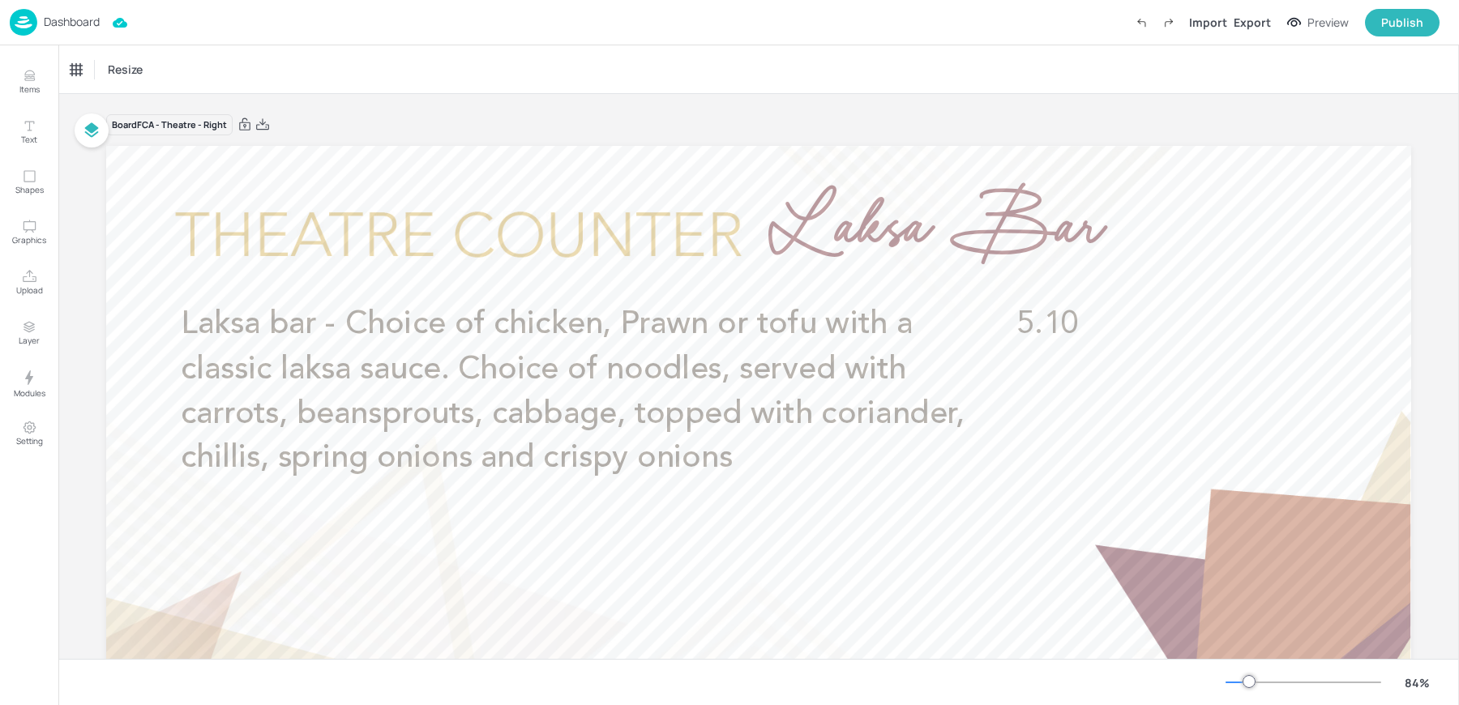
click at [49, 18] on p "Dashboard" at bounding box center [72, 21] width 56 height 11
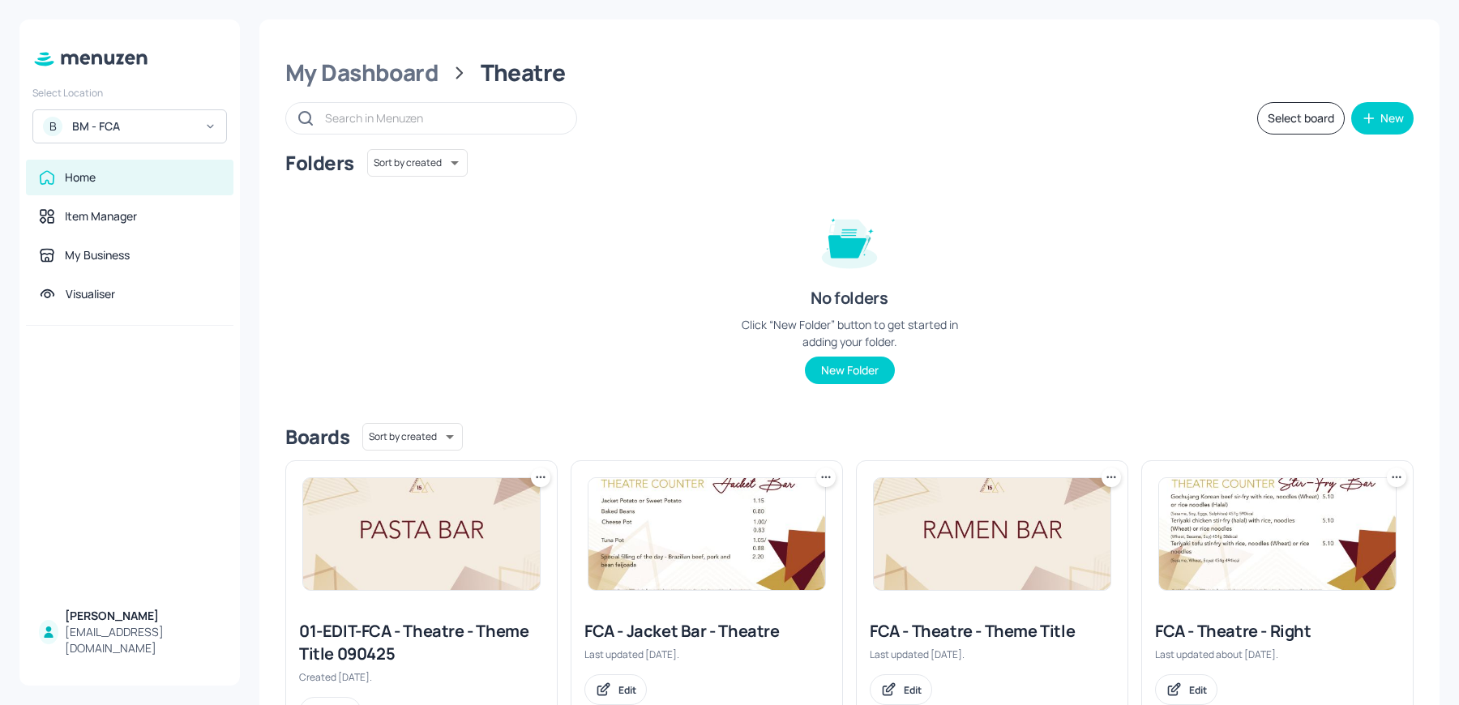
scroll to position [74, 0]
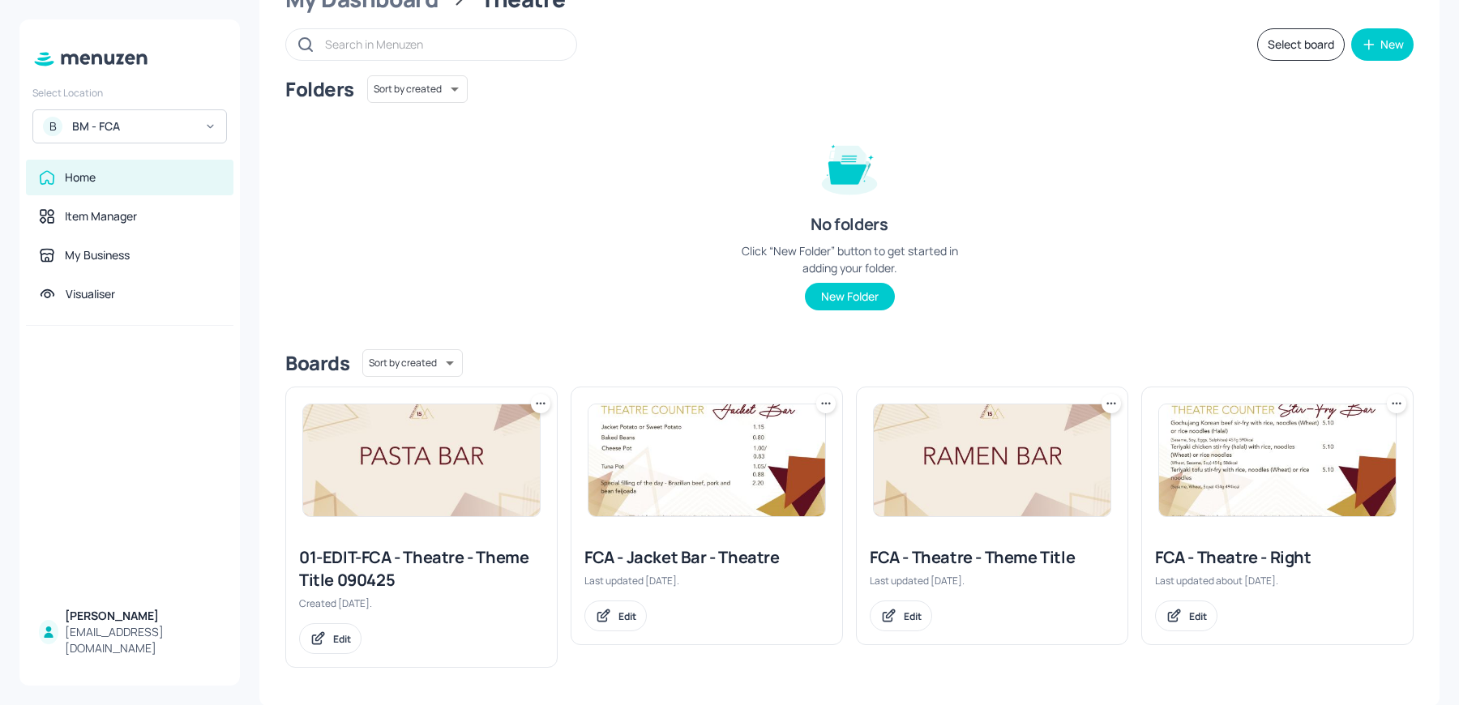
click at [1211, 460] on img at bounding box center [1277, 460] width 237 height 112
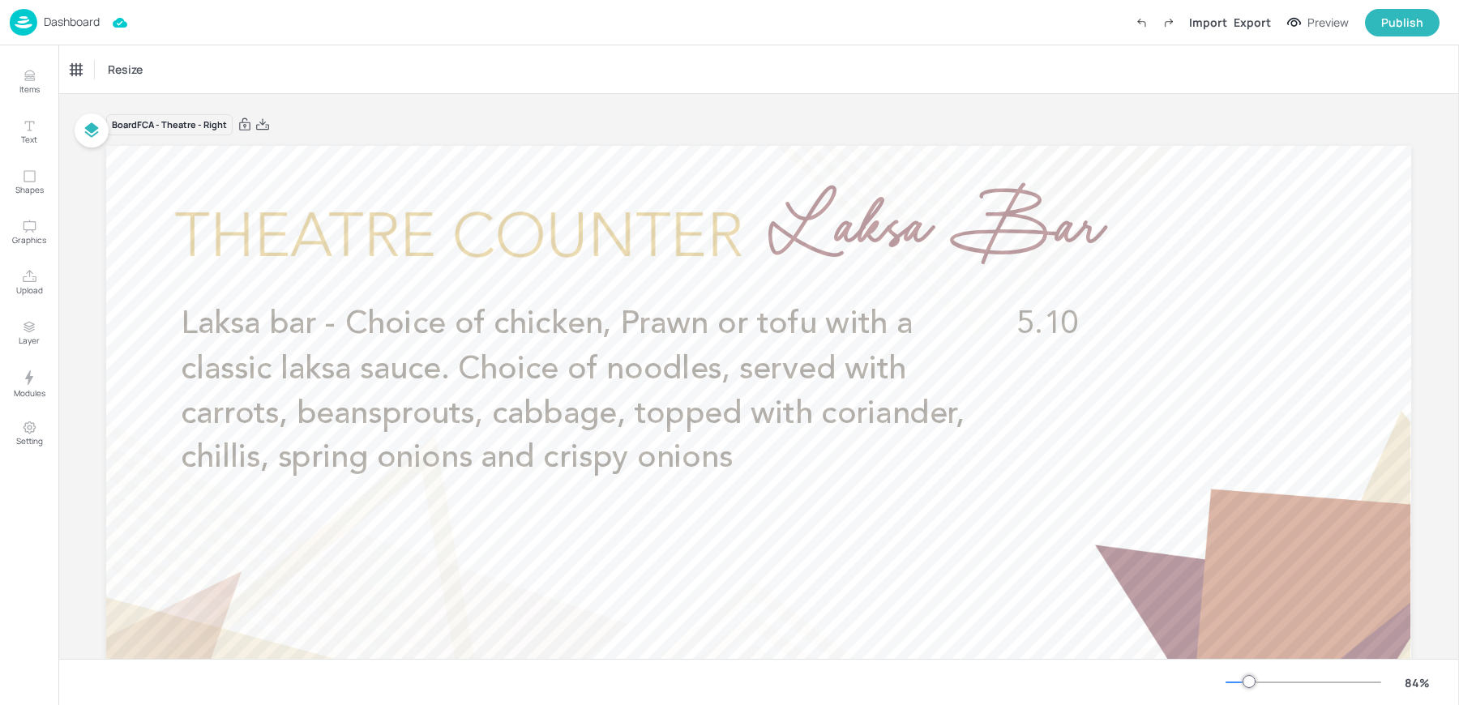
click at [511, 43] on div "Dashboard Import Export Preview Publish" at bounding box center [725, 22] width 1430 height 45
click at [51, 19] on p "Dashboard" at bounding box center [72, 21] width 56 height 11
